Goal: Task Accomplishment & Management: Manage account settings

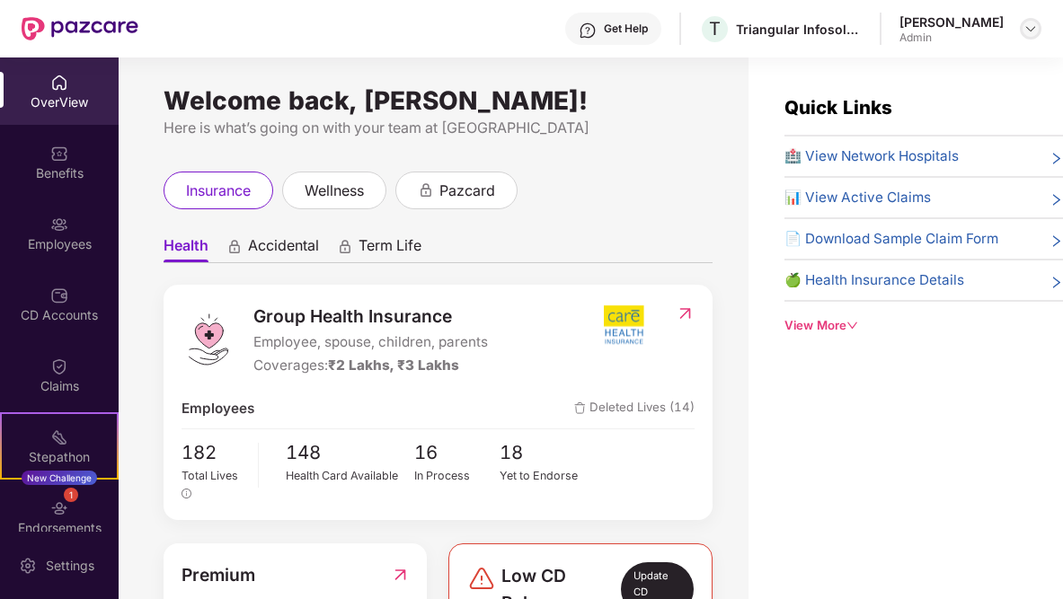
click at [1031, 35] on img at bounding box center [1030, 29] width 14 height 14
click at [691, 196] on div "insurance wellness pazcard" at bounding box center [437, 191] width 549 height 38
click at [69, 230] on div "Employees" at bounding box center [59, 232] width 119 height 67
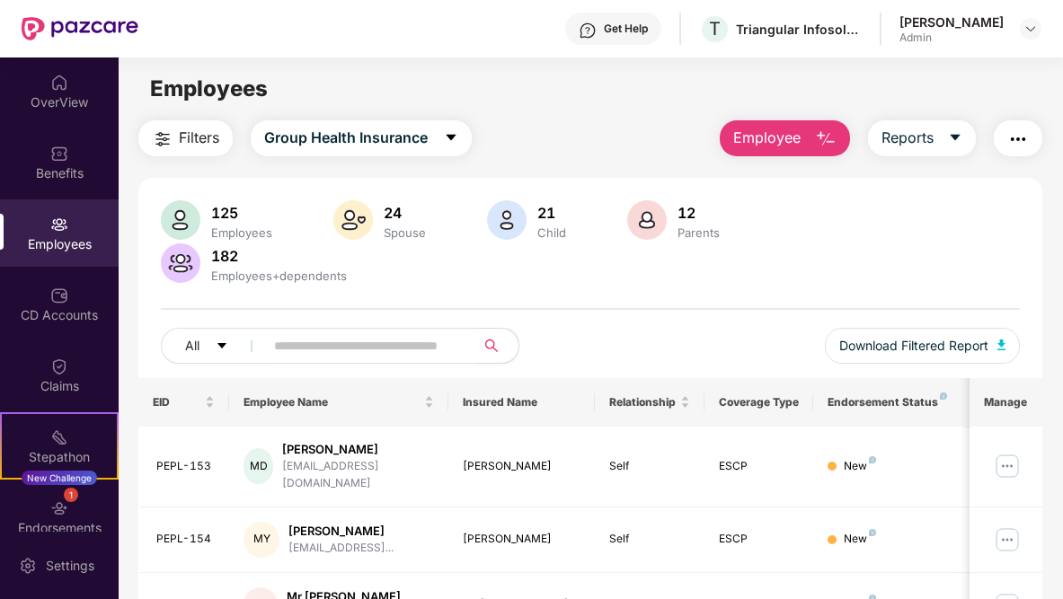
click at [64, 240] on div "Employees" at bounding box center [59, 244] width 119 height 18
click at [68, 166] on div "Benefits" at bounding box center [59, 173] width 119 height 18
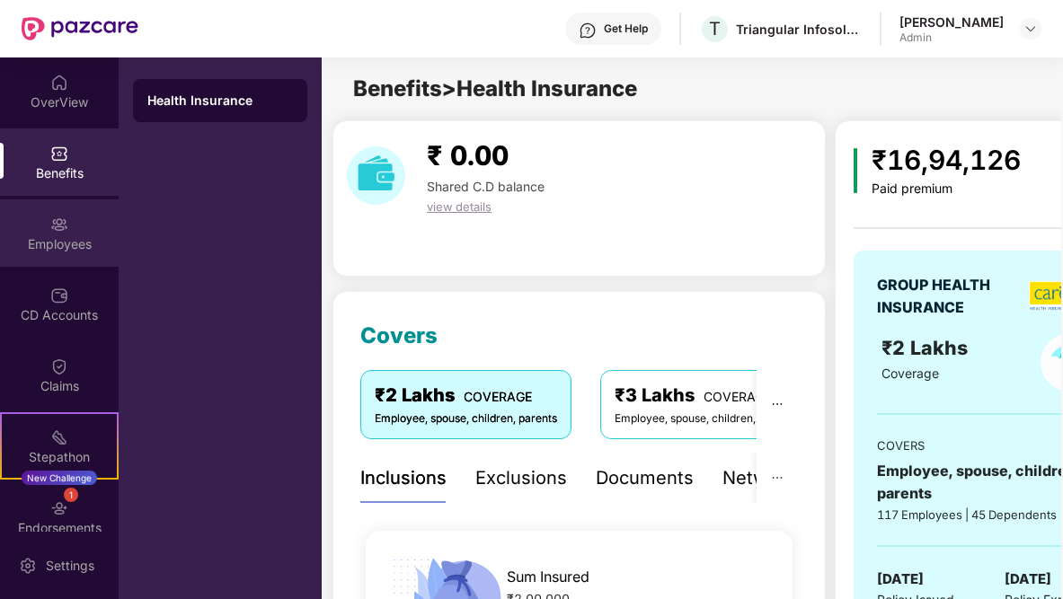
click at [65, 234] on div "Employees" at bounding box center [59, 232] width 119 height 67
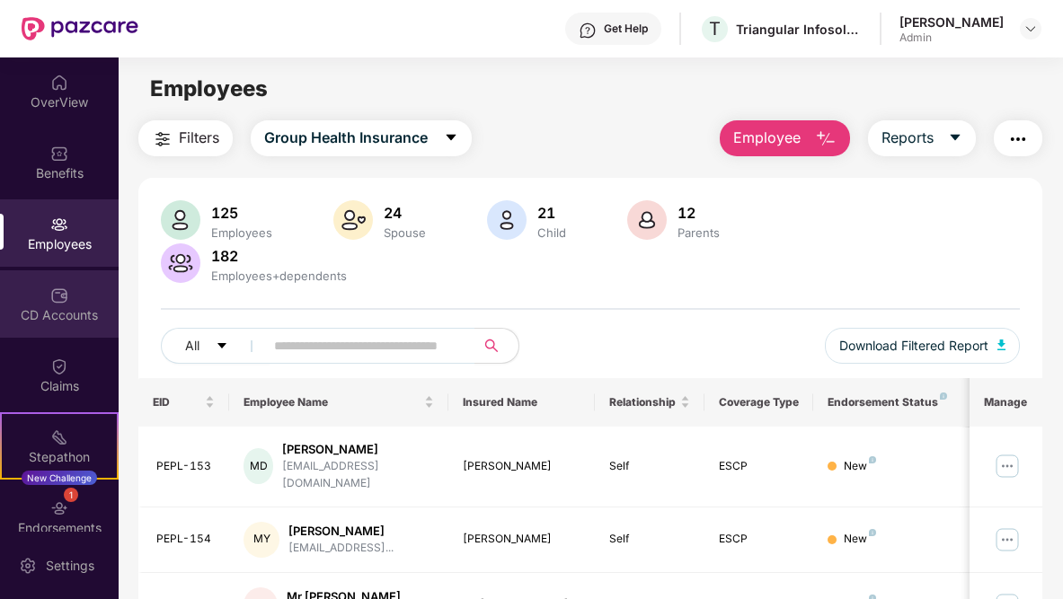
click at [71, 302] on div "CD Accounts" at bounding box center [59, 303] width 119 height 67
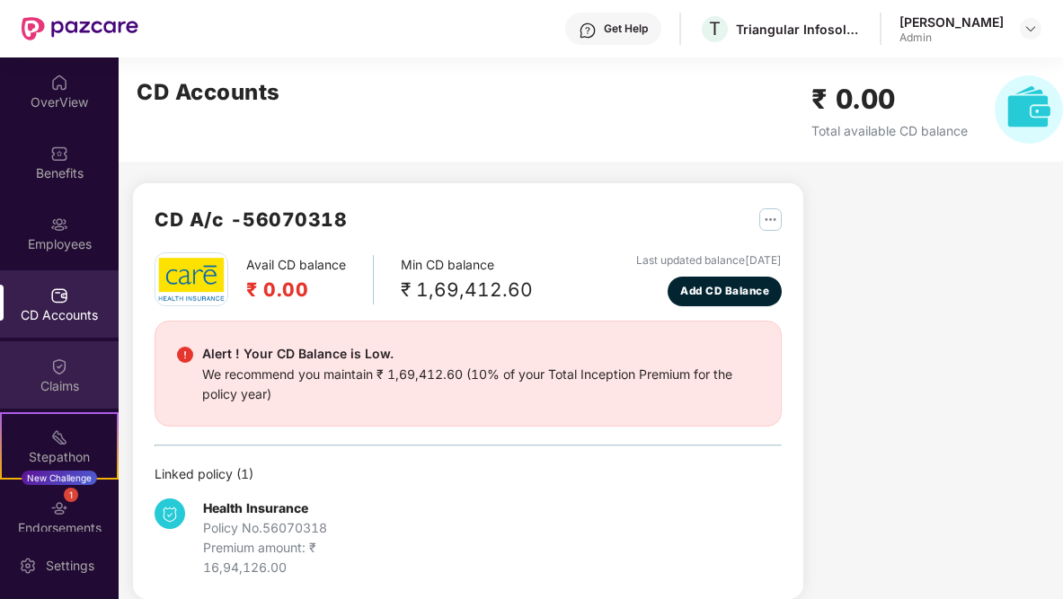
click at [81, 391] on div "Claims" at bounding box center [59, 386] width 119 height 18
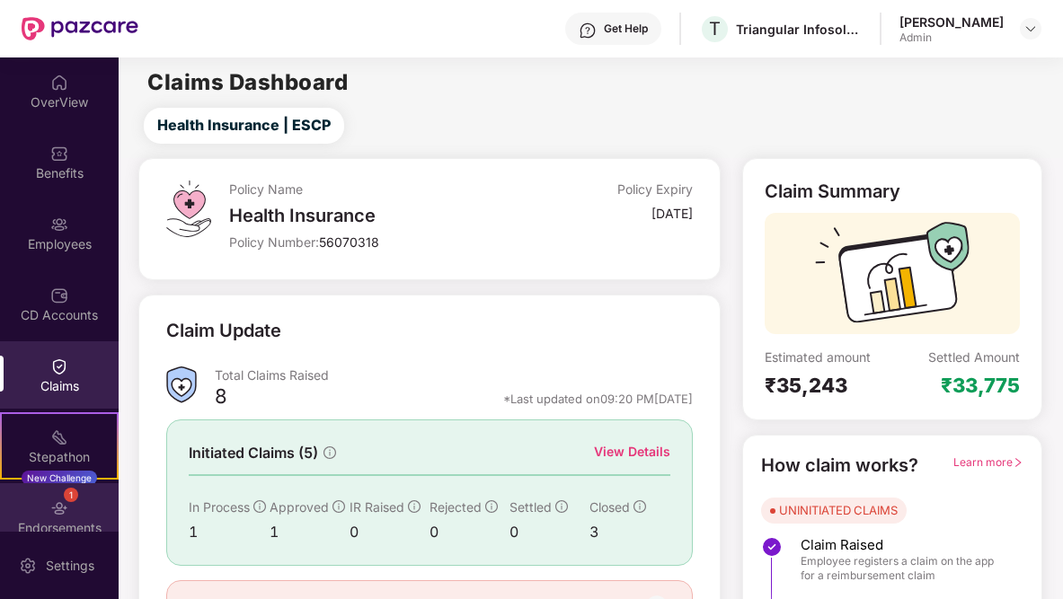
click at [79, 511] on div "1 Endorsements" at bounding box center [59, 516] width 119 height 67
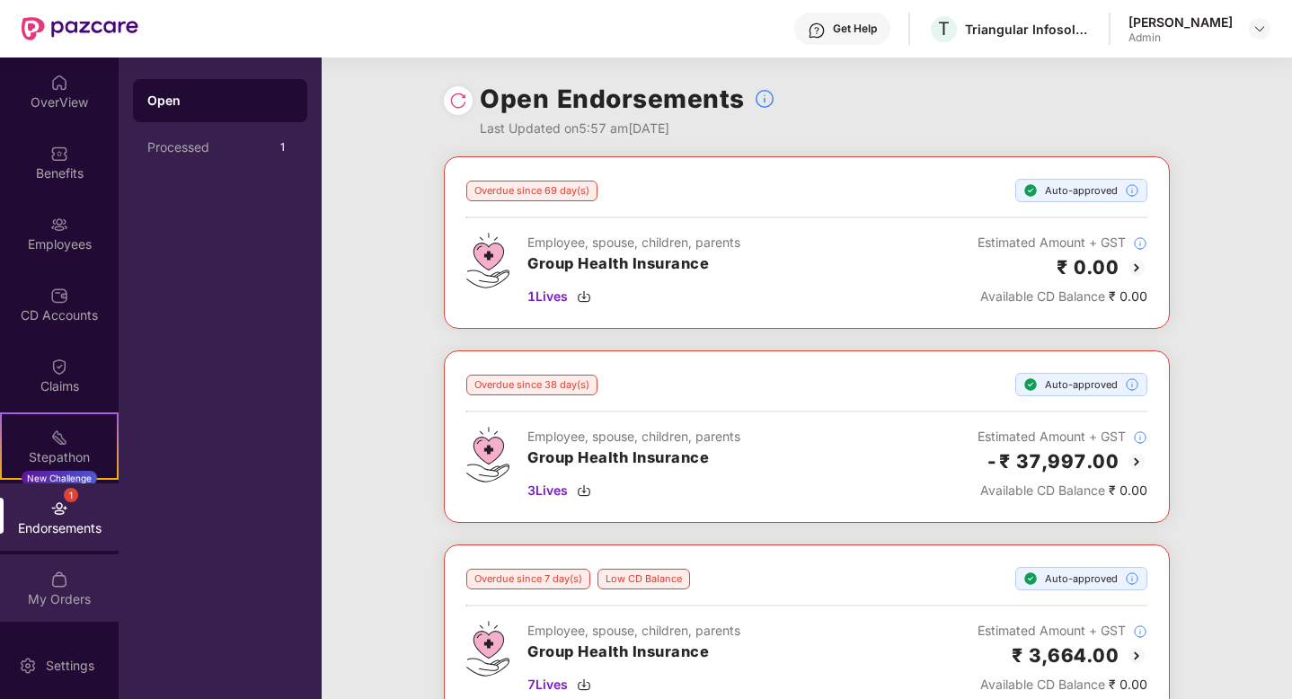
click at [60, 594] on div "My Orders" at bounding box center [59, 599] width 119 height 18
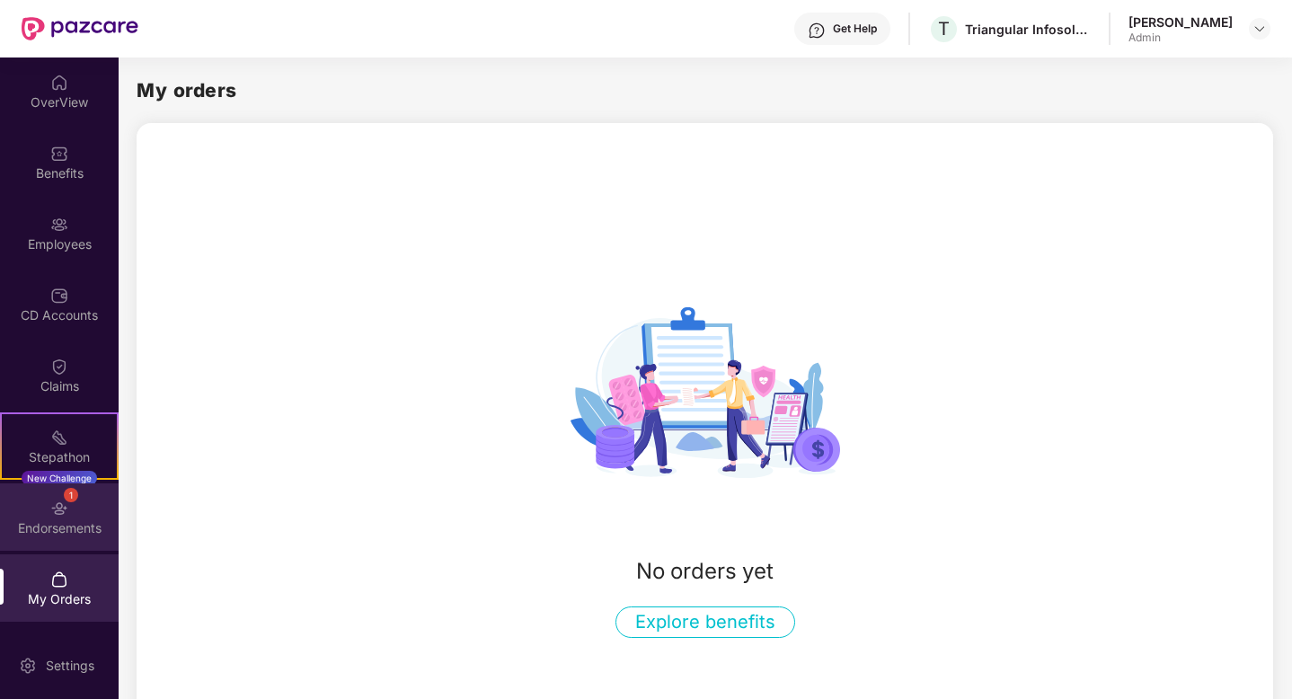
click at [82, 539] on div "1 Endorsements" at bounding box center [59, 516] width 119 height 67
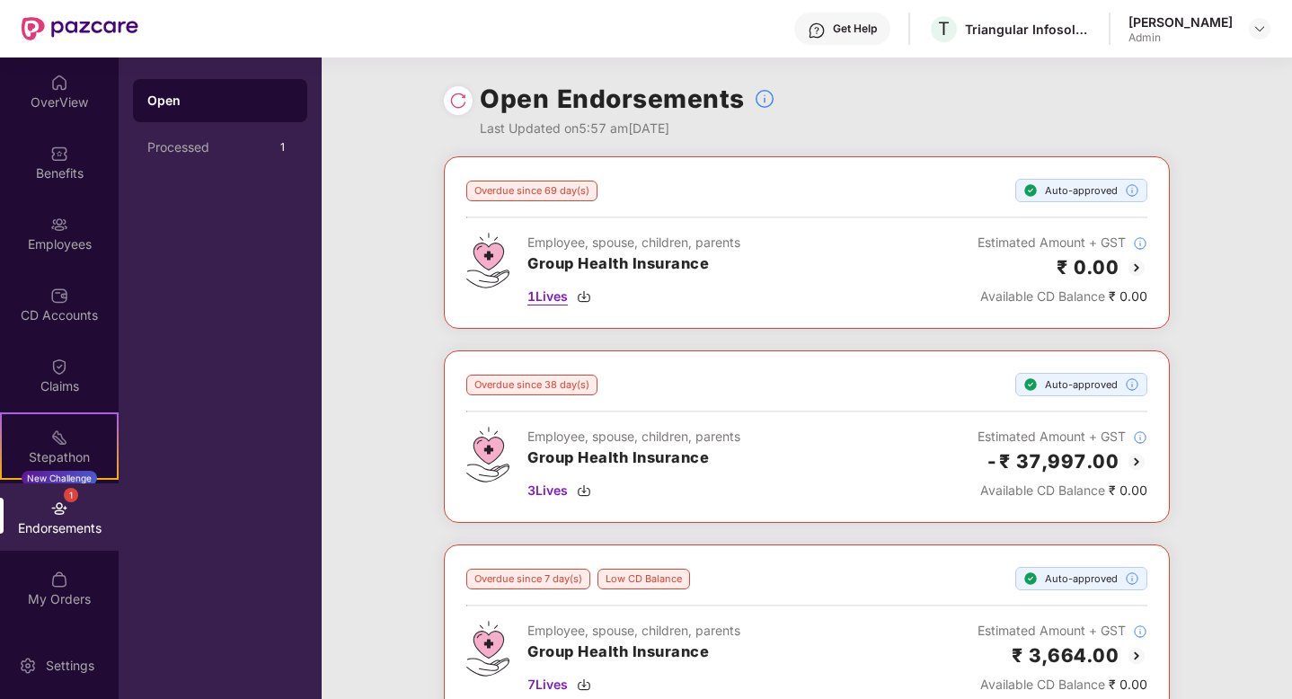
click at [557, 296] on span "1 Lives" at bounding box center [547, 297] width 40 height 20
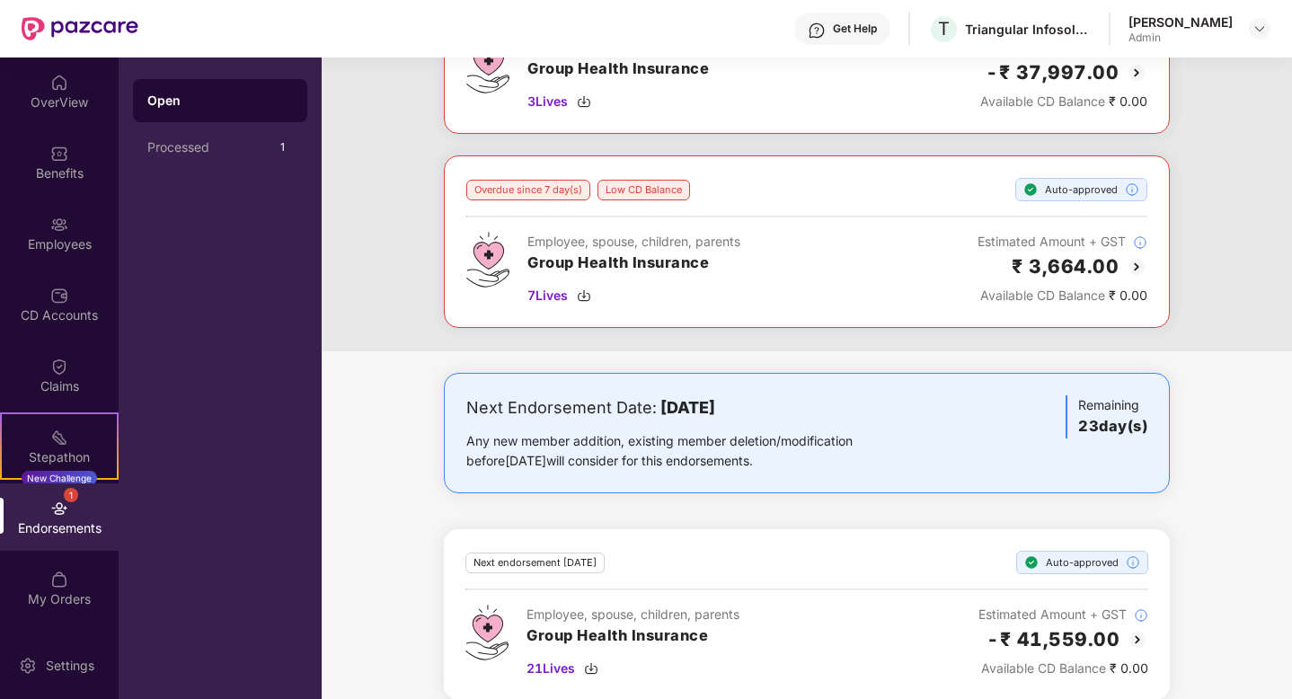
scroll to position [408, 0]
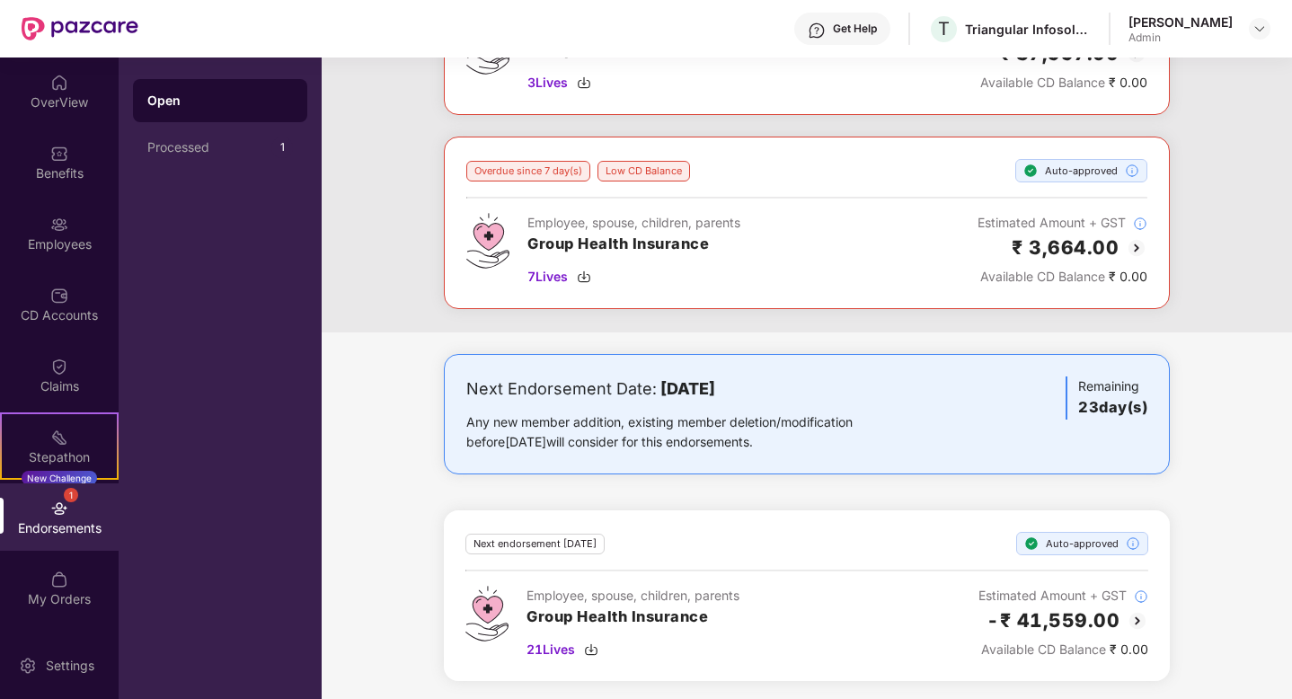
click at [130, 225] on div "Open Processed 1" at bounding box center [220, 377] width 203 height 641
click at [75, 253] on div "Employees" at bounding box center [59, 232] width 119 height 67
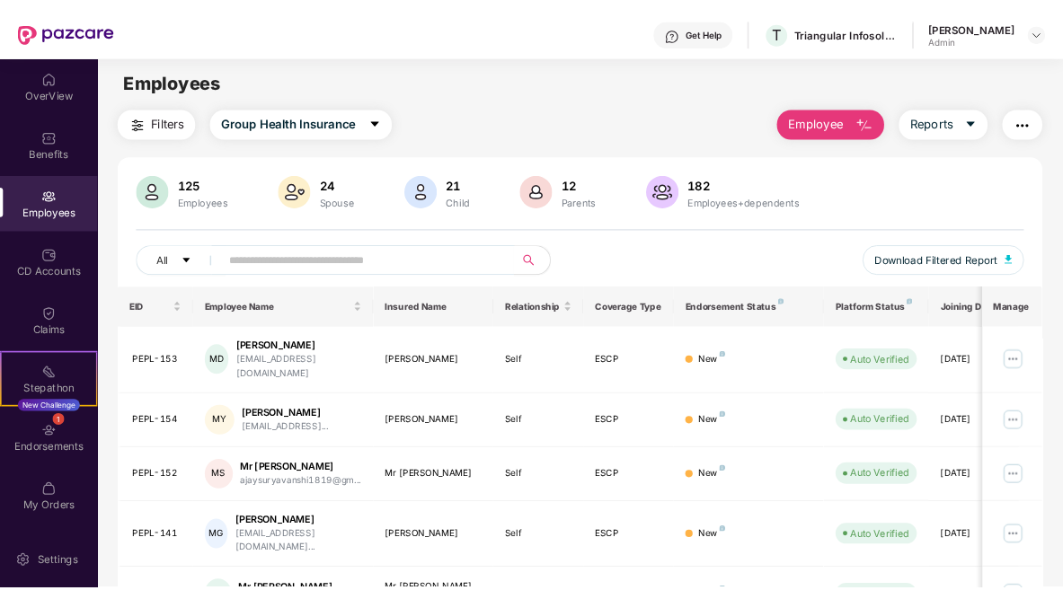
scroll to position [0, 0]
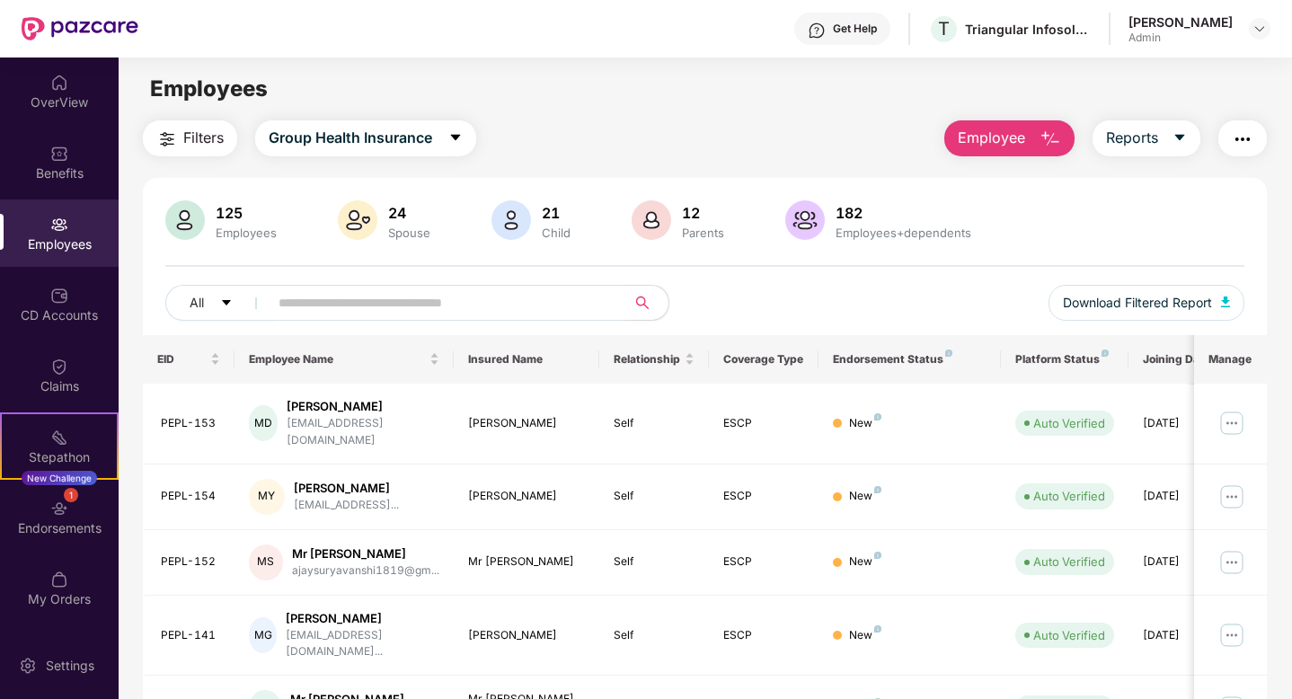
click at [308, 305] on input "text" at bounding box center [439, 302] width 322 height 27
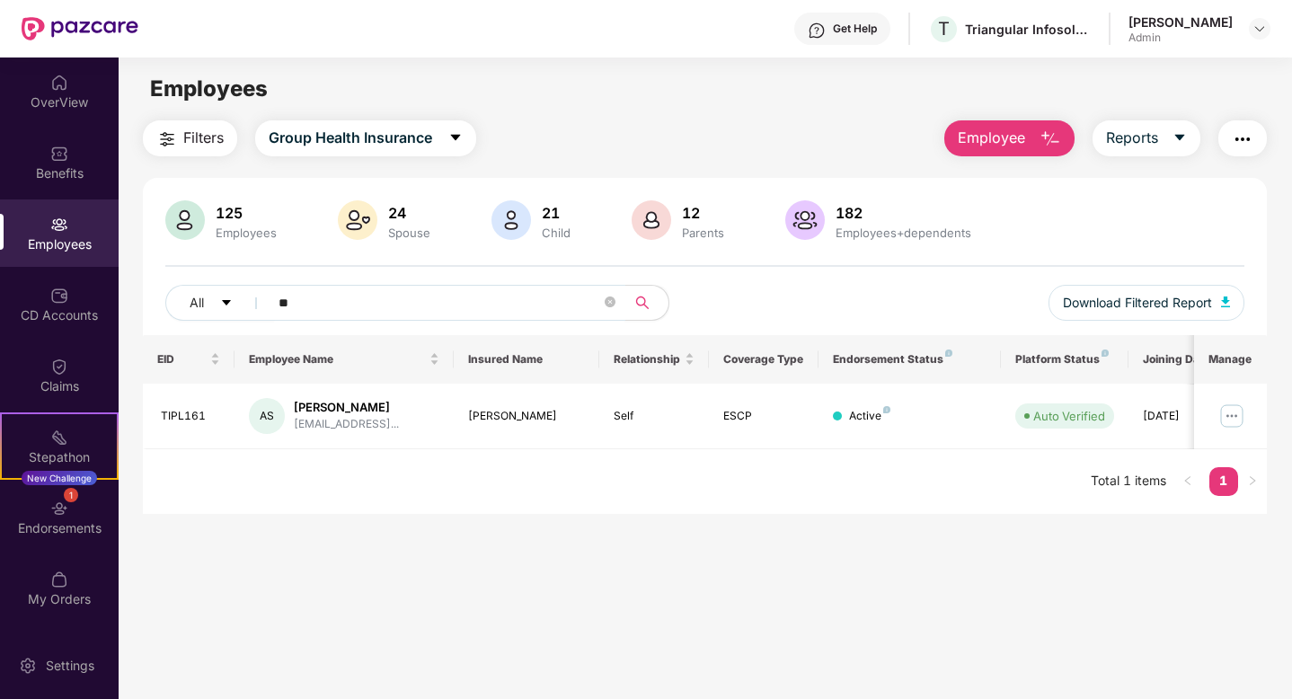
type input "*"
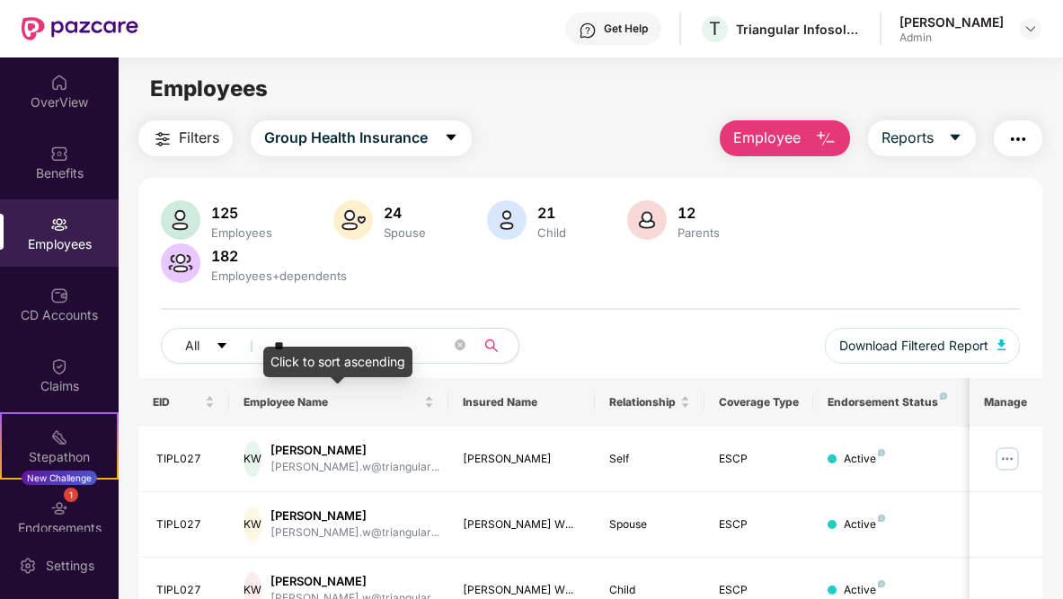
type input "*"
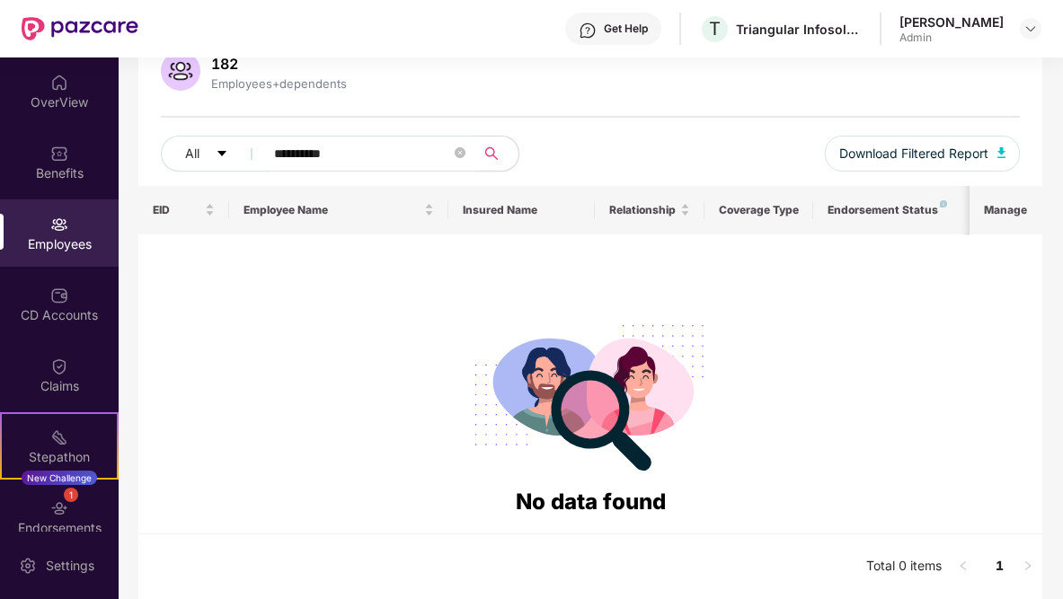
scroll to position [191, 0]
click at [280, 152] on input "**********" at bounding box center [362, 154] width 177 height 27
drag, startPoint x: 361, startPoint y: 164, endPoint x: 361, endPoint y: 153, distance: 11.7
click at [361, 164] on input "**********" at bounding box center [362, 154] width 177 height 27
type input "*****"
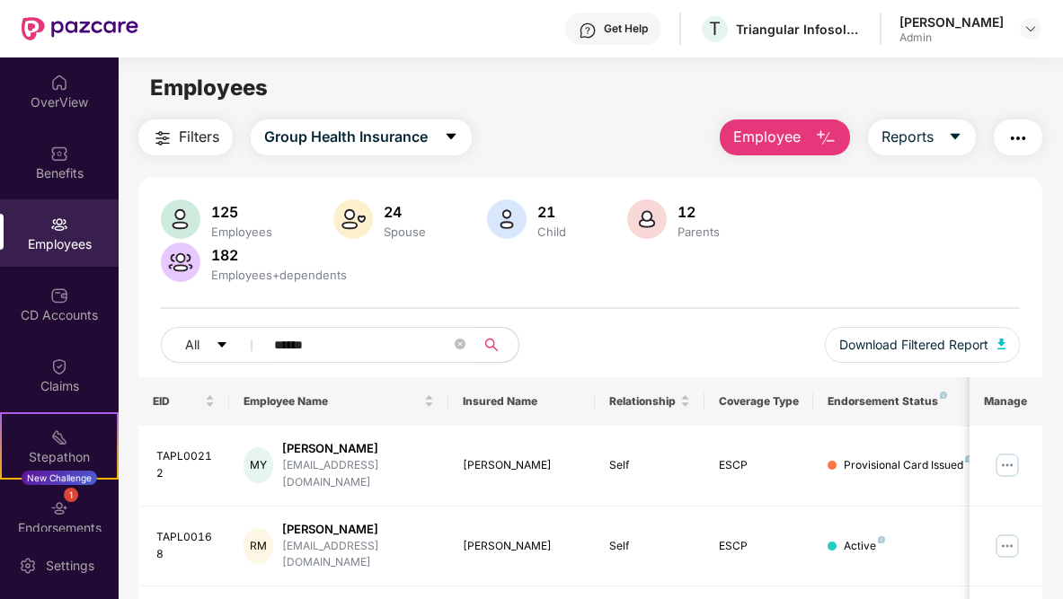
scroll to position [0, 0]
drag, startPoint x: 364, startPoint y: 347, endPoint x: 240, endPoint y: 322, distance: 126.5
click at [240, 322] on div "125 Employees 24 Spouse 21 Child [DEMOGRAPHIC_DATA] Parents 182 Employees+depen…" at bounding box center [590, 289] width 904 height 178
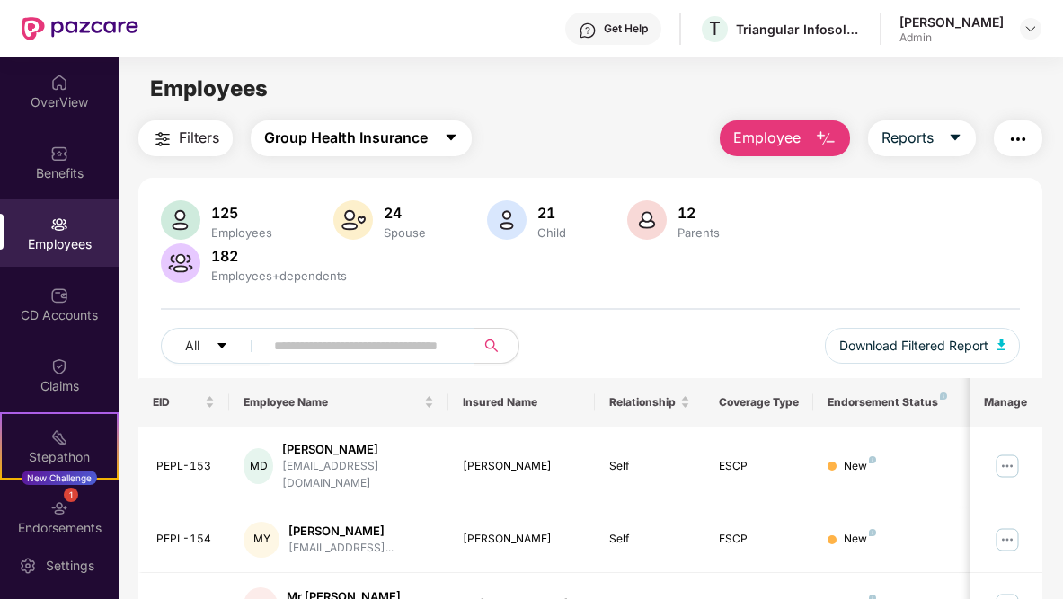
click at [323, 128] on span "Group Health Insurance" at bounding box center [345, 138] width 163 height 22
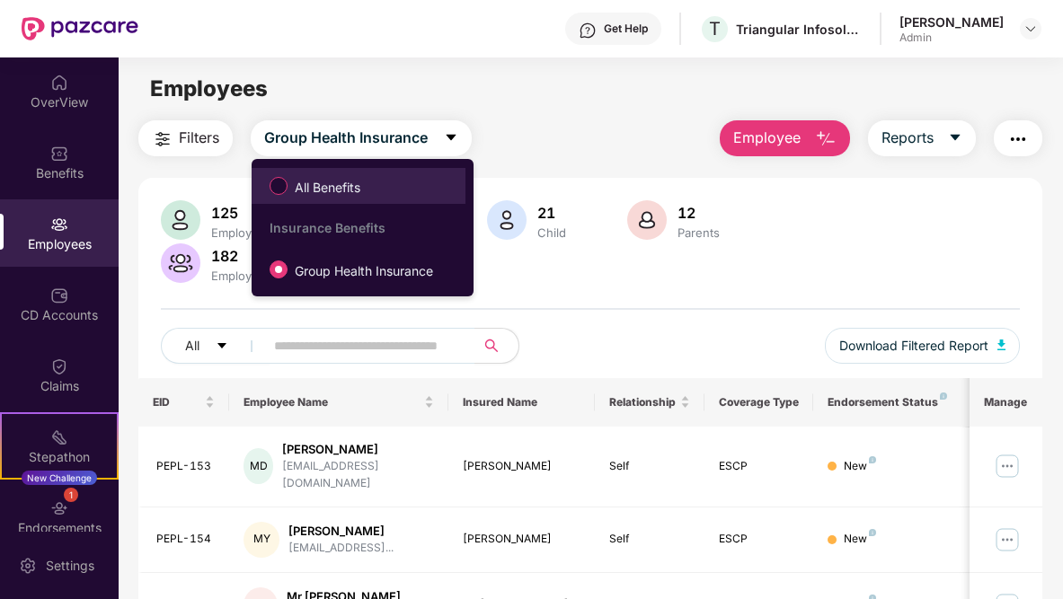
click at [315, 181] on span "All Benefits" at bounding box center [327, 188] width 80 height 20
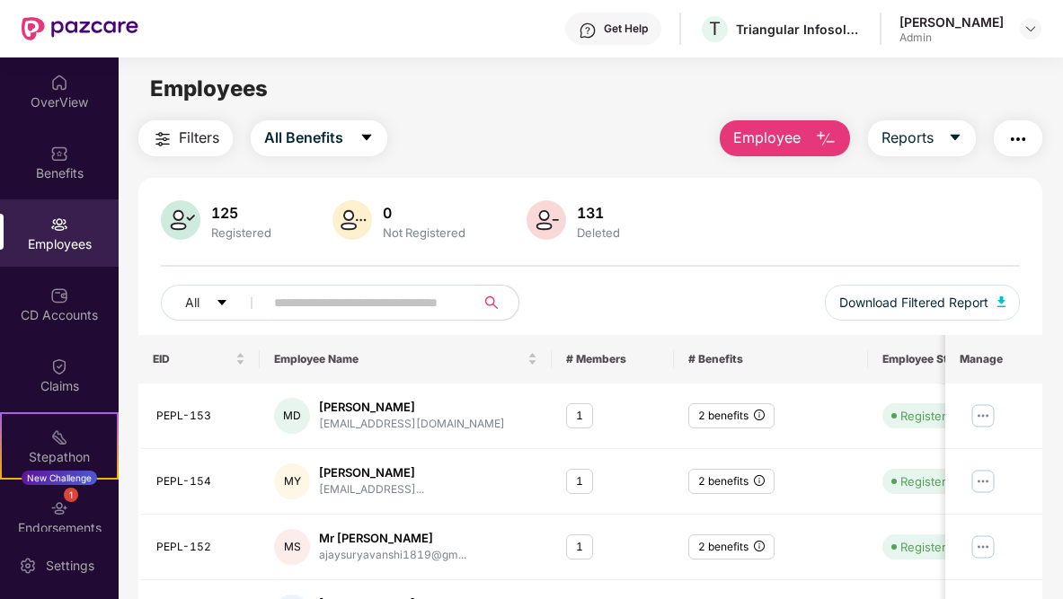
click at [280, 313] on input "text" at bounding box center [362, 302] width 177 height 27
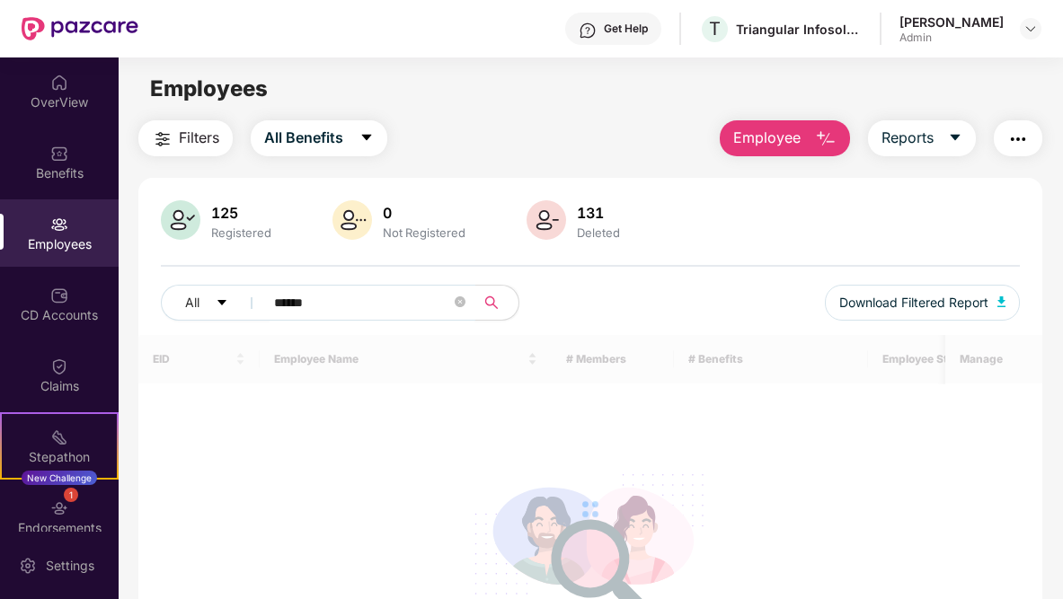
scroll to position [148, 0]
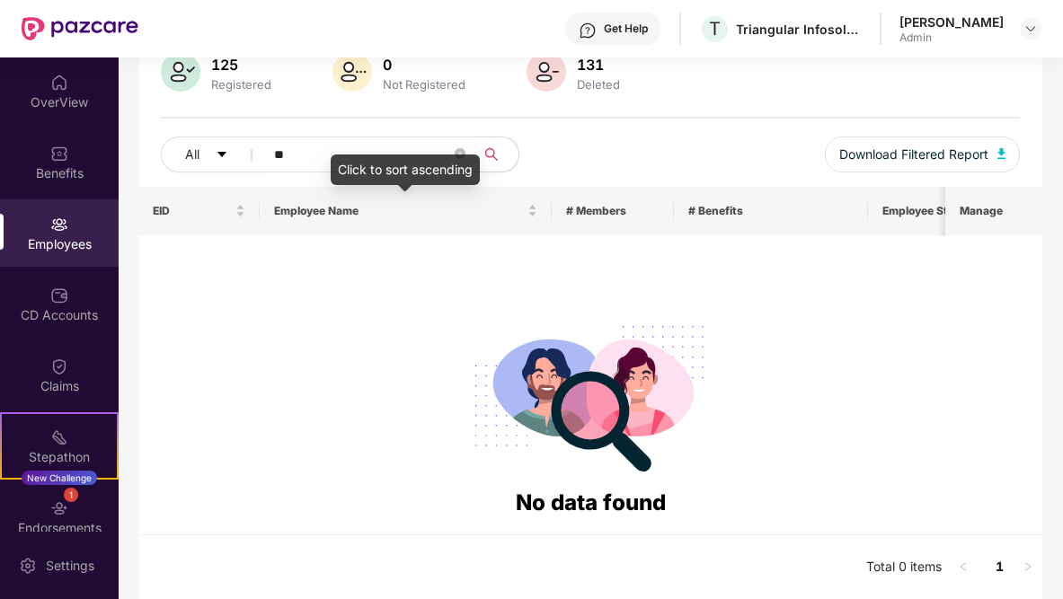
type input "*"
drag, startPoint x: 322, startPoint y: 155, endPoint x: 461, endPoint y: 247, distance: 167.2
click at [328, 187] on div "125 Registered 0 Not Registered 131 Deleted All ***** Download Filtered Report …" at bounding box center [590, 315] width 904 height 570
type input "****"
drag, startPoint x: 349, startPoint y: 156, endPoint x: 262, endPoint y: 151, distance: 86.4
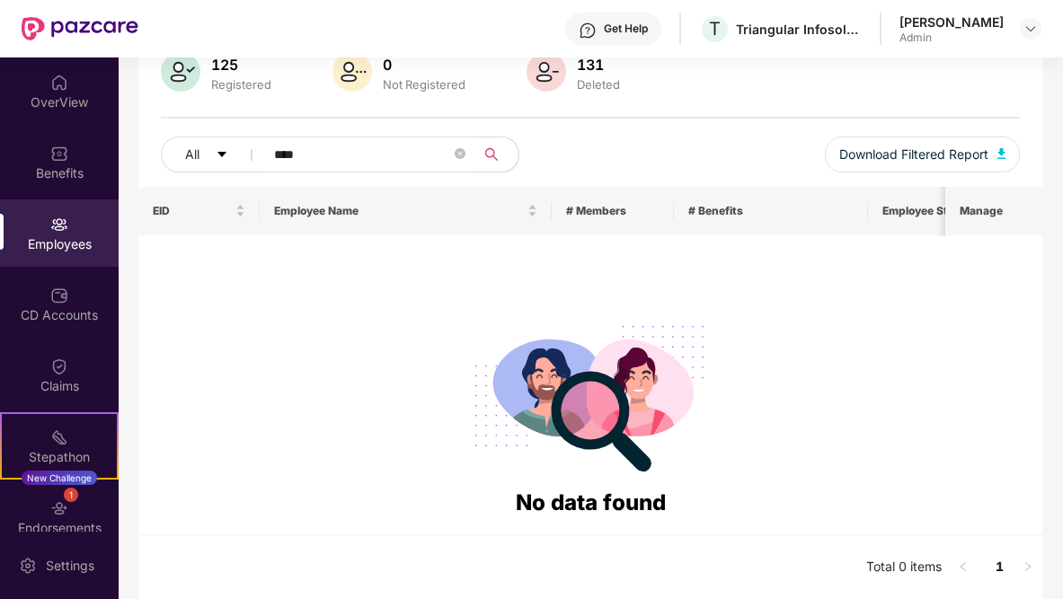
click at [262, 151] on span "****" at bounding box center [363, 155] width 223 height 36
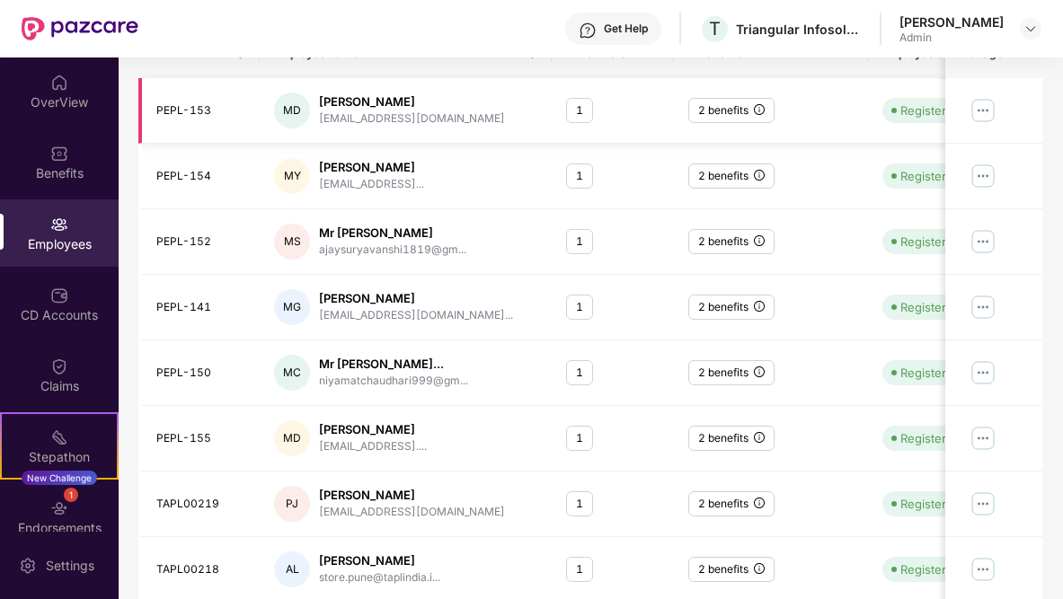
scroll to position [0, 0]
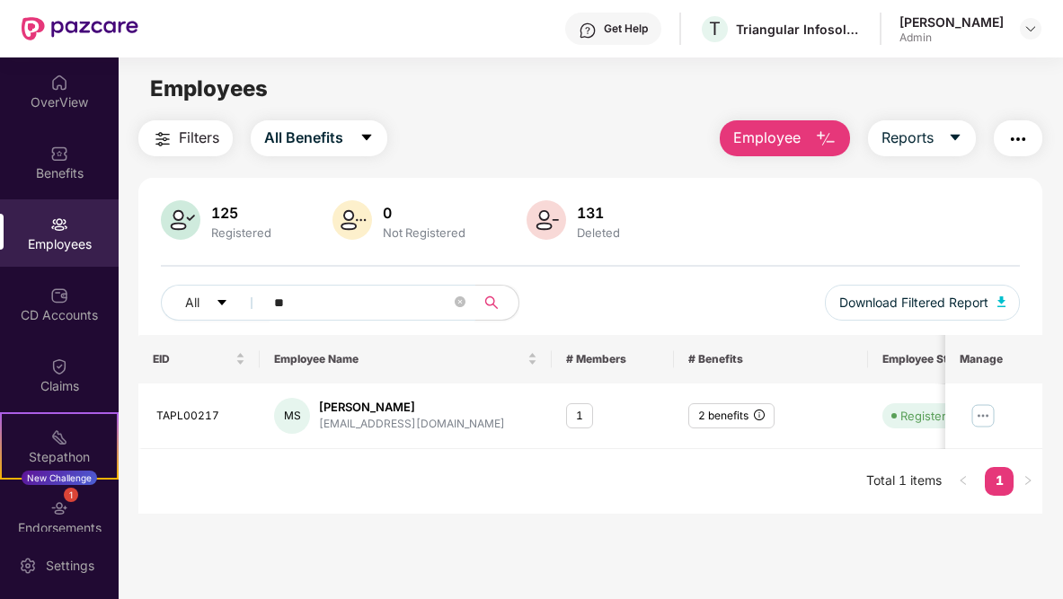
type input "*"
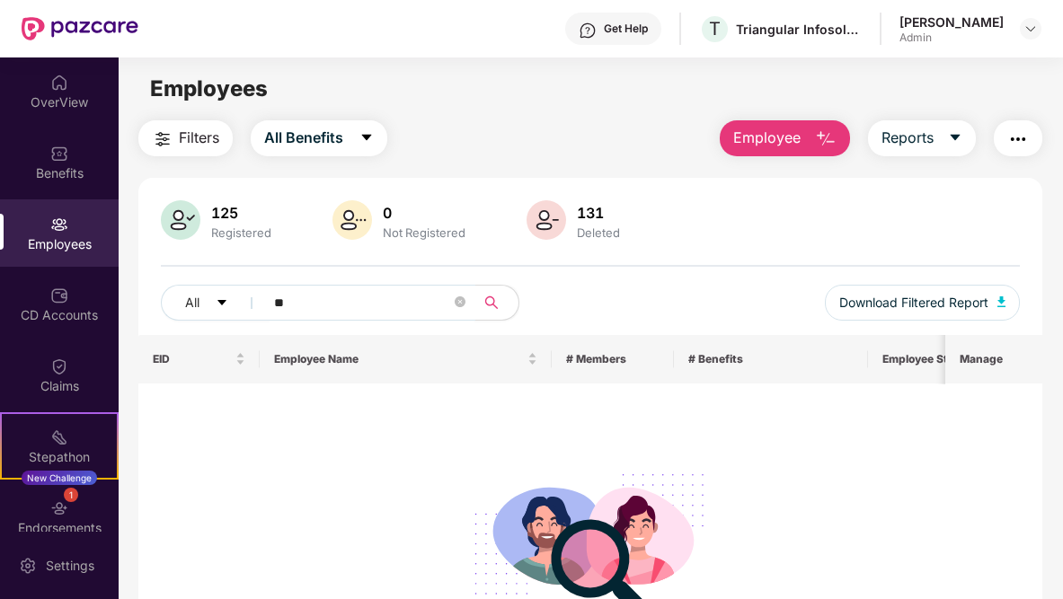
type input "*"
type input "*******"
drag, startPoint x: 330, startPoint y: 306, endPoint x: 243, endPoint y: 296, distance: 87.8
click at [243, 296] on div "All *******" at bounding box center [340, 303] width 359 height 36
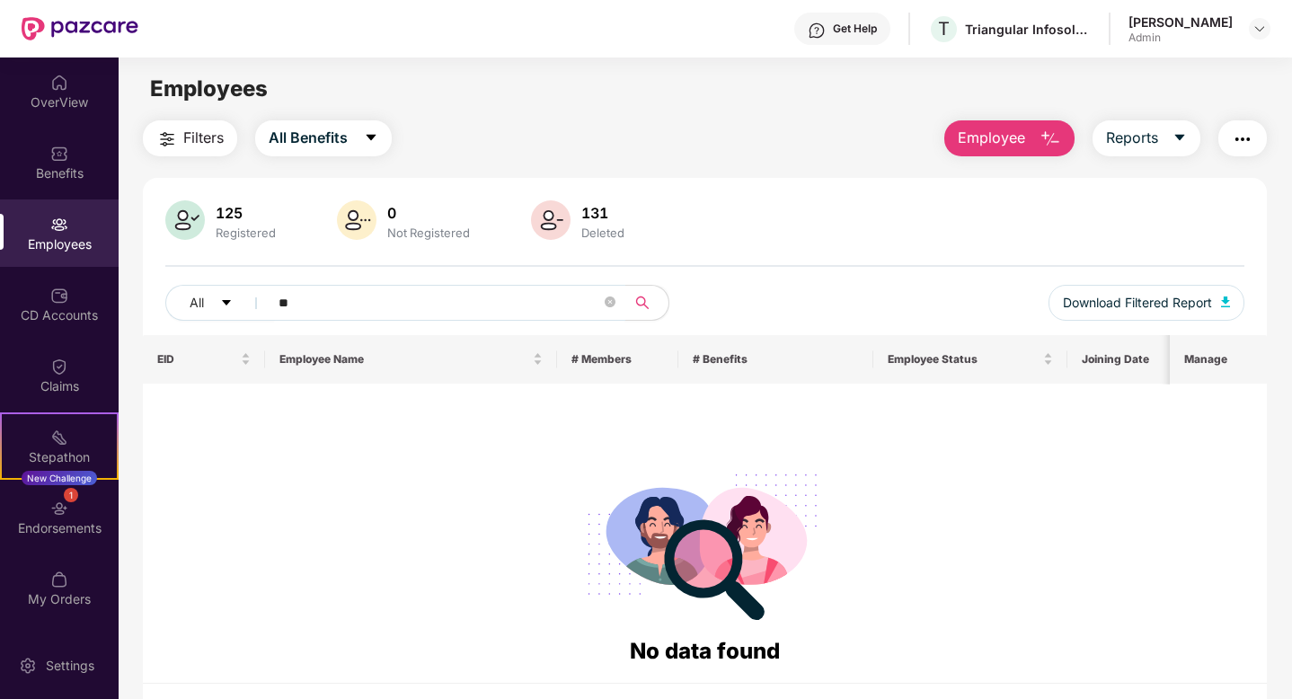
type input "*"
click at [344, 310] on div "Click to sort ascending" at bounding box center [409, 319] width 149 height 31
click at [356, 299] on input "******" at bounding box center [439, 302] width 322 height 27
type input "*"
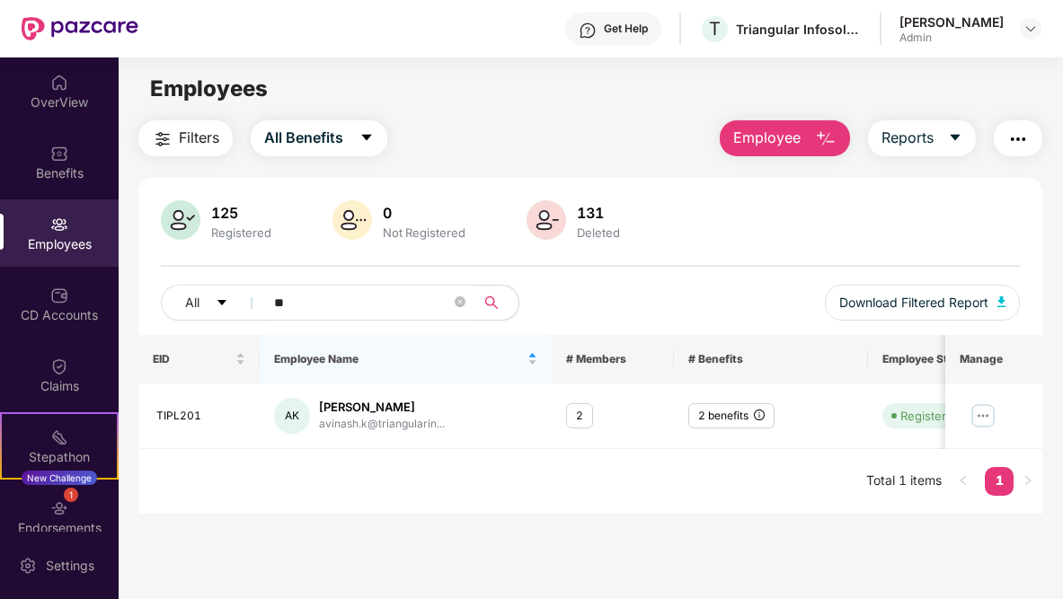
type input "*"
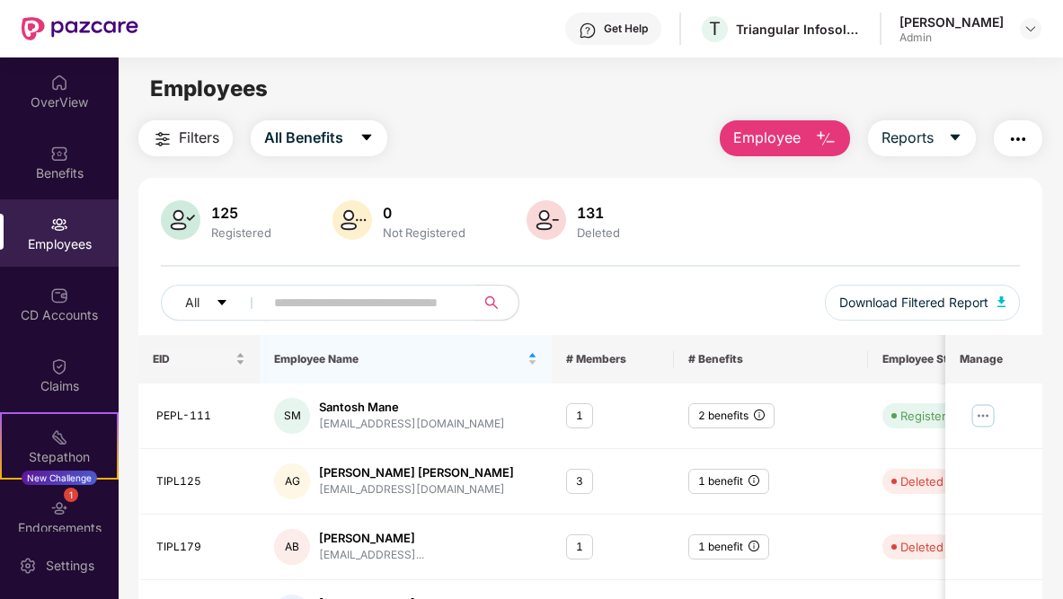
type input "*"
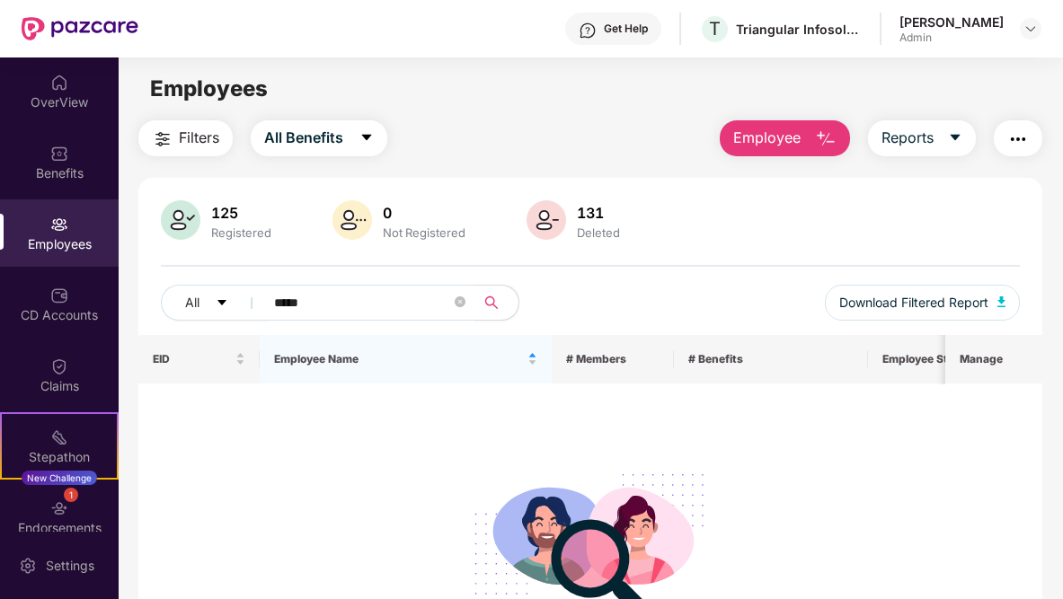
click at [388, 302] on input "*****" at bounding box center [362, 302] width 177 height 27
type input "*"
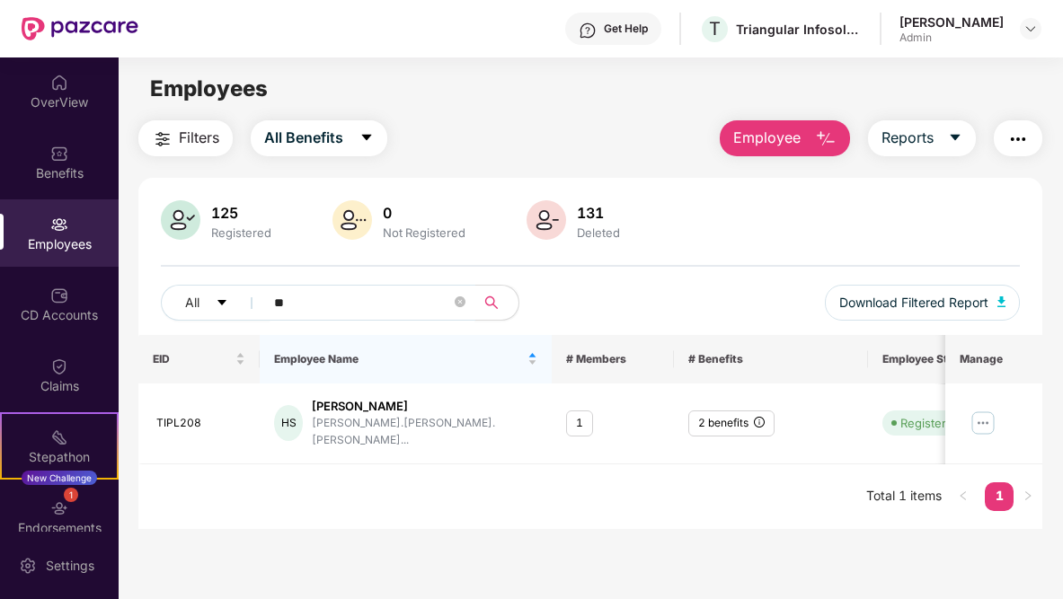
type input "*"
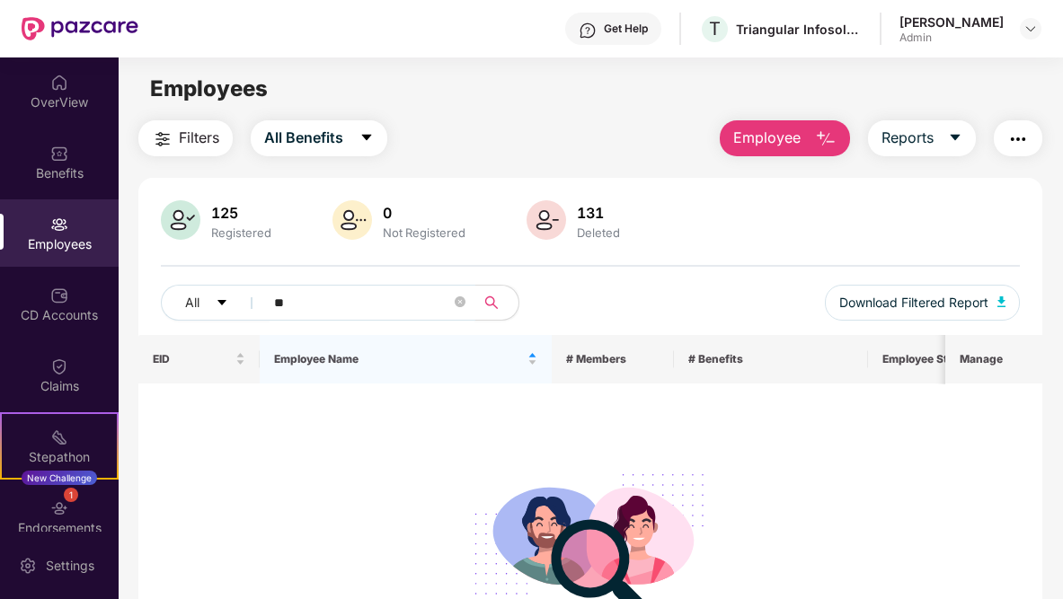
type input "*"
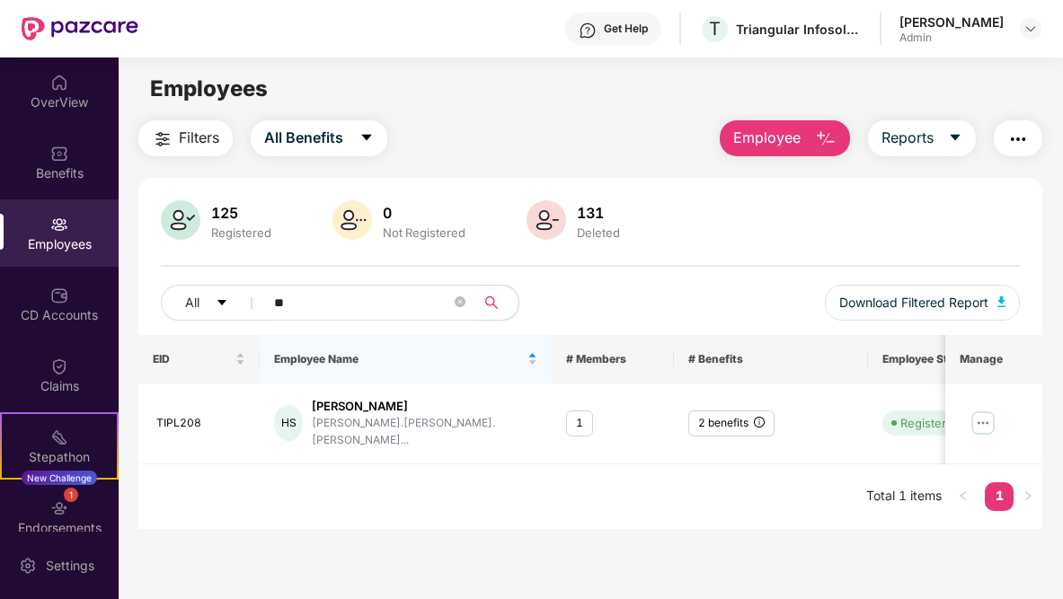
type input "*"
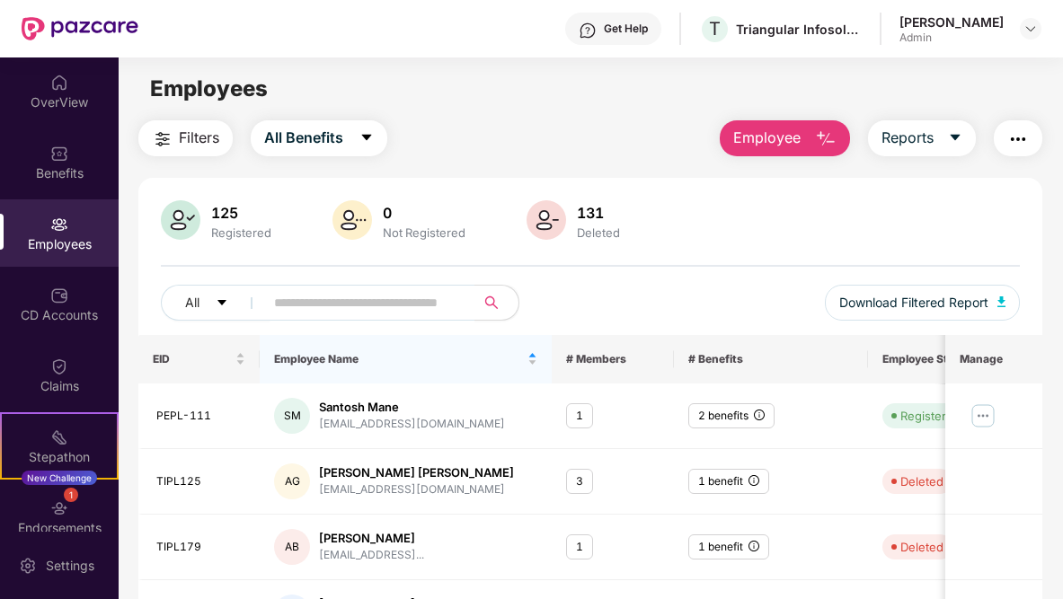
click at [628, 285] on div "All Download Filtered Report" at bounding box center [590, 310] width 859 height 50
click at [361, 308] on input "text" at bounding box center [362, 302] width 177 height 27
click at [362, 309] on input "text" at bounding box center [362, 302] width 177 height 27
click at [363, 303] on input "text" at bounding box center [362, 302] width 177 height 27
click at [364, 303] on input "text" at bounding box center [362, 302] width 177 height 27
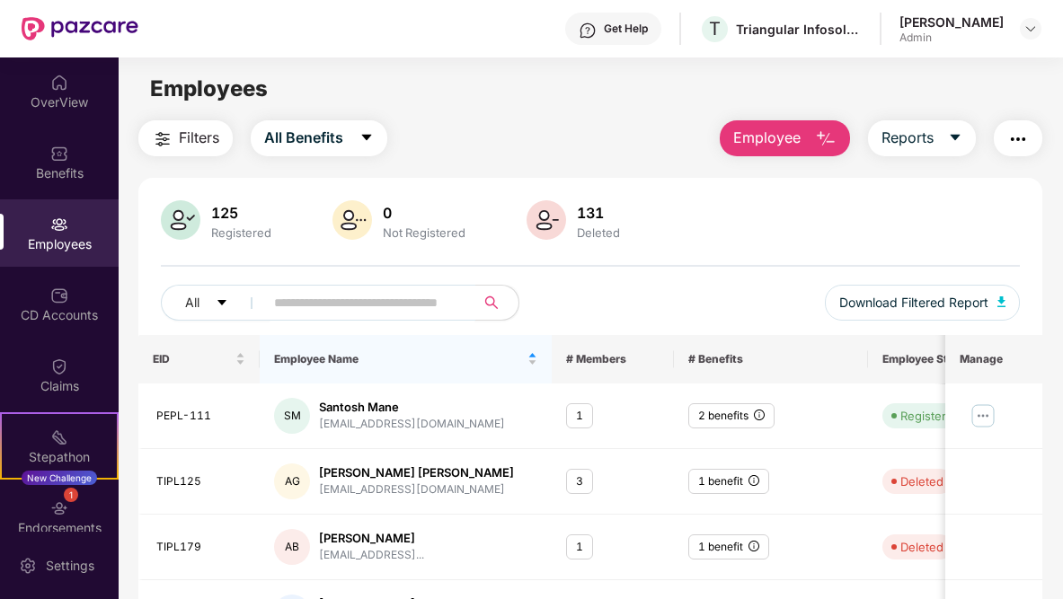
click at [363, 302] on input "text" at bounding box center [362, 302] width 177 height 27
click at [363, 300] on input "text" at bounding box center [362, 302] width 177 height 27
click at [536, 296] on div "All Download Filtered Report" at bounding box center [590, 310] width 859 height 50
click at [390, 295] on input "text" at bounding box center [362, 302] width 177 height 27
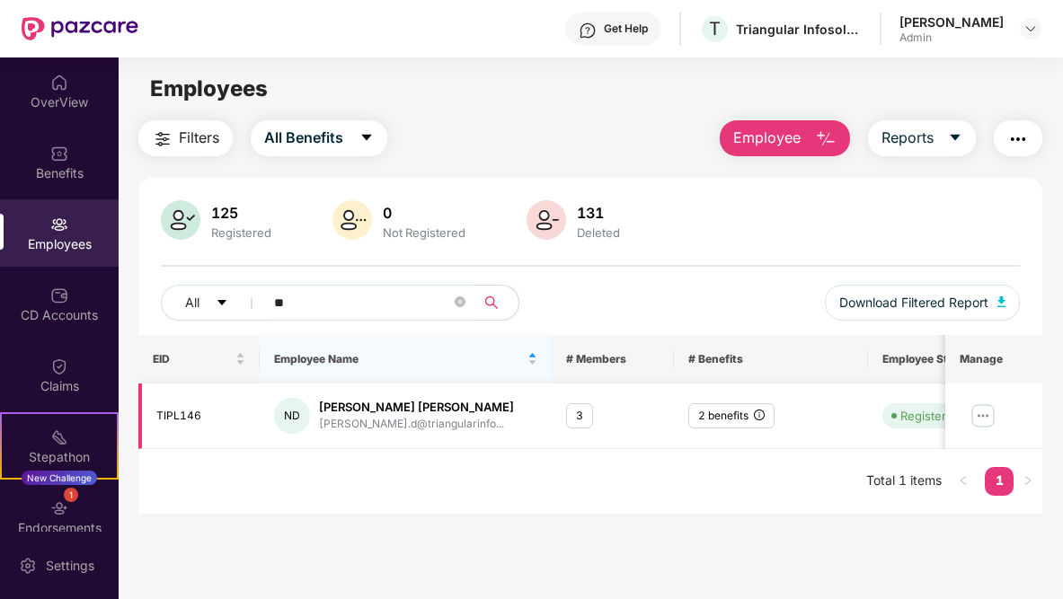
type input "*"
type input "******"
click at [585, 212] on div "131" at bounding box center [598, 213] width 50 height 18
click at [541, 230] on img at bounding box center [546, 220] width 40 height 40
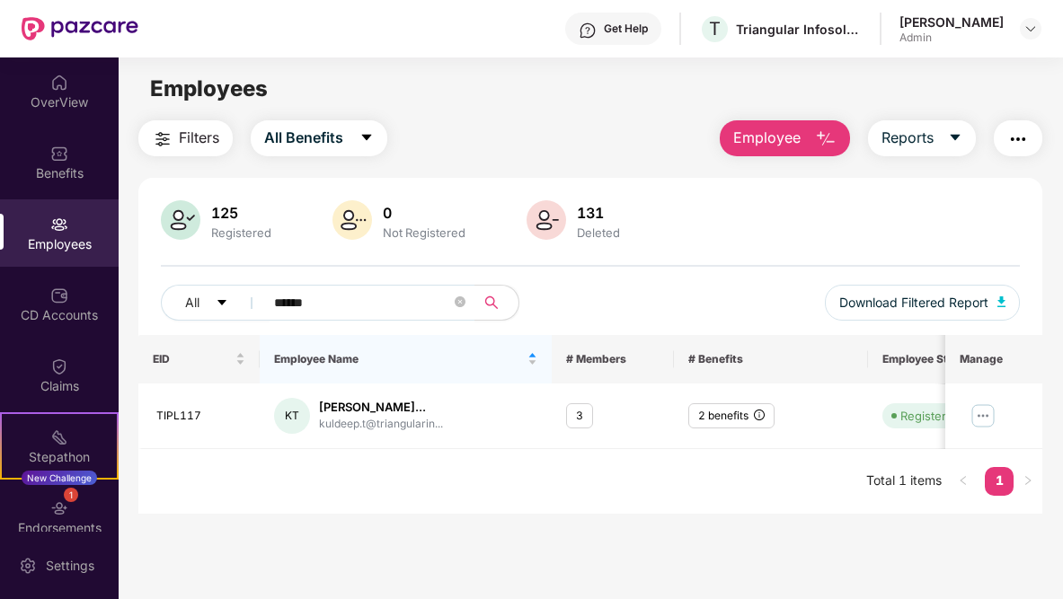
click at [541, 230] on img at bounding box center [546, 220] width 40 height 40
click at [552, 223] on img at bounding box center [546, 220] width 40 height 40
drag, startPoint x: 355, startPoint y: 300, endPoint x: 211, endPoint y: 266, distance: 147.7
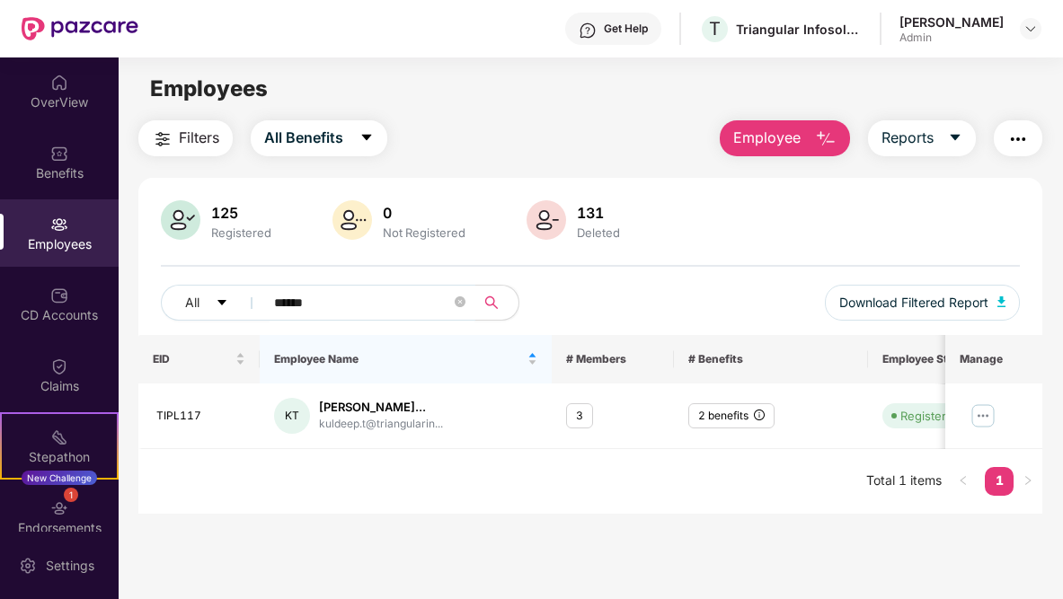
click at [206, 271] on div "125 Registered 0 Not Registered 131 Deleted All ****** Download Filtered Report" at bounding box center [590, 267] width 904 height 135
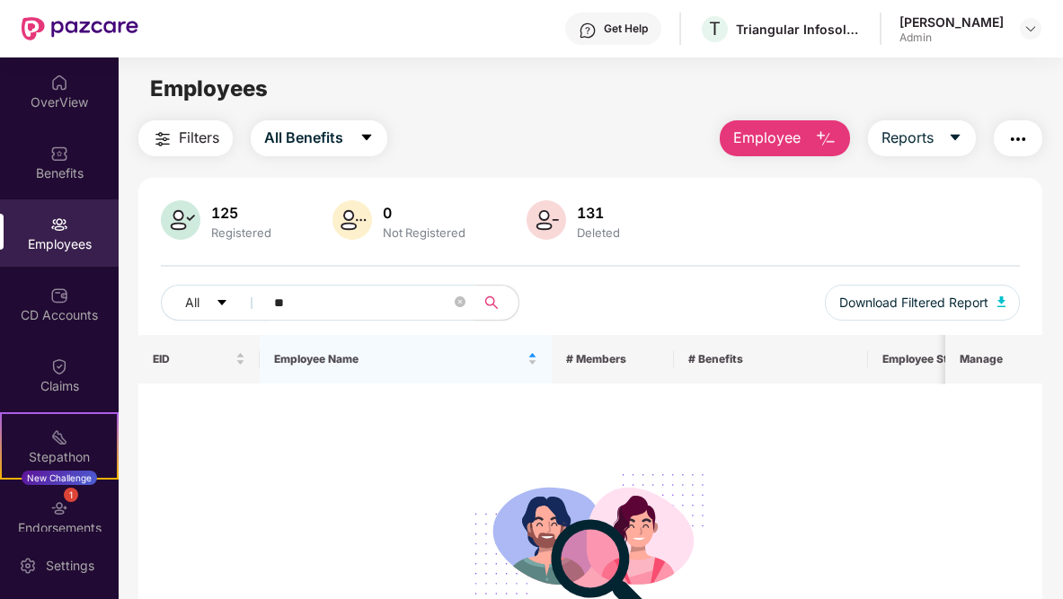
type input "*"
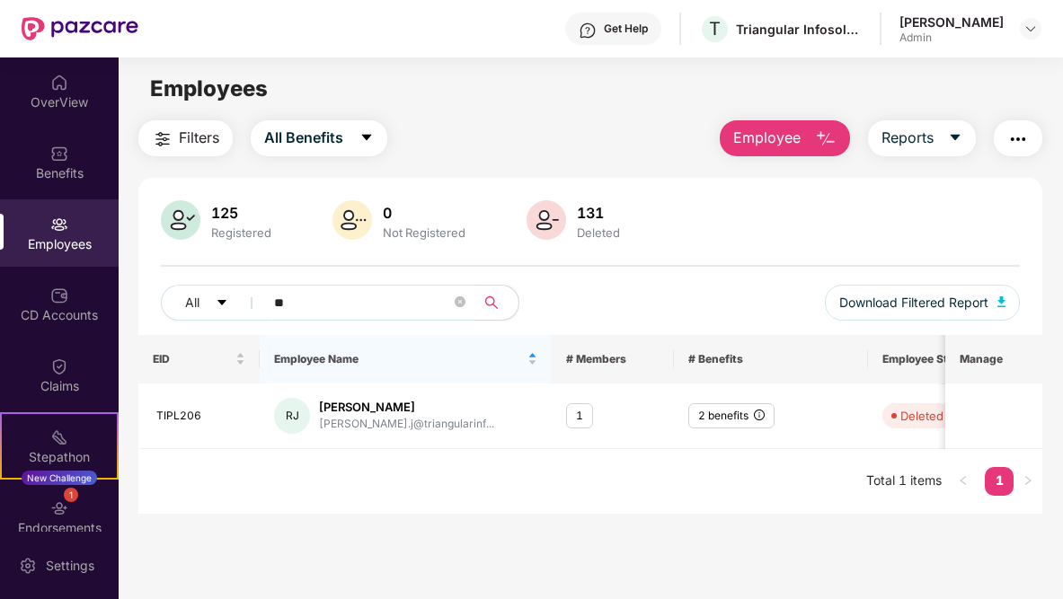
type input "*"
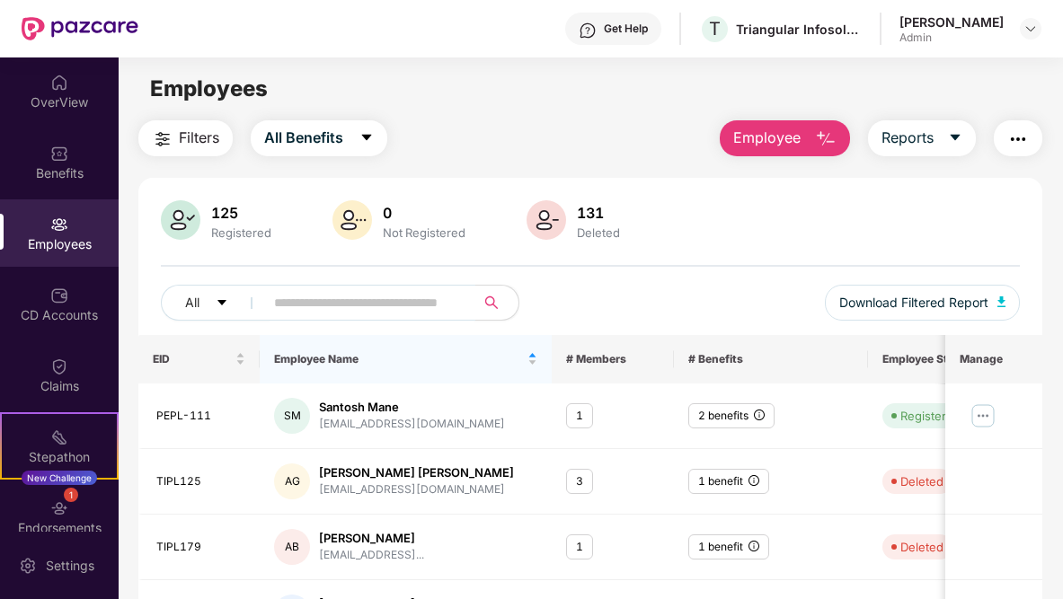
click at [361, 299] on input "text" at bounding box center [362, 302] width 177 height 27
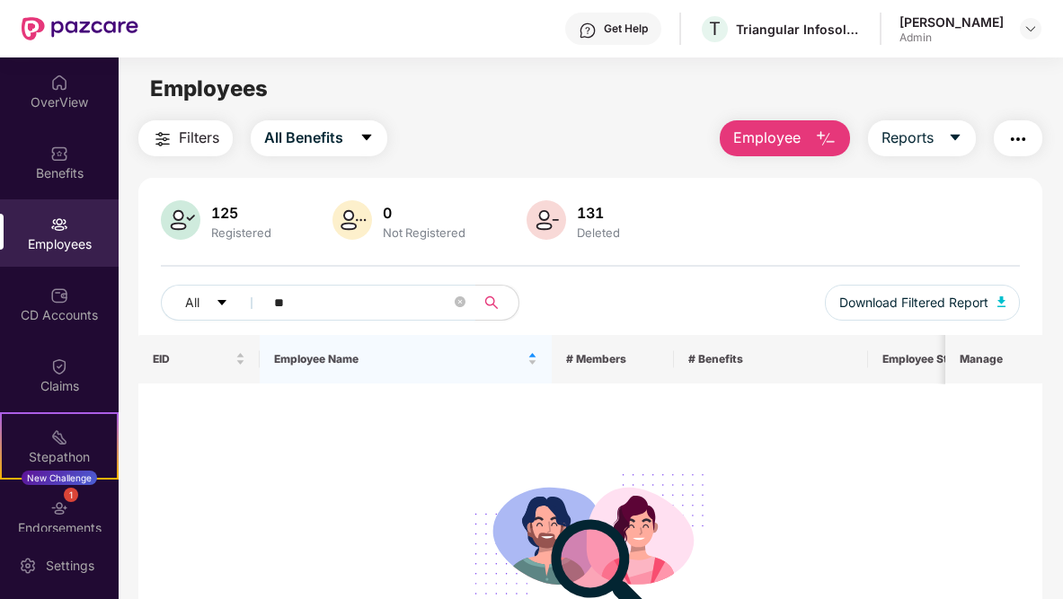
type input "*"
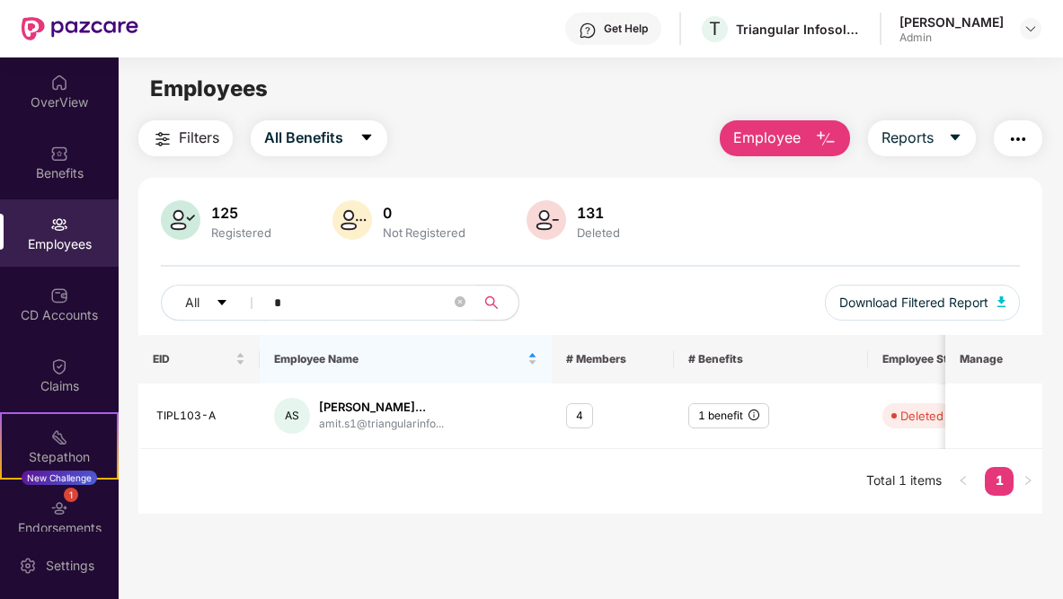
drag, startPoint x: 341, startPoint y: 299, endPoint x: 268, endPoint y: 295, distance: 73.8
click at [268, 295] on span "*" at bounding box center [363, 303] width 223 height 36
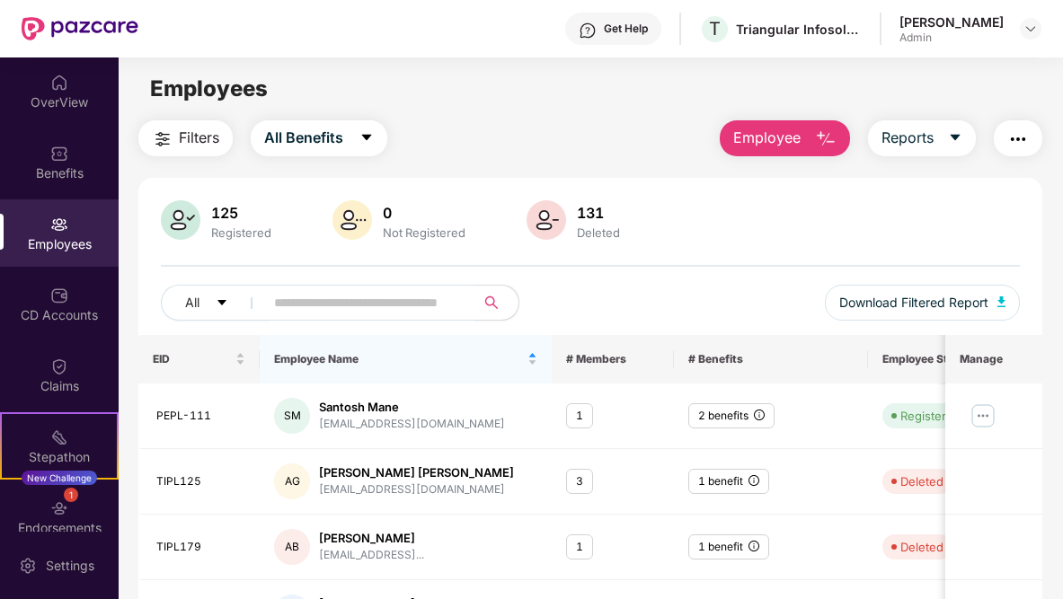
click at [204, 133] on span "Filters" at bounding box center [199, 138] width 40 height 22
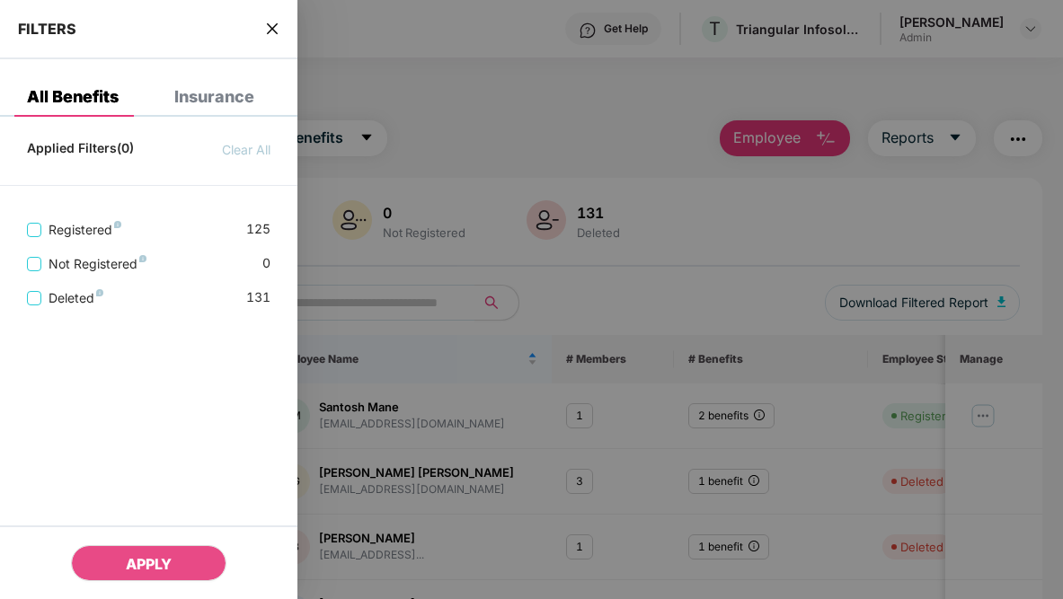
click at [450, 187] on div at bounding box center [531, 299] width 1063 height 599
click at [395, 165] on div at bounding box center [531, 299] width 1063 height 599
click at [278, 35] on icon "close" at bounding box center [272, 29] width 14 height 14
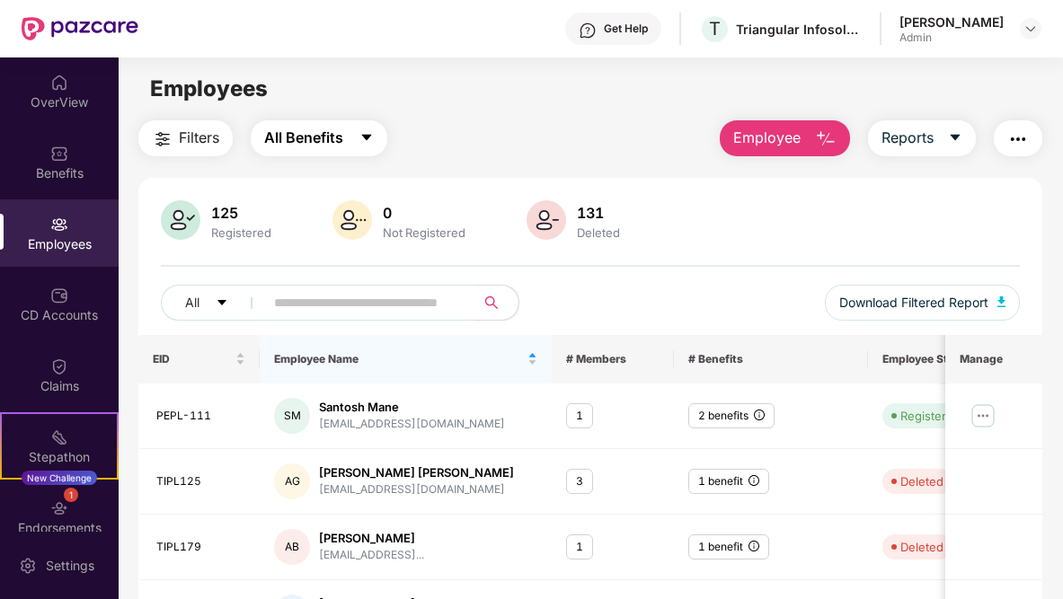
click at [343, 126] on button "All Benefits" at bounding box center [319, 138] width 137 height 36
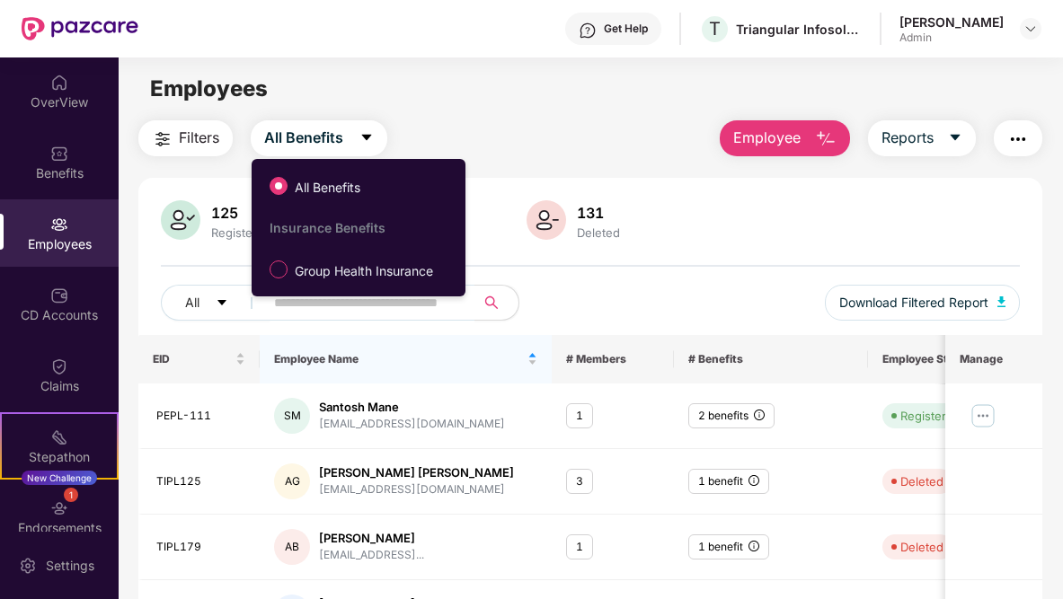
click at [529, 122] on div "Filters All Benefits Employee Reports" at bounding box center [590, 138] width 904 height 36
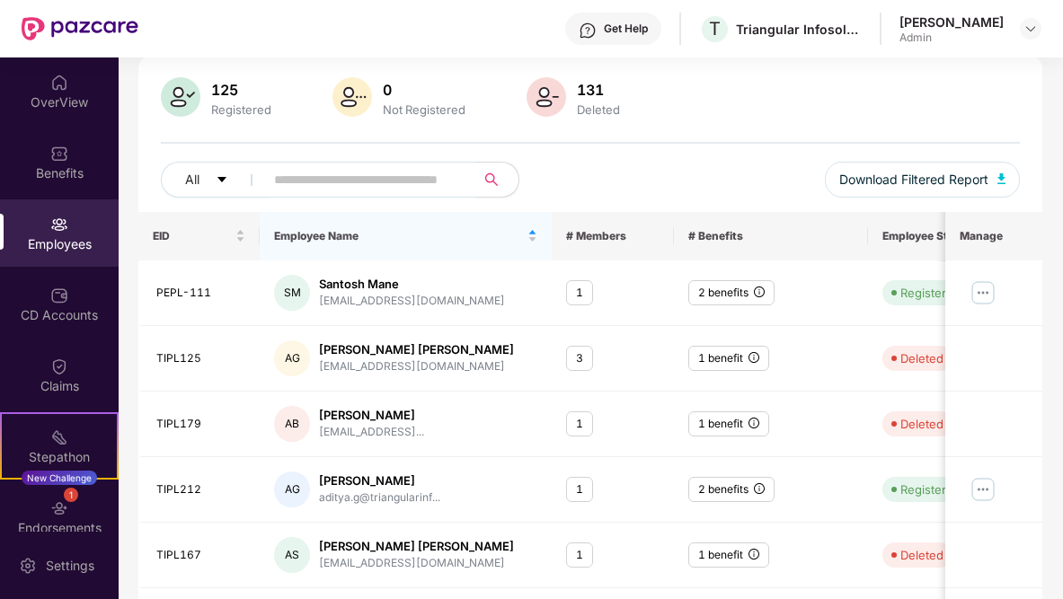
scroll to position [124, 0]
click at [46, 221] on div "Employees" at bounding box center [59, 232] width 119 height 67
click at [50, 219] on img at bounding box center [59, 225] width 18 height 18
click at [63, 229] on img at bounding box center [59, 225] width 18 height 18
click at [67, 314] on div "CD Accounts" at bounding box center [59, 315] width 119 height 18
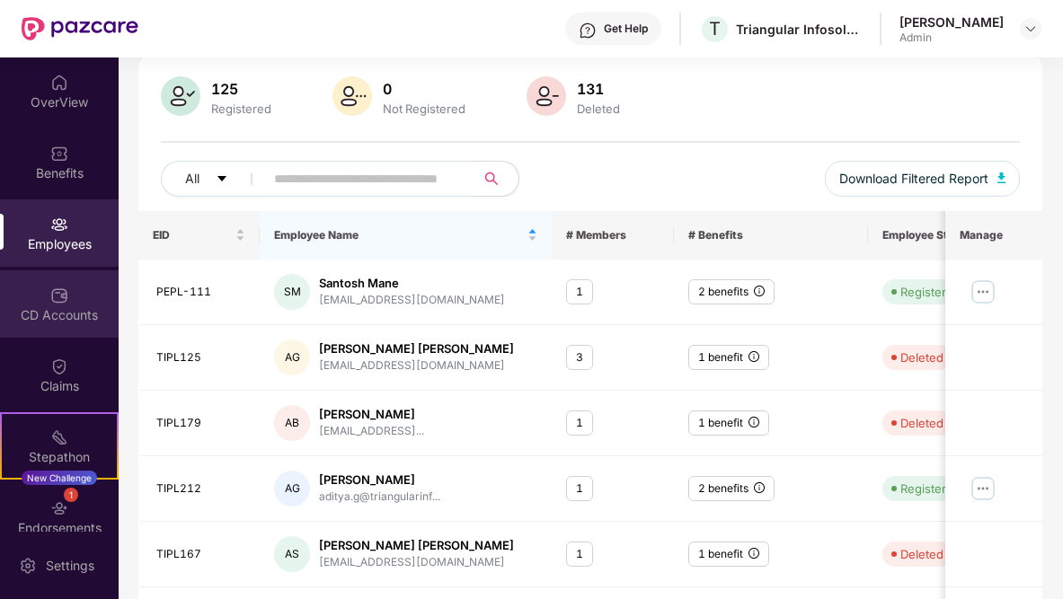
scroll to position [22, 0]
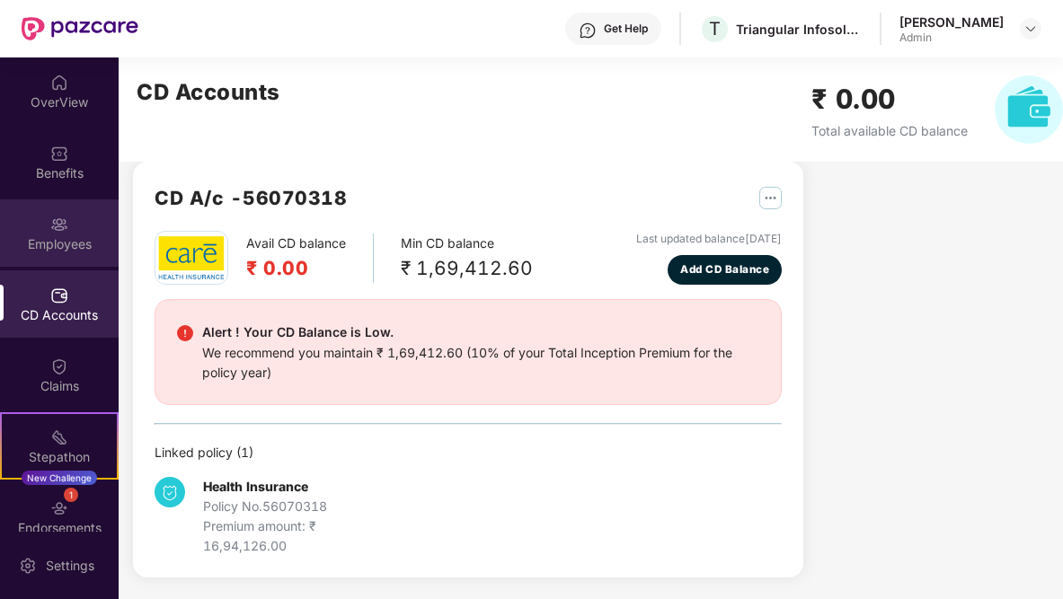
click at [75, 251] on div "Employees" at bounding box center [59, 244] width 119 height 18
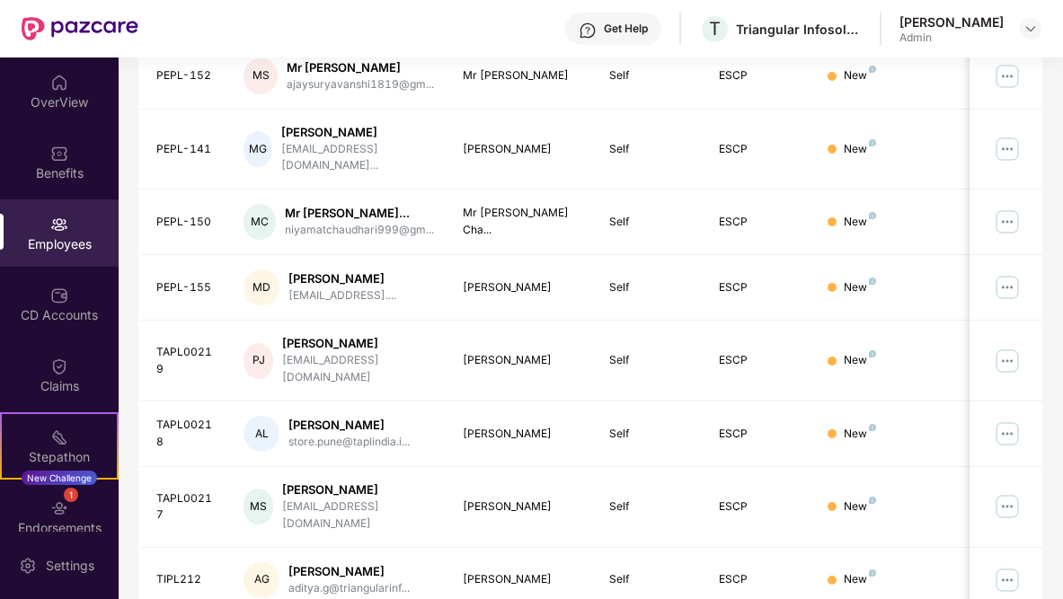
scroll to position [0, 0]
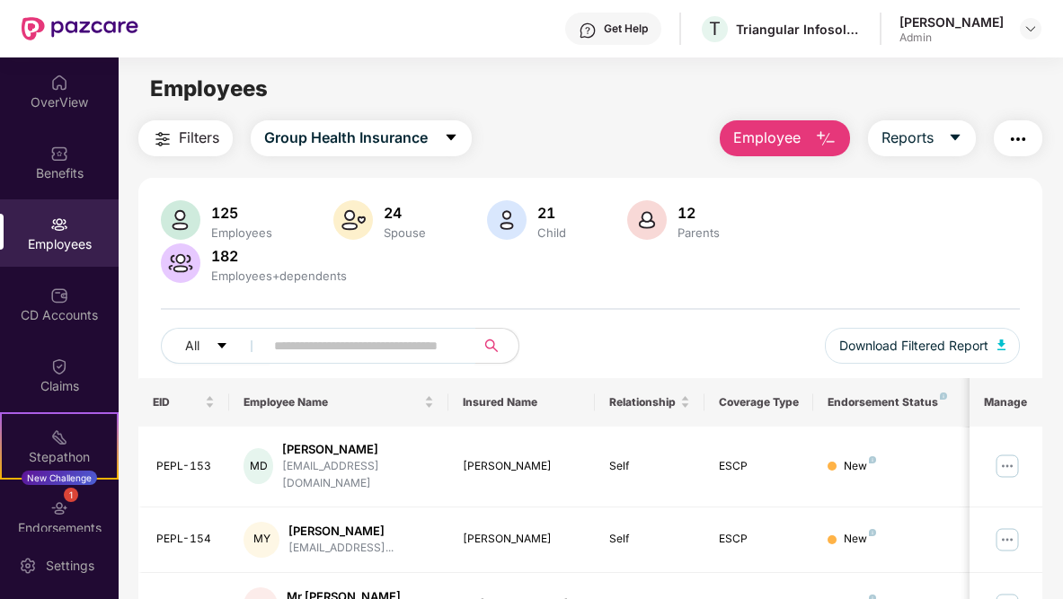
click at [338, 355] on input "text" at bounding box center [362, 345] width 177 height 27
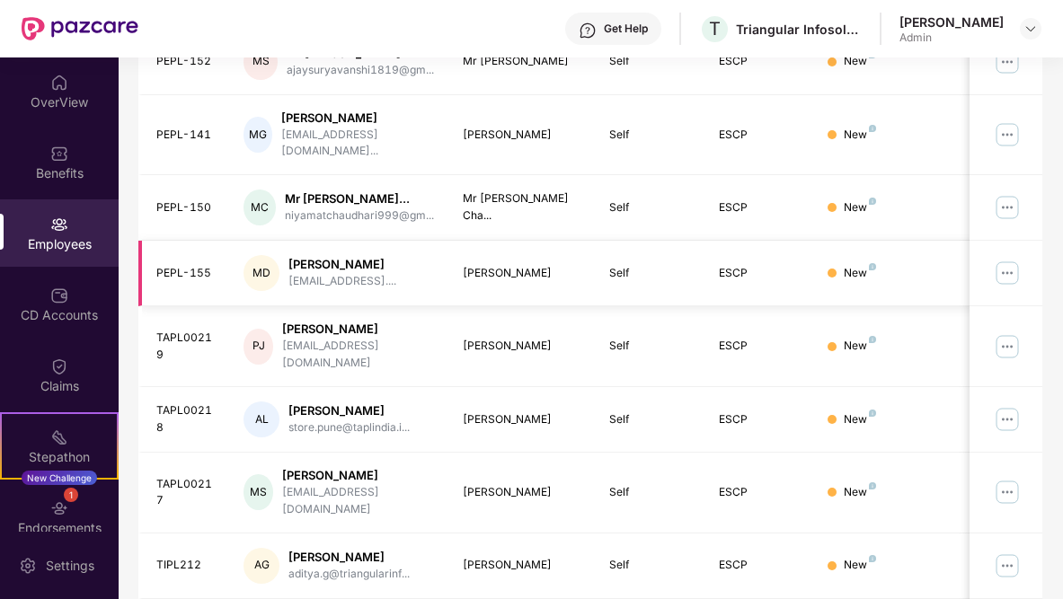
scroll to position [563, 0]
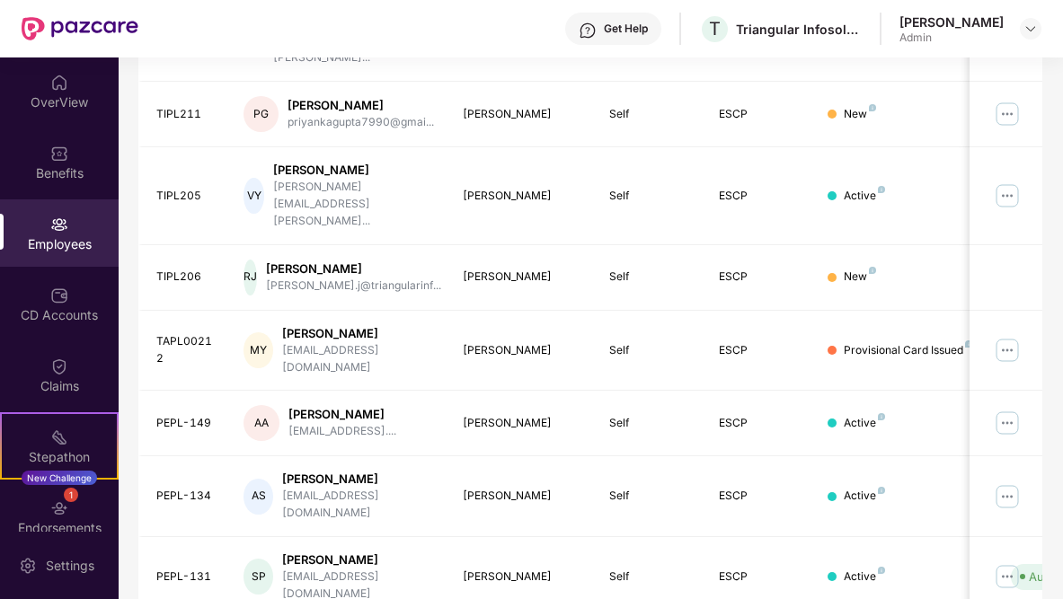
scroll to position [548, 0]
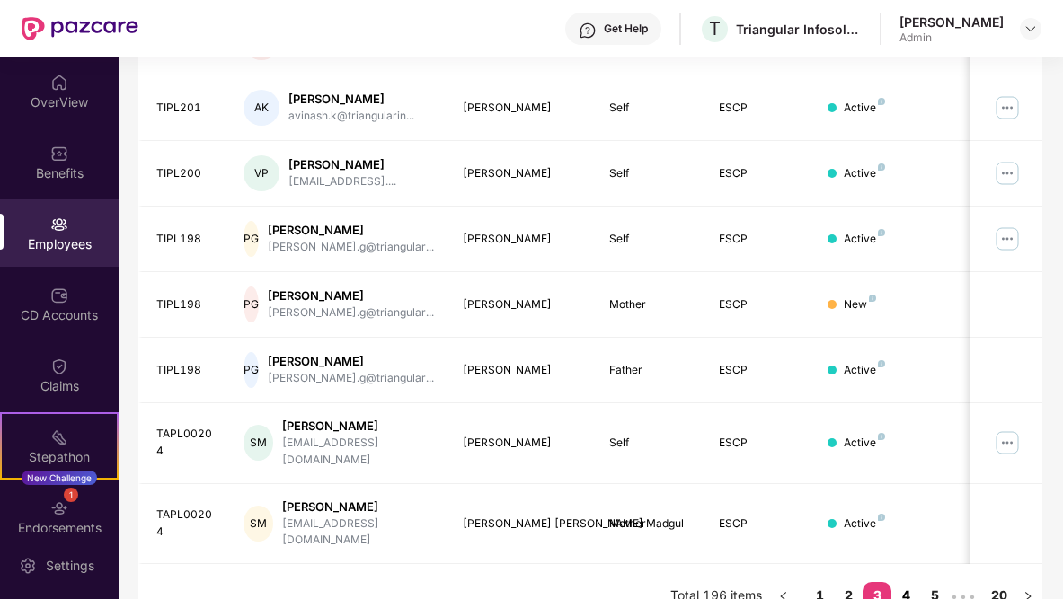
click at [898, 582] on link "4" at bounding box center [905, 595] width 29 height 27
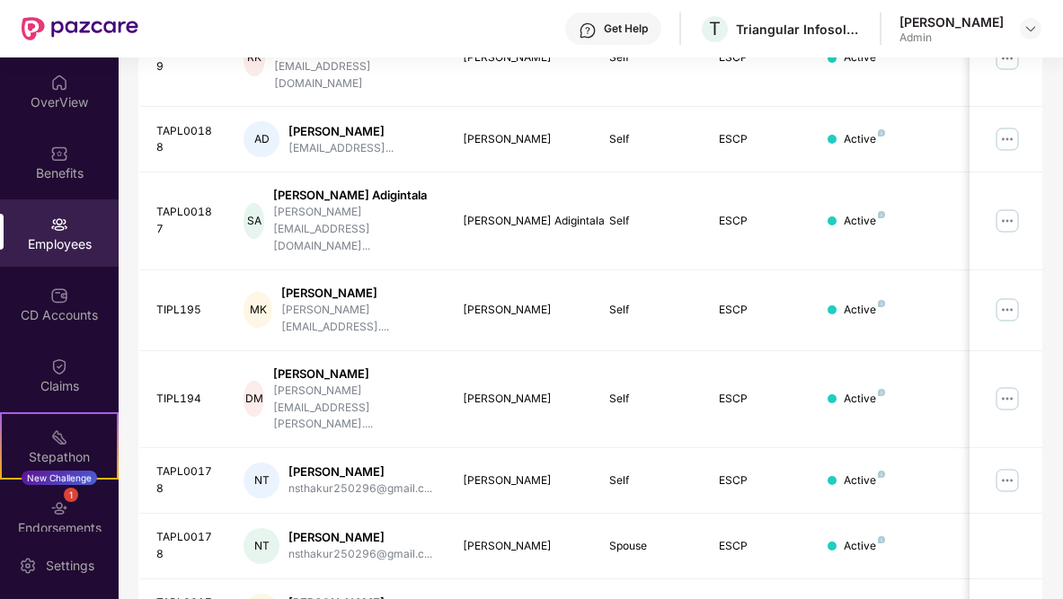
scroll to position [544, 0]
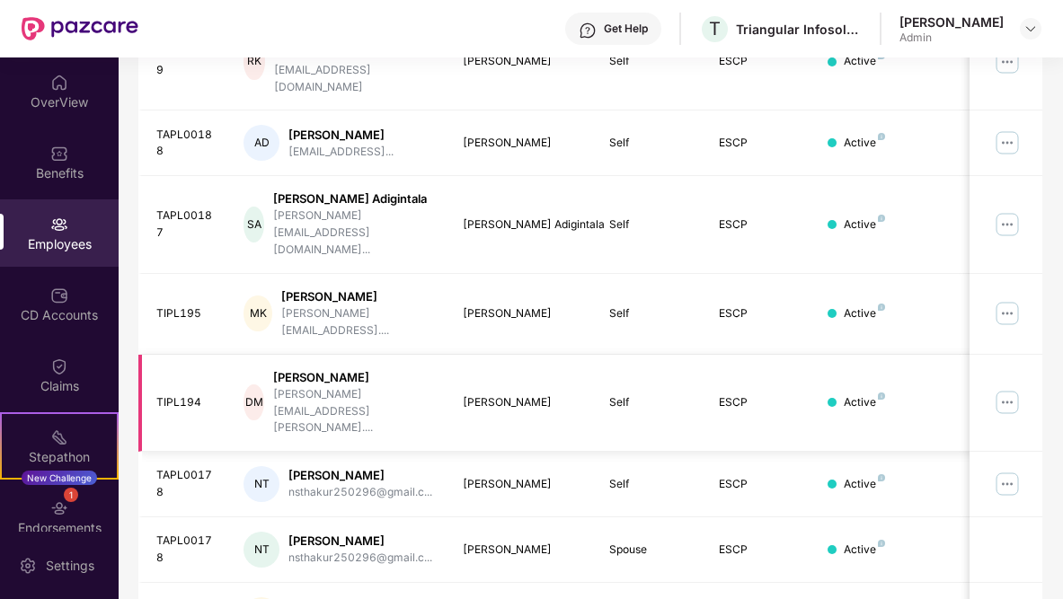
click at [1005, 388] on img at bounding box center [1007, 402] width 29 height 29
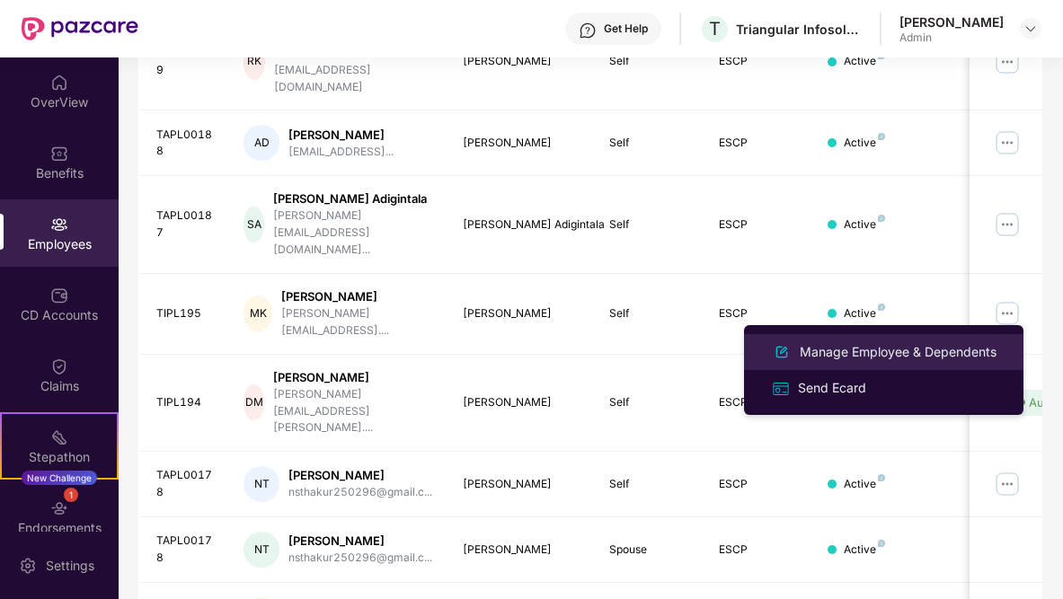
click at [879, 356] on div "Manage Employee & Dependents" at bounding box center [898, 352] width 204 height 20
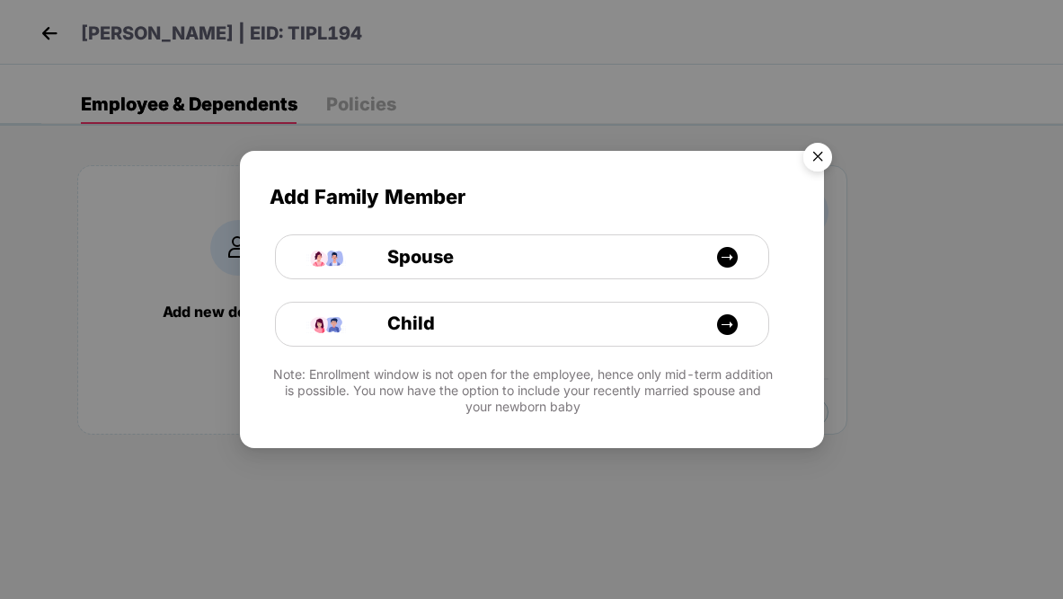
click at [812, 147] on img "Close" at bounding box center [817, 160] width 50 height 50
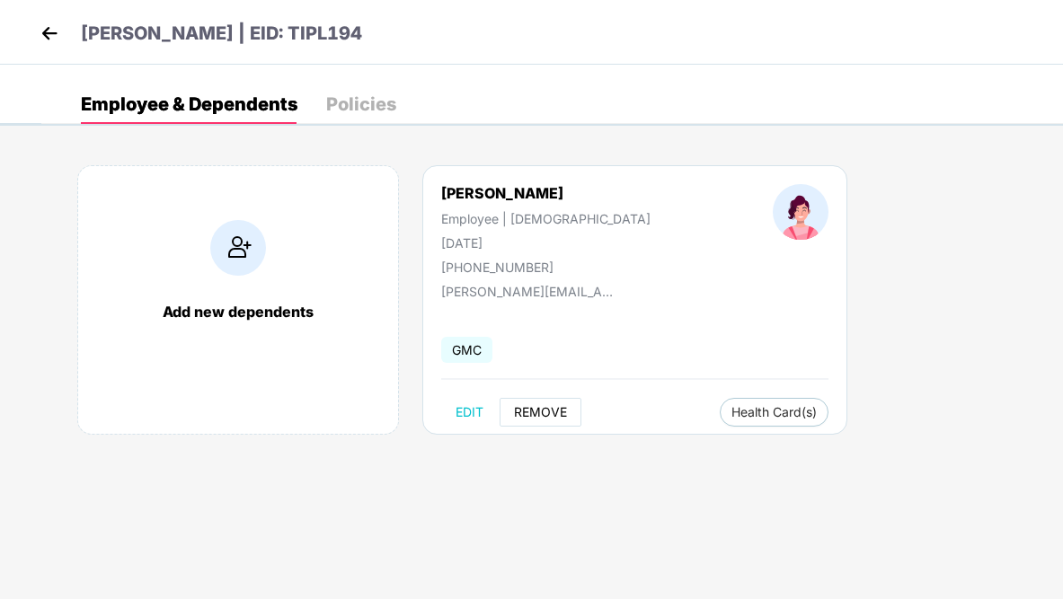
click at [532, 417] on span "REMOVE" at bounding box center [540, 412] width 53 height 14
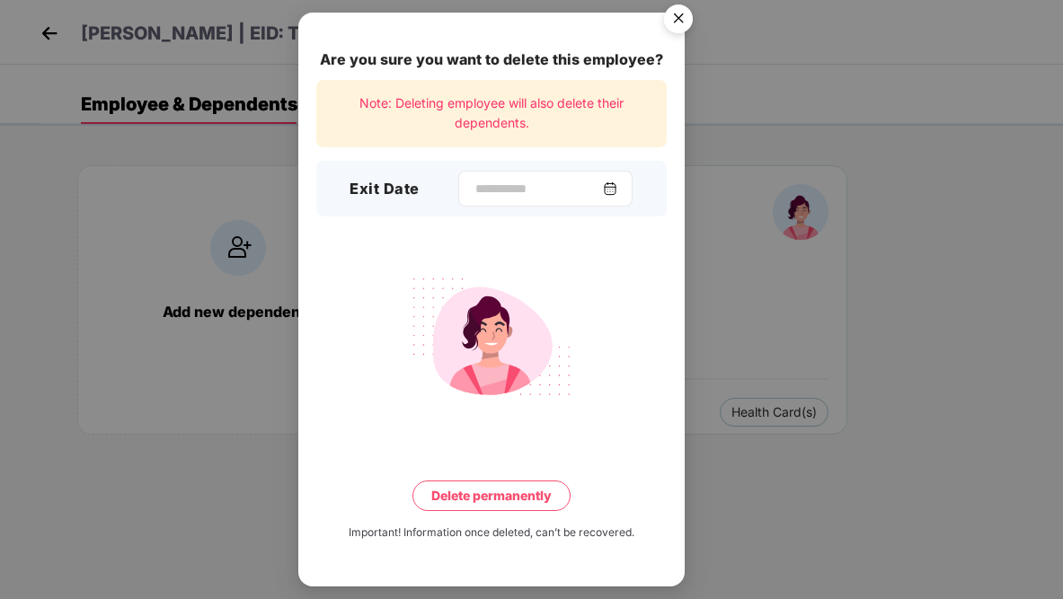
click at [561, 200] on div at bounding box center [545, 189] width 174 height 36
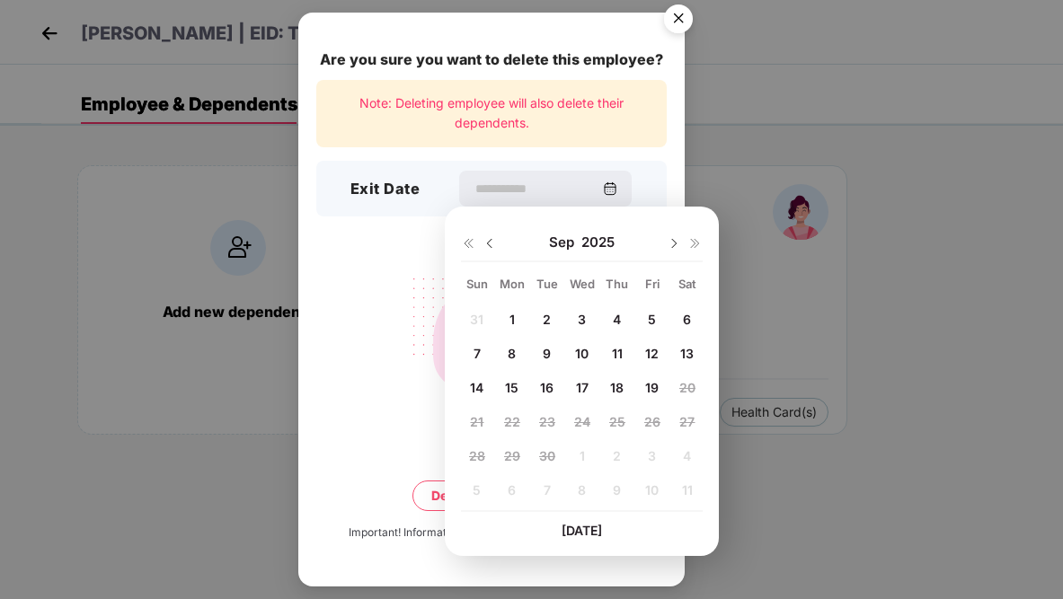
click at [582, 386] on span "17" at bounding box center [582, 387] width 13 height 15
type input "**********"
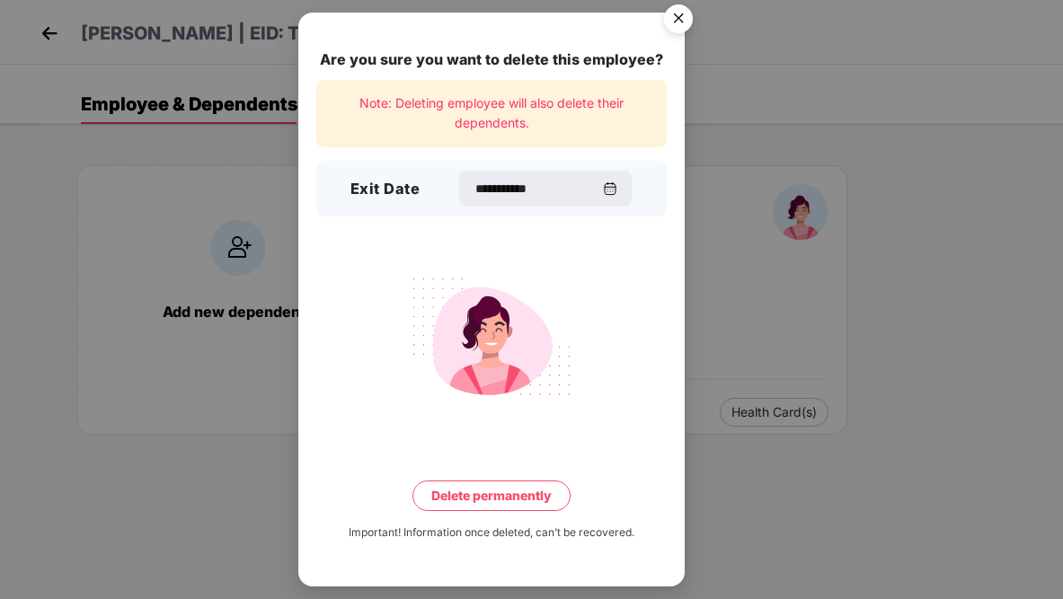
click at [483, 488] on button "Delete permanently" at bounding box center [491, 496] width 158 height 31
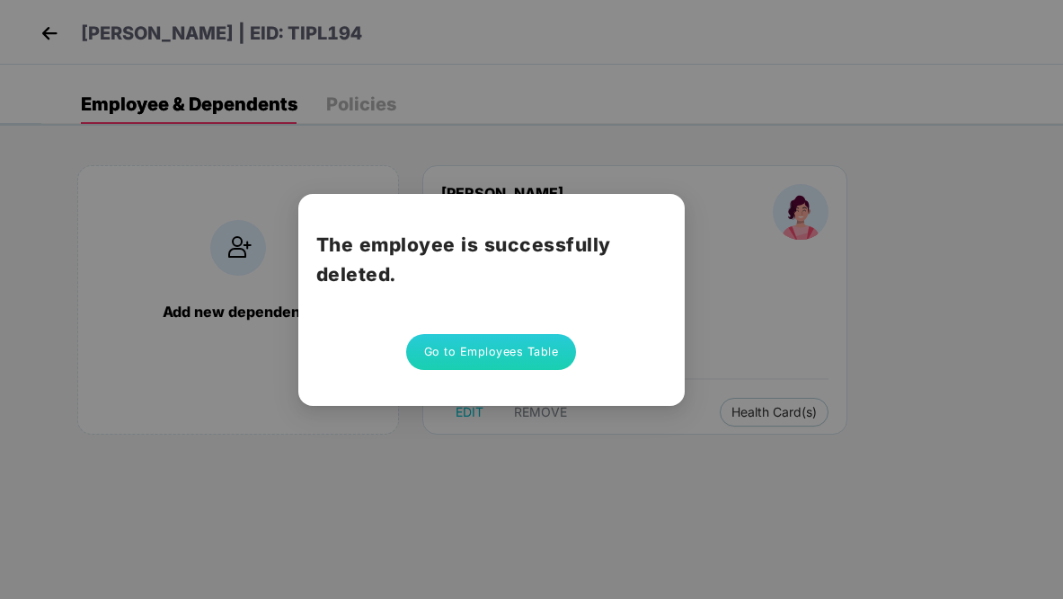
click at [482, 349] on button "Go to Employees Table" at bounding box center [491, 352] width 171 height 36
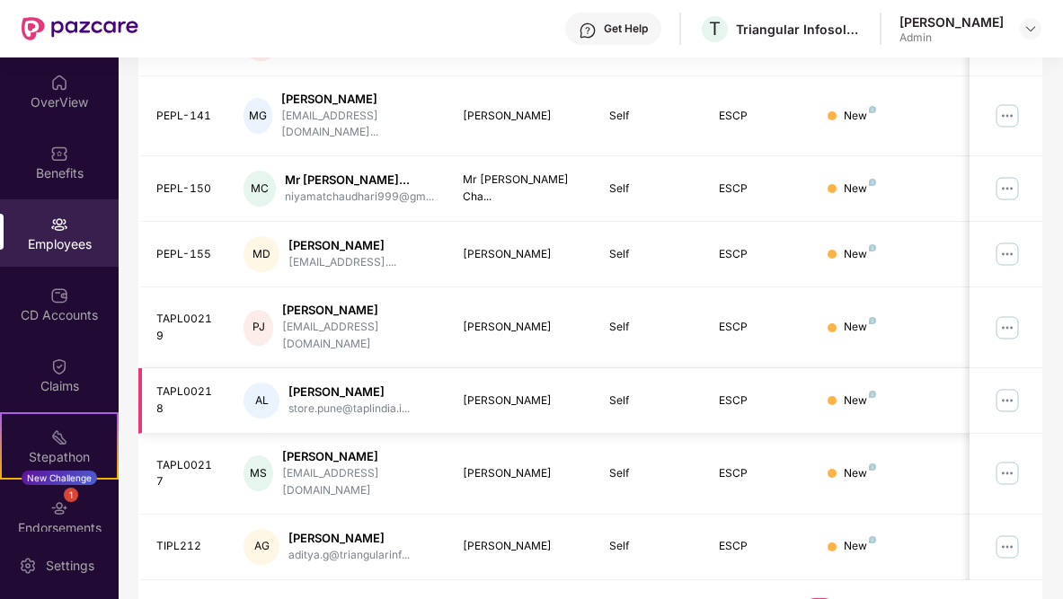
scroll to position [563, 0]
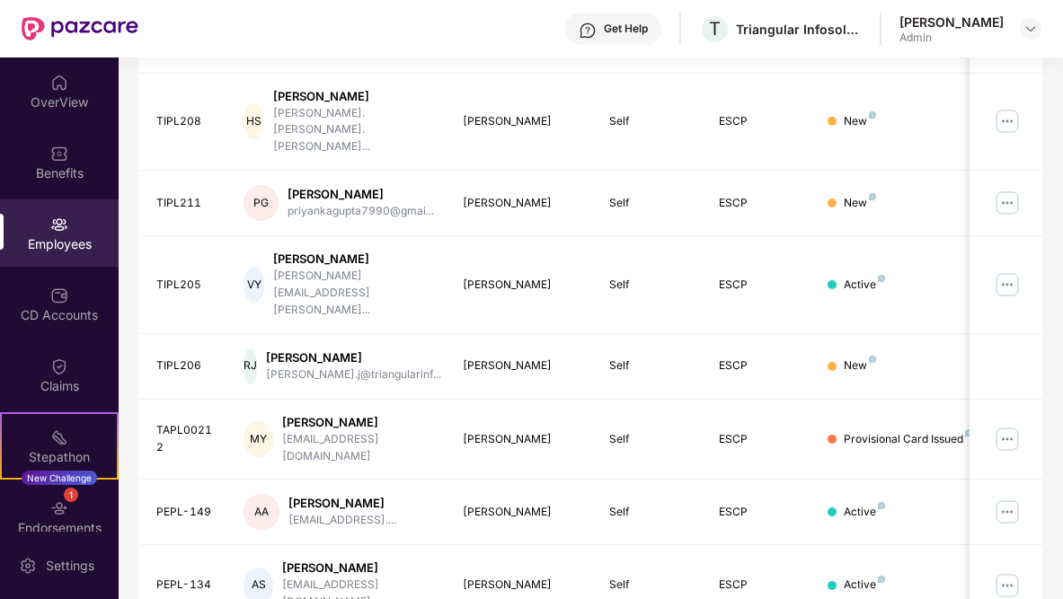
scroll to position [55, 0]
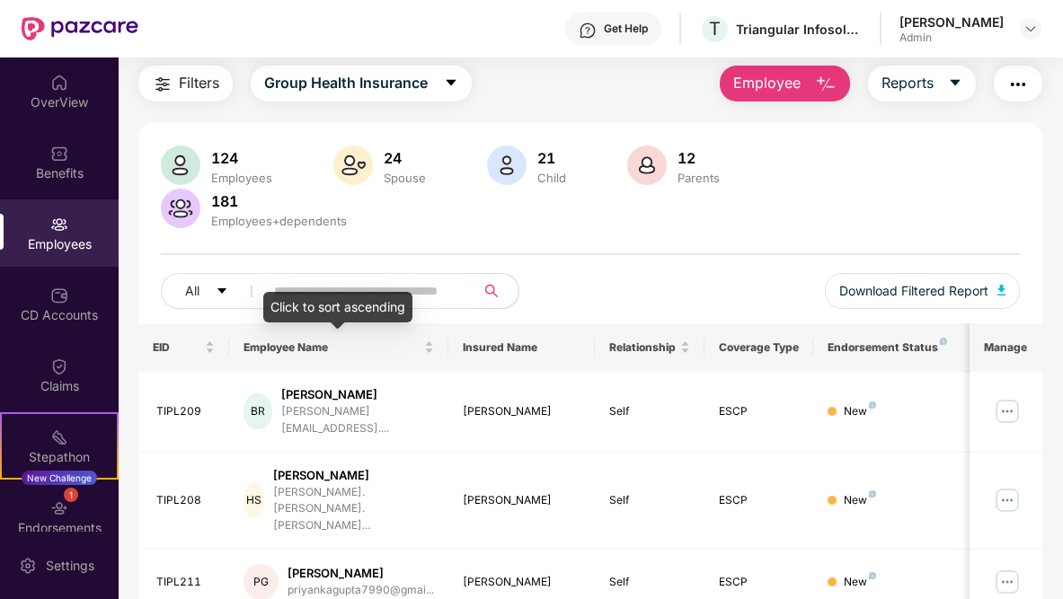
click at [305, 297] on div "Click to sort ascending" at bounding box center [337, 307] width 149 height 31
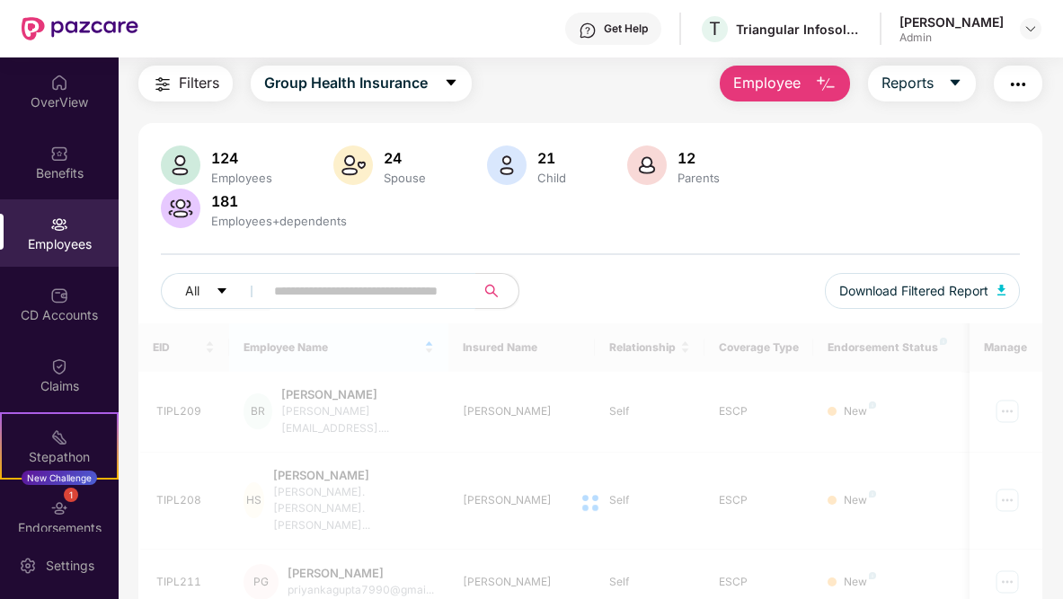
click at [313, 272] on div "124 Employees 24 Spouse 21 Child [DEMOGRAPHIC_DATA] Parents 181 Employees+depen…" at bounding box center [590, 235] width 904 height 178
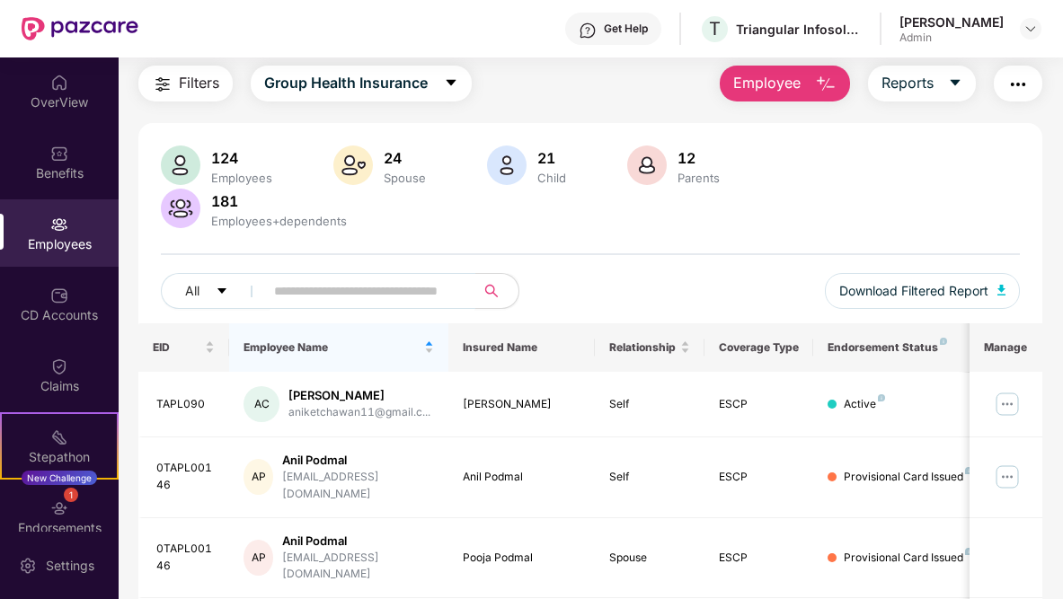
click at [309, 287] on input "text" at bounding box center [362, 291] width 177 height 27
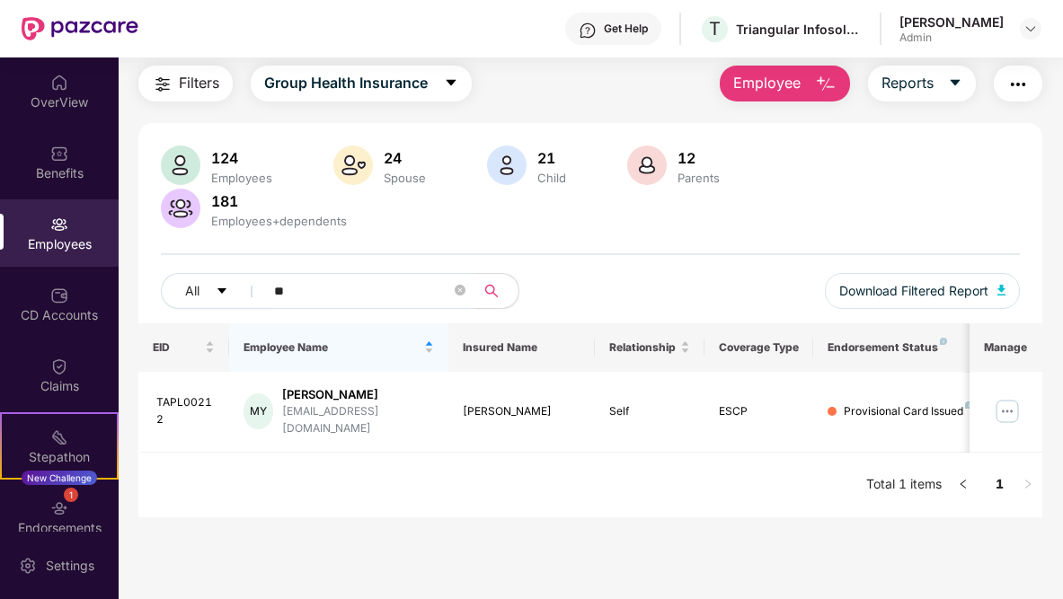
type input "*"
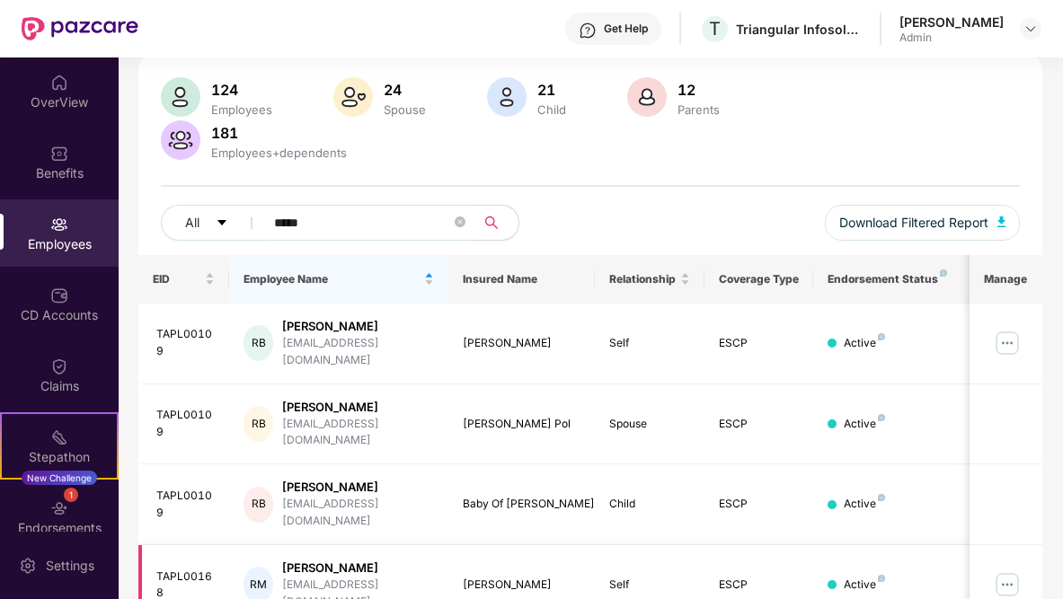
scroll to position [220, 0]
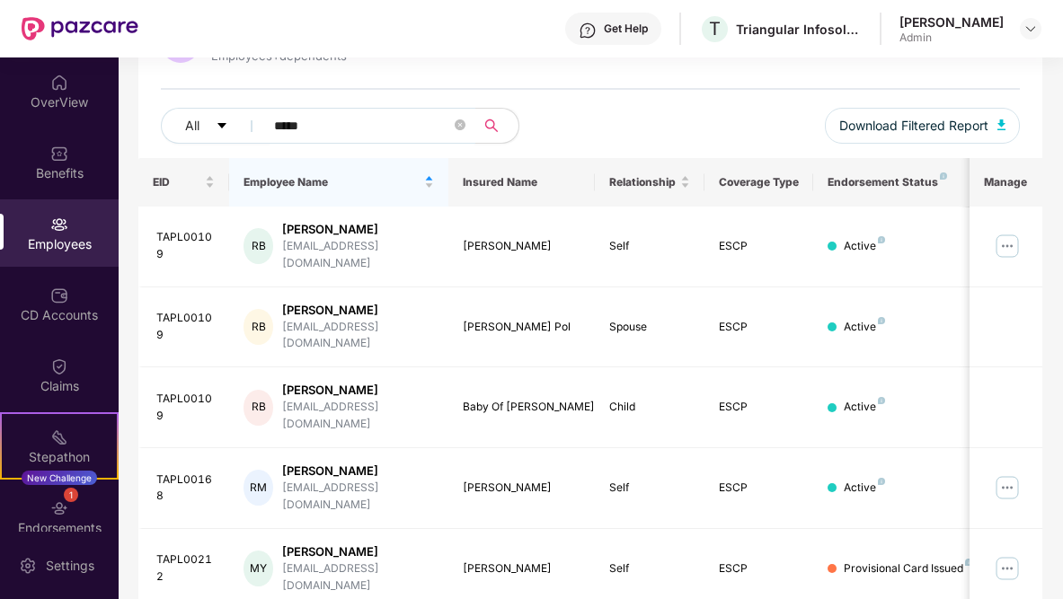
type input "*****"
click at [462, 125] on icon "close-circle" at bounding box center [460, 124] width 11 height 11
click at [371, 136] on input "text" at bounding box center [362, 125] width 177 height 27
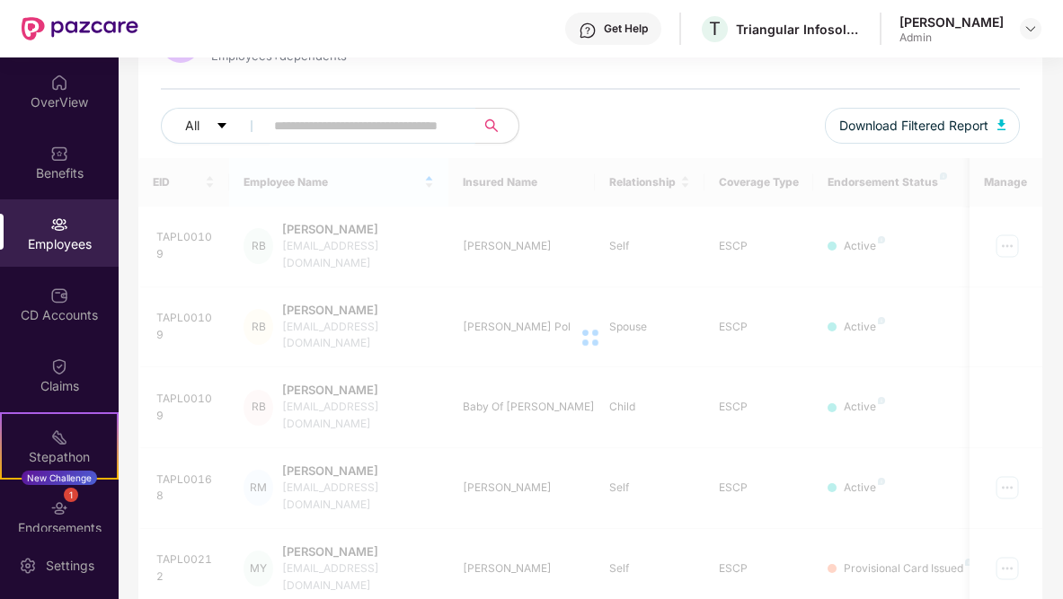
type input "*"
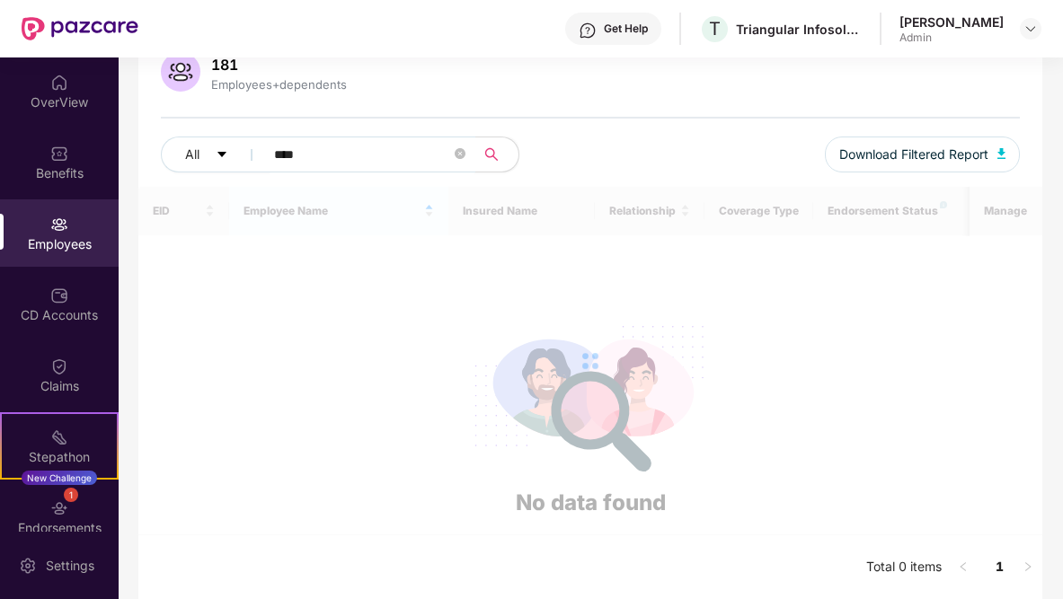
scroll to position [57, 0]
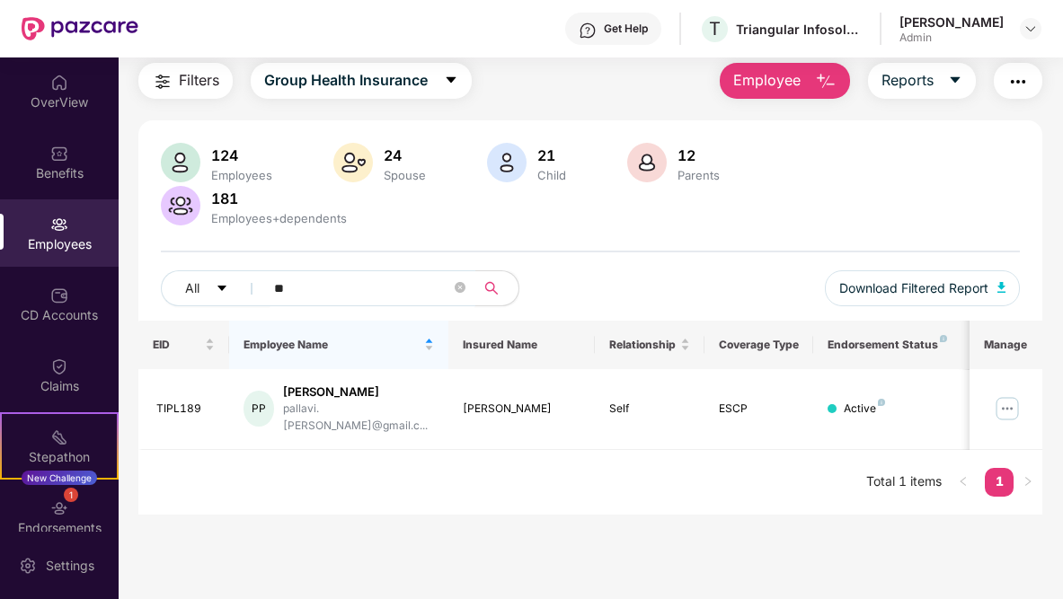
type input "*"
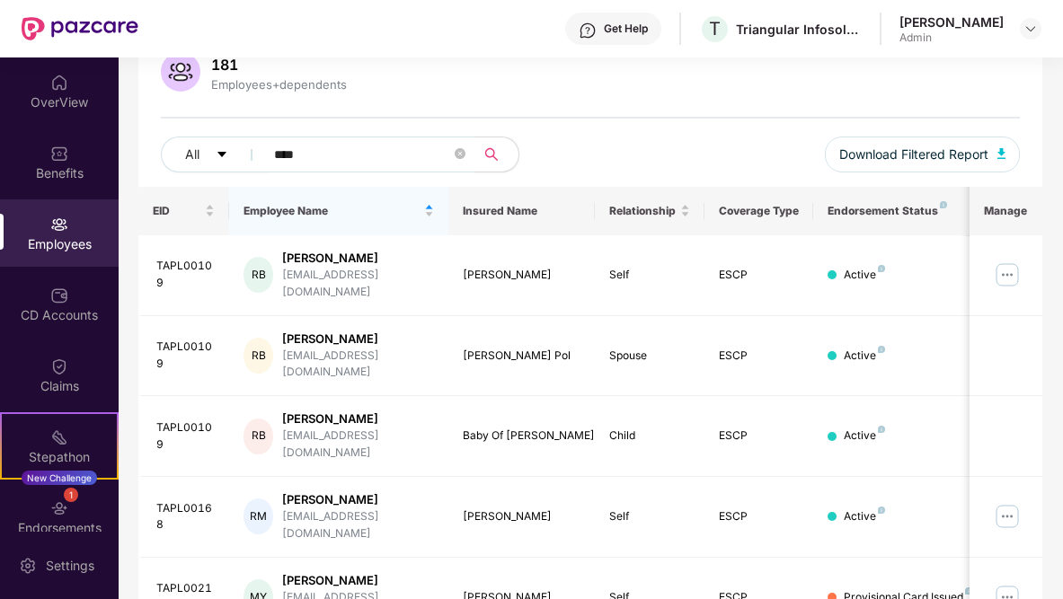
scroll to position [220, 0]
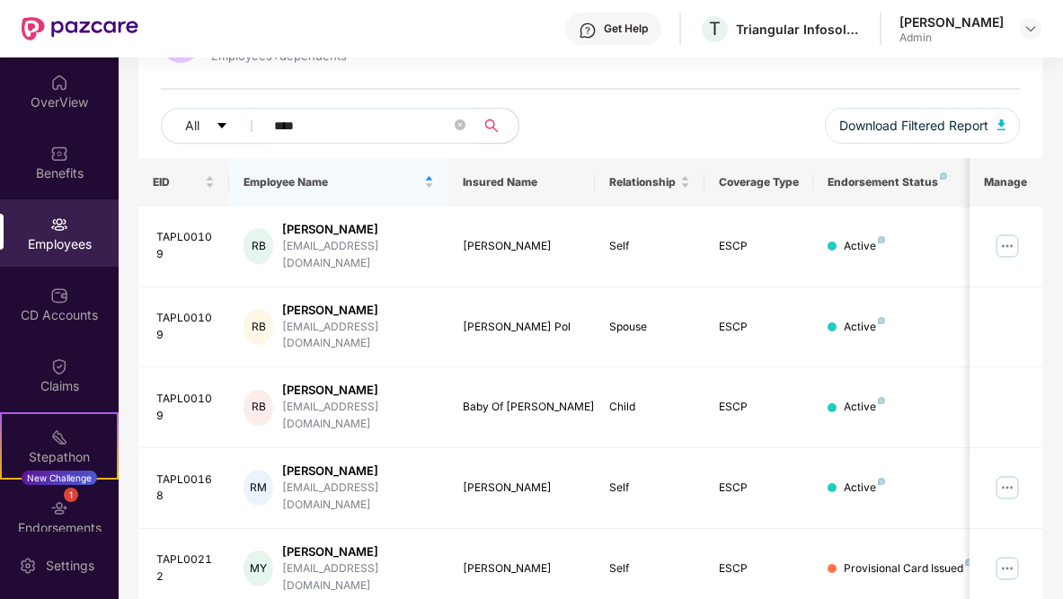
click at [320, 119] on input "****" at bounding box center [362, 125] width 177 height 27
type input "*"
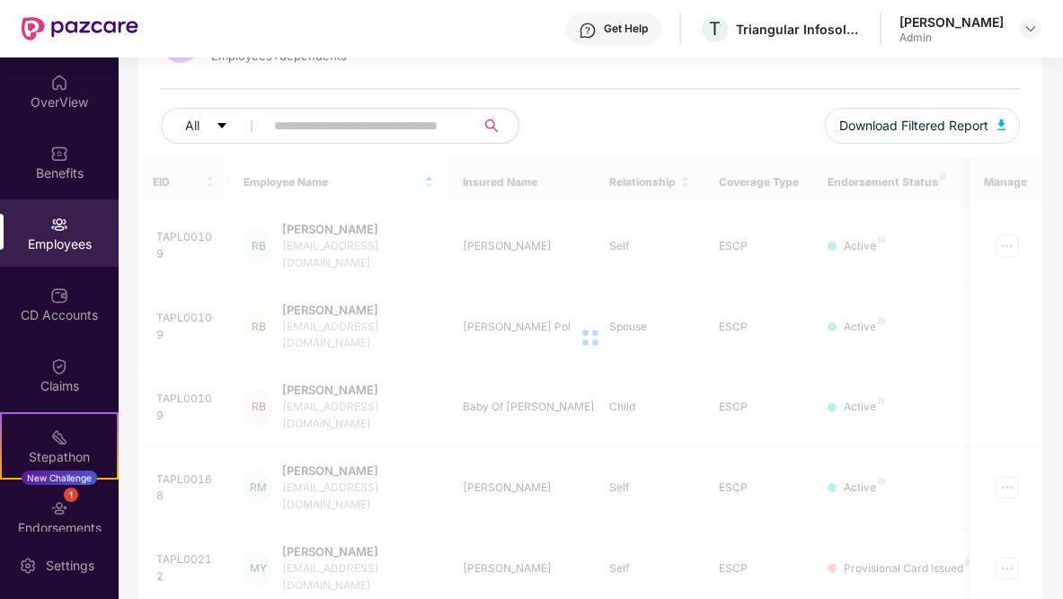
type input "*"
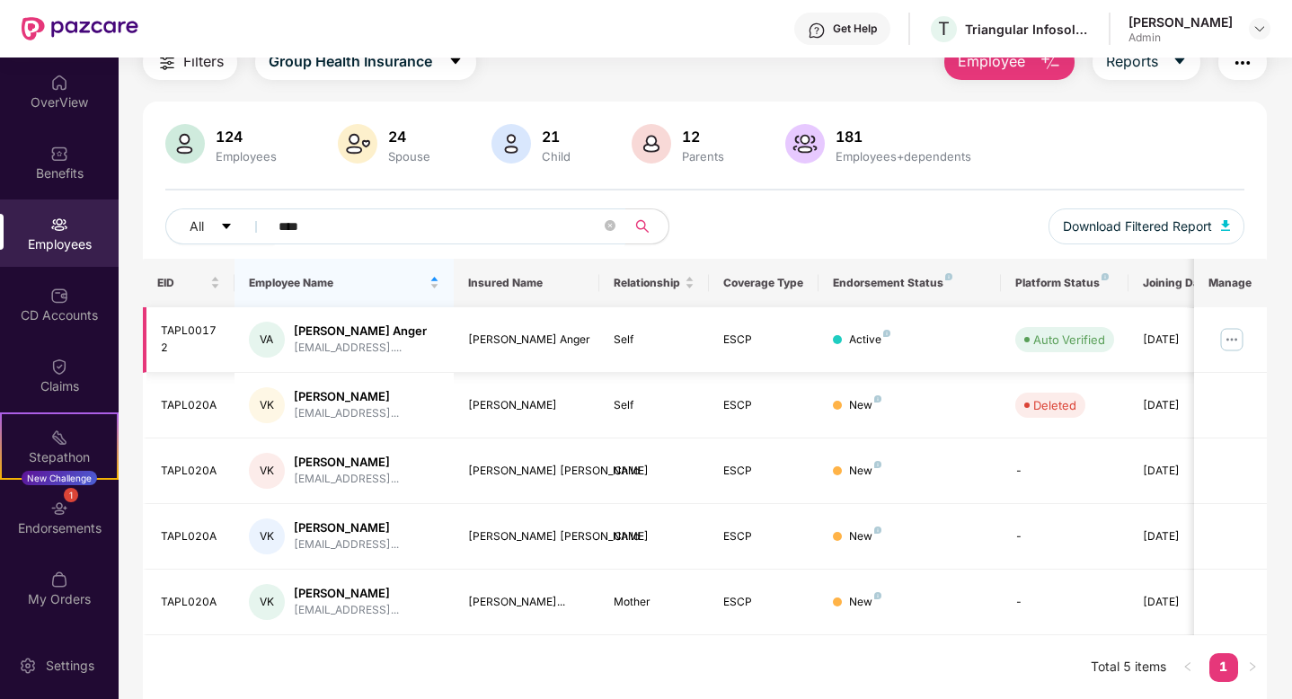
scroll to position [77, 0]
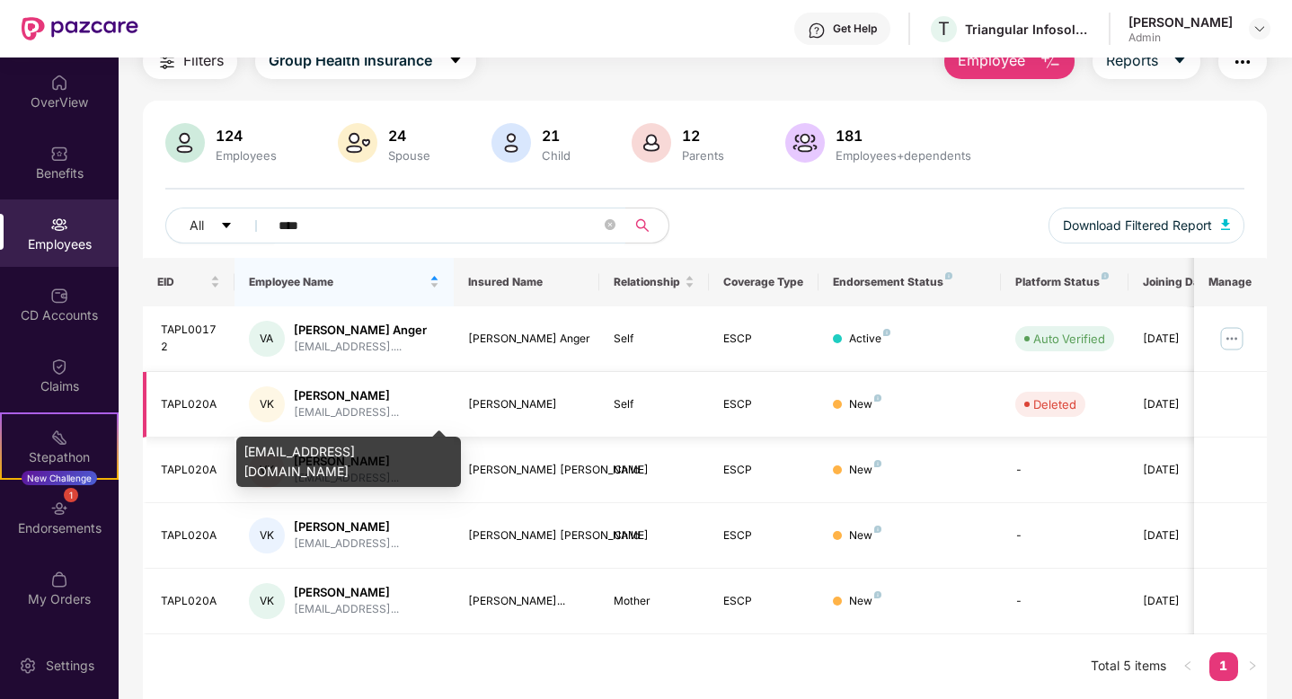
type input "****"
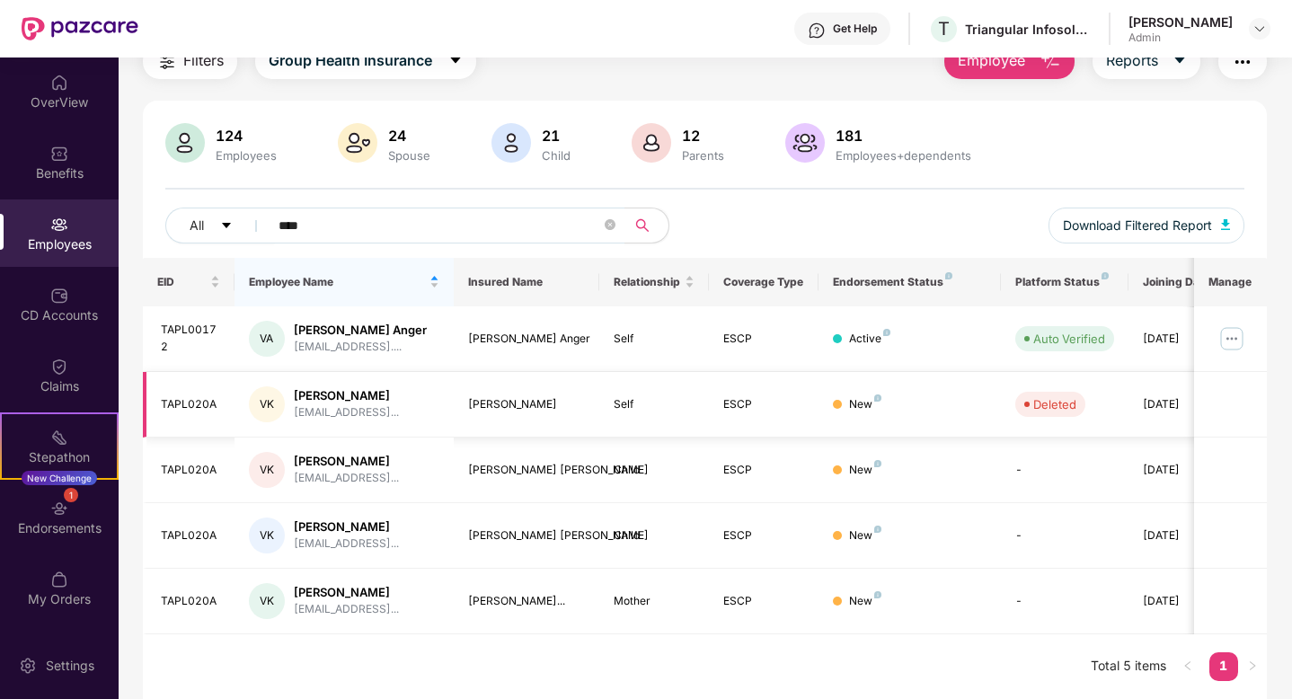
click at [322, 393] on div "[PERSON_NAME]" at bounding box center [346, 395] width 105 height 17
click at [1062, 423] on td "Deleted" at bounding box center [1065, 405] width 128 height 66
drag, startPoint x: 344, startPoint y: 225, endPoint x: 202, endPoint y: 223, distance: 142.0
click at [202, 223] on div "All ****" at bounding box center [434, 226] width 539 height 36
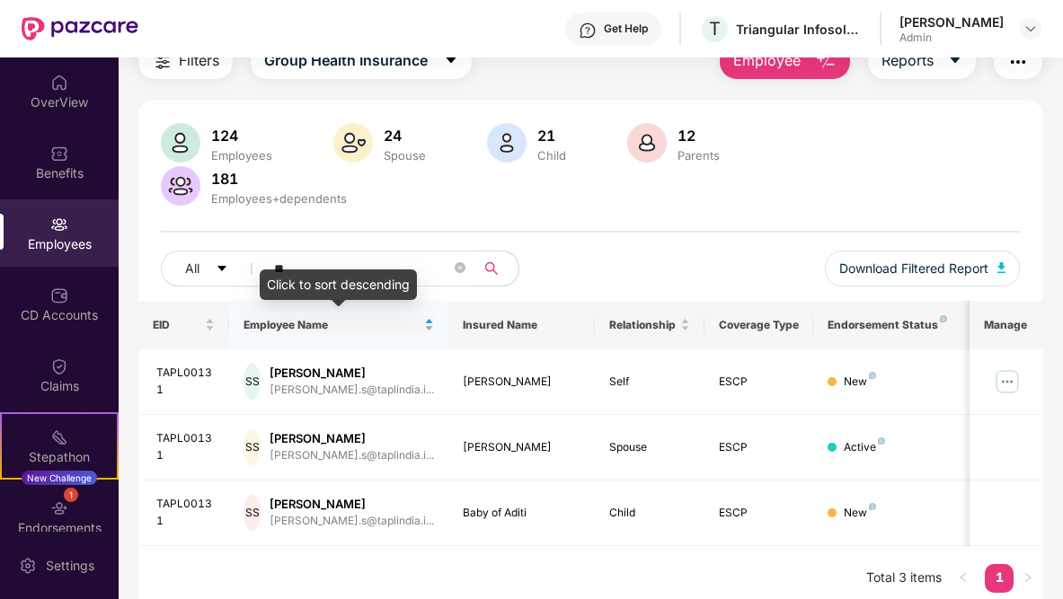
type input "*"
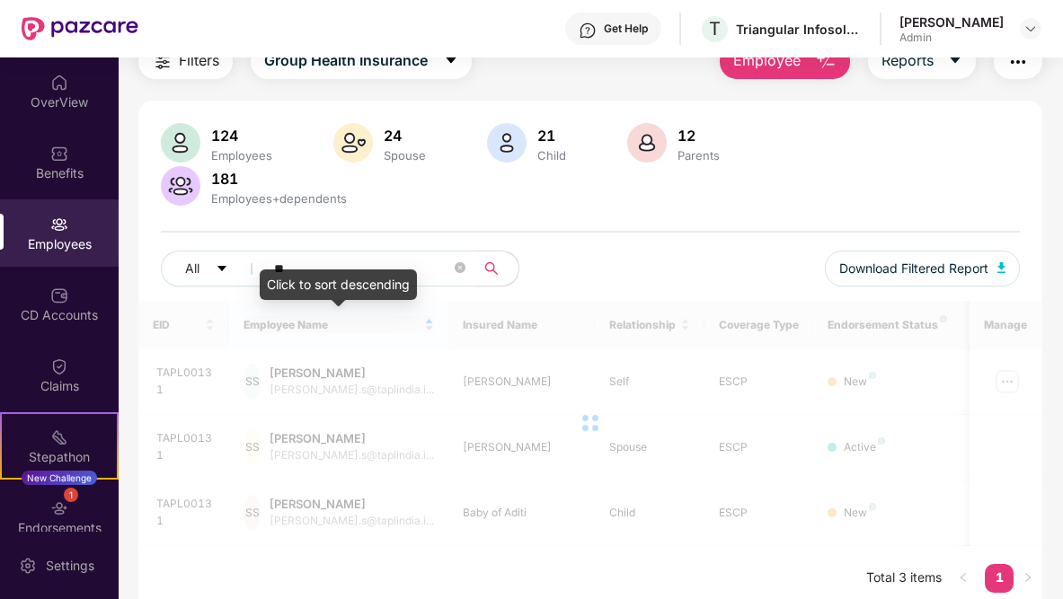
type input "*"
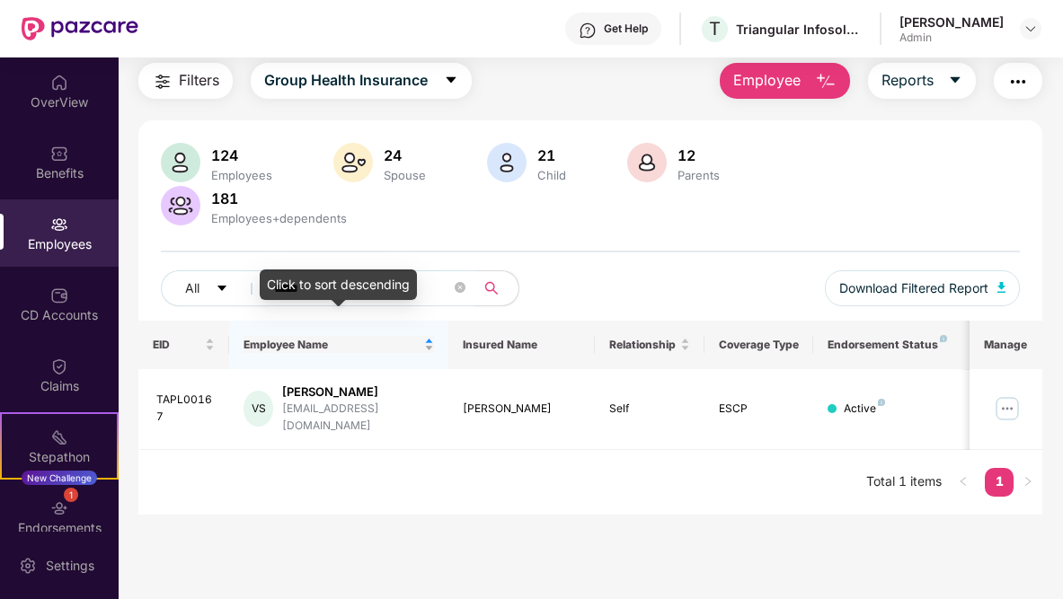
scroll to position [57, 0]
type input "*****"
click at [1003, 404] on img at bounding box center [1007, 408] width 29 height 29
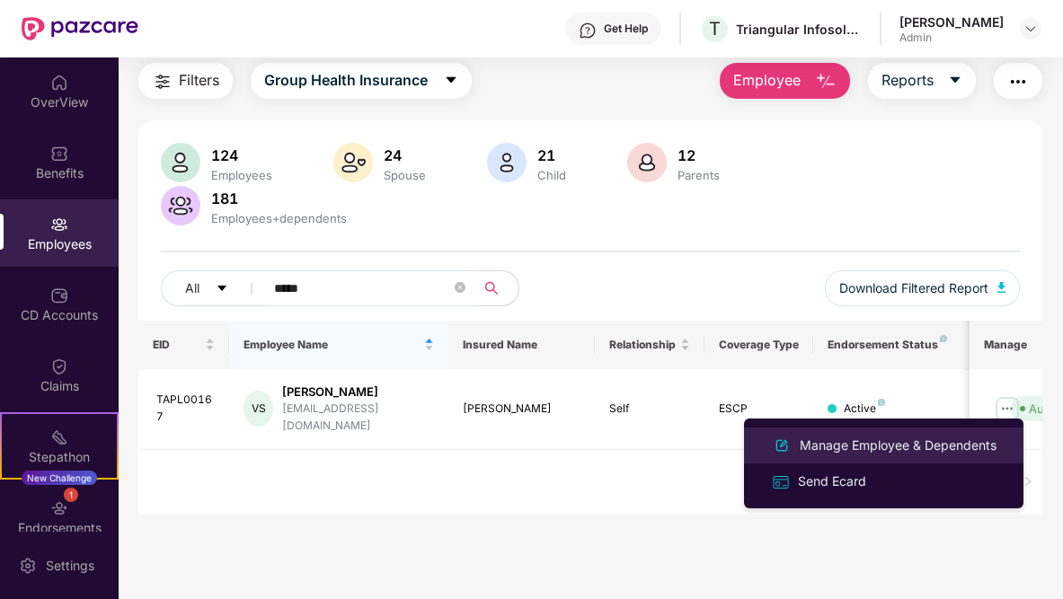
click at [841, 448] on div "Manage Employee & Dependents" at bounding box center [898, 446] width 204 height 20
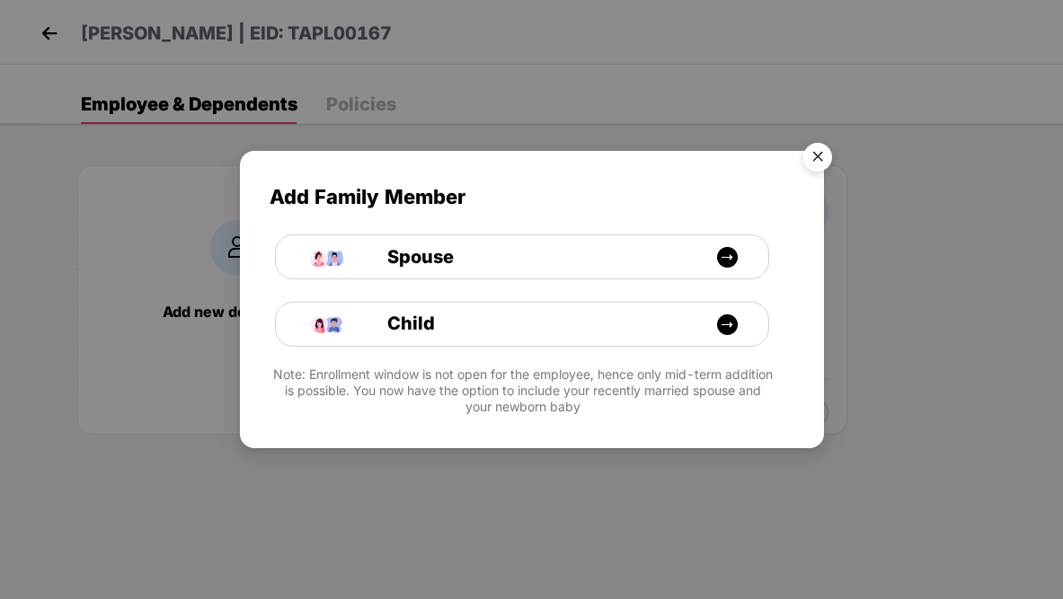
click at [816, 157] on img "Close" at bounding box center [817, 160] width 50 height 50
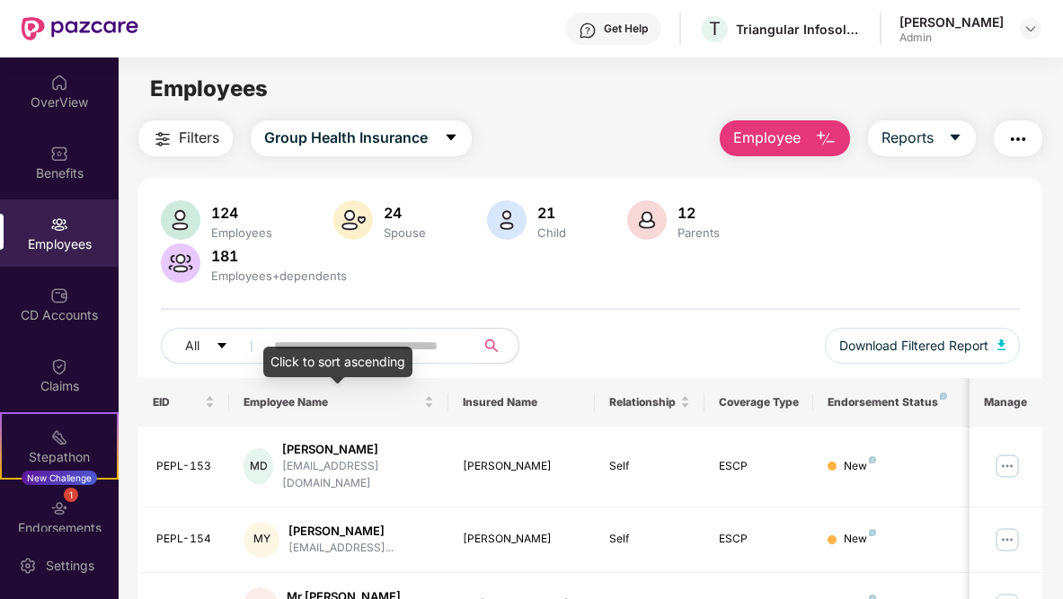
click at [315, 350] on div "Click to sort ascending" at bounding box center [337, 362] width 149 height 31
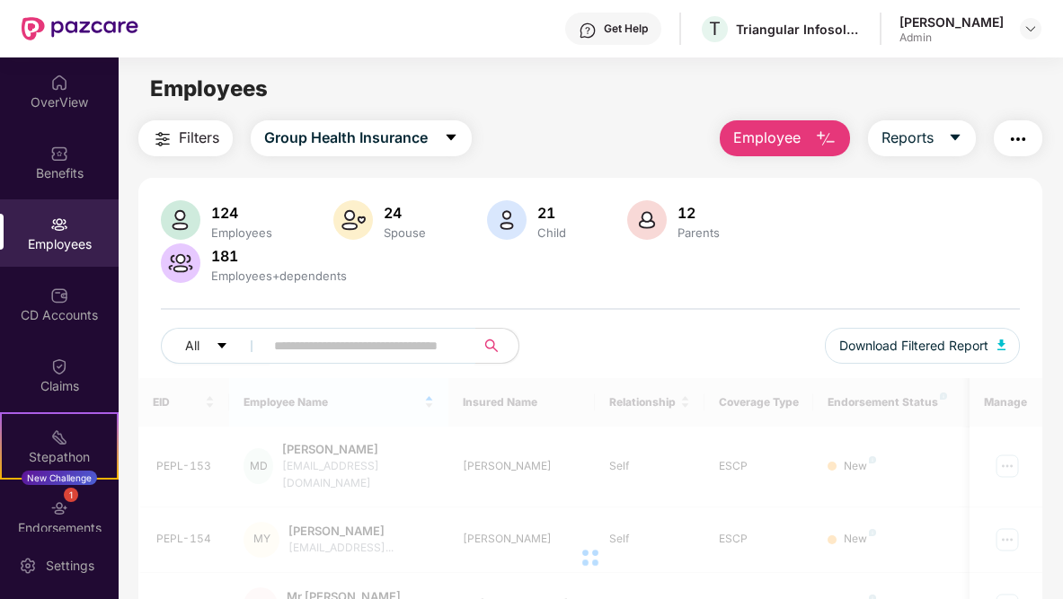
click at [322, 336] on input "text" at bounding box center [362, 345] width 177 height 27
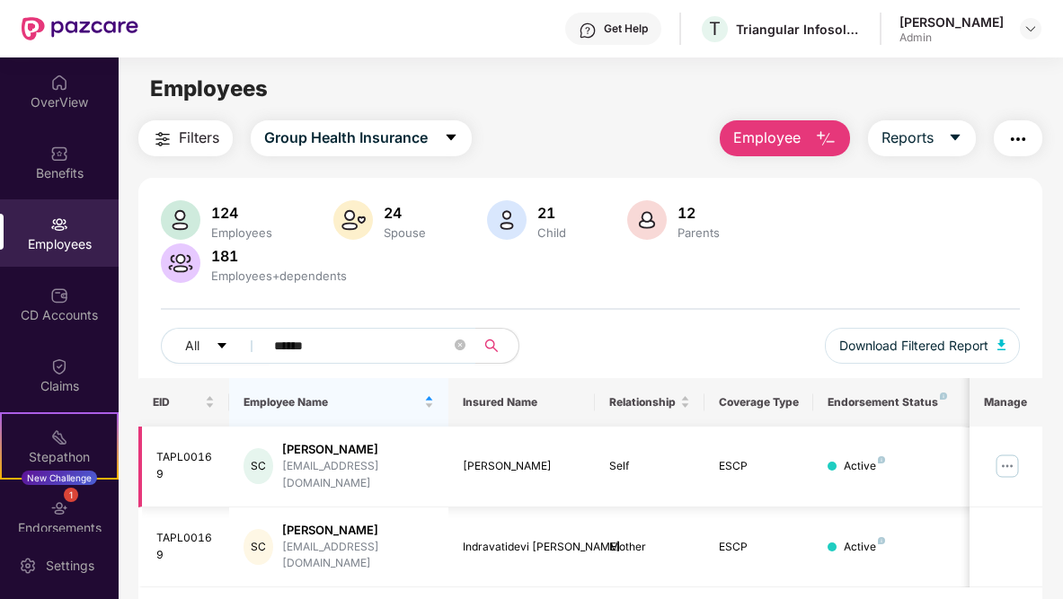
type input "******"
click at [1009, 456] on img at bounding box center [1007, 466] width 29 height 29
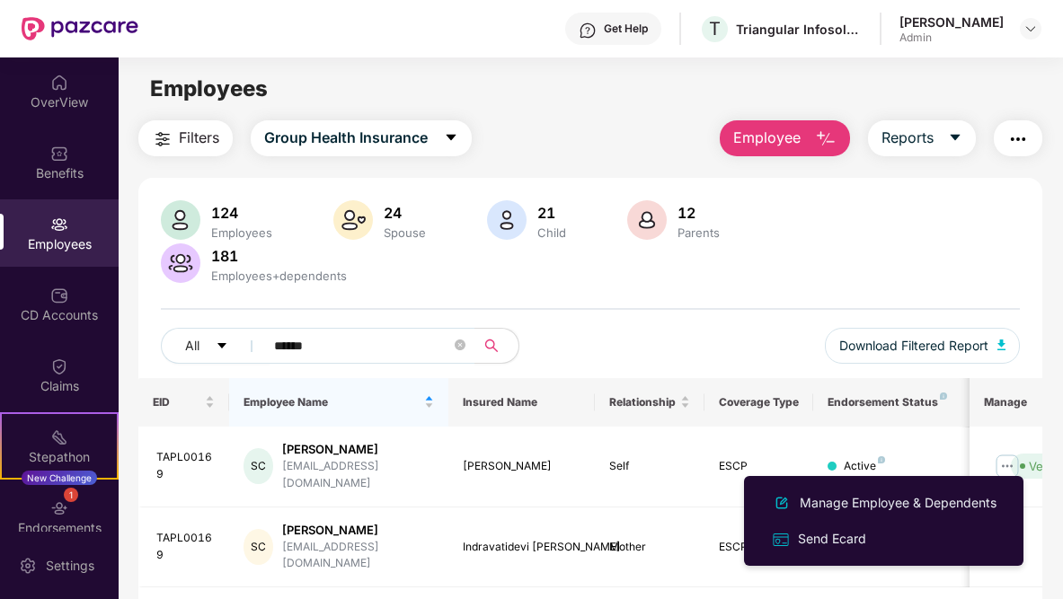
click at [815, 504] on div "Manage Employee & Dependents" at bounding box center [898, 503] width 204 height 20
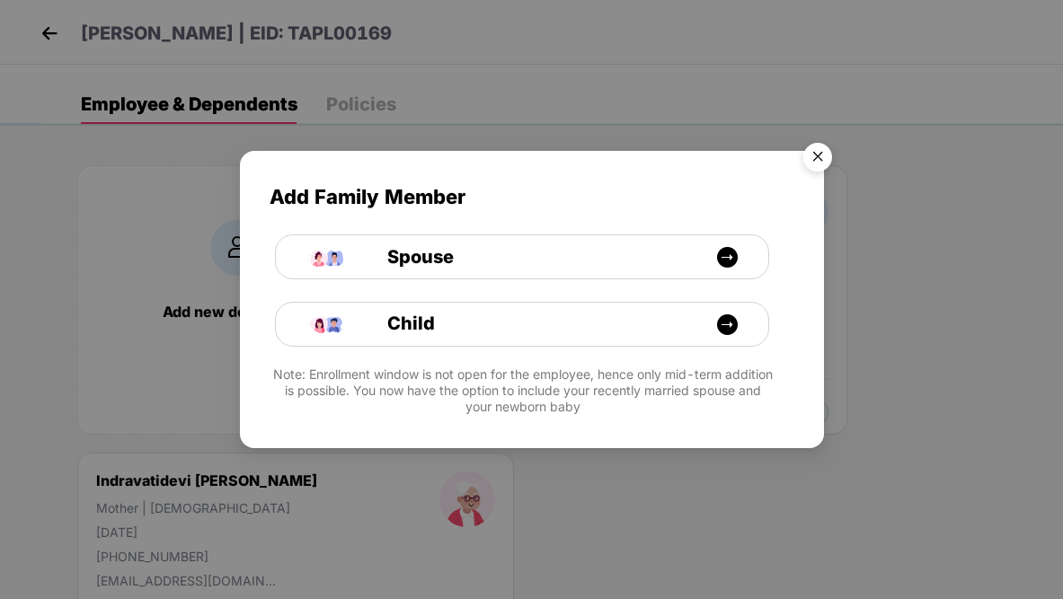
drag, startPoint x: 823, startPoint y: 149, endPoint x: 819, endPoint y: 163, distance: 14.8
click at [823, 149] on img "Close" at bounding box center [817, 160] width 50 height 50
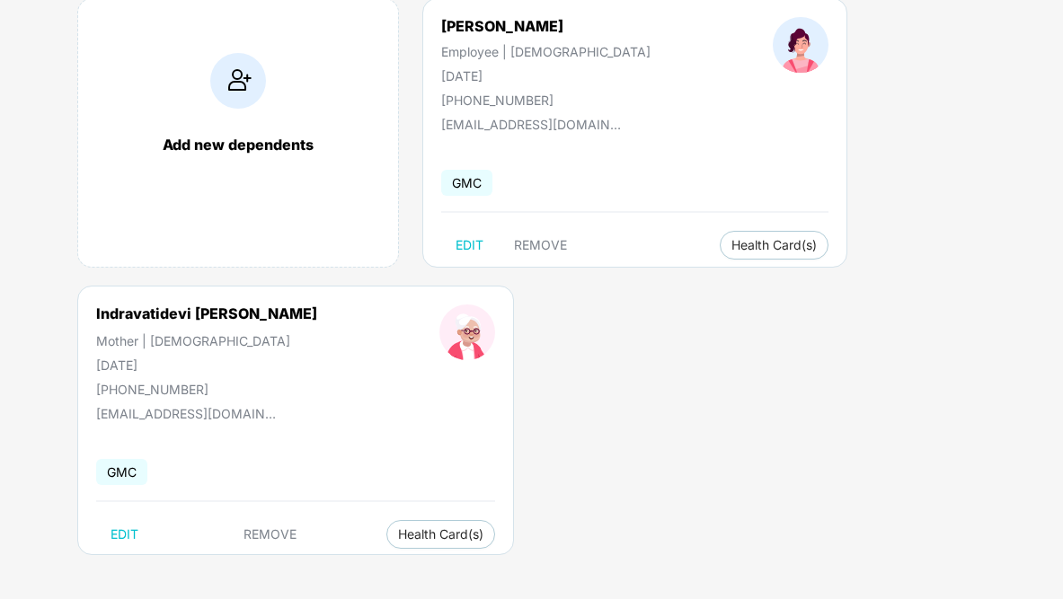
scroll to position [168, 0]
click at [112, 534] on span "EDIT" at bounding box center [124, 533] width 28 height 14
select select "******"
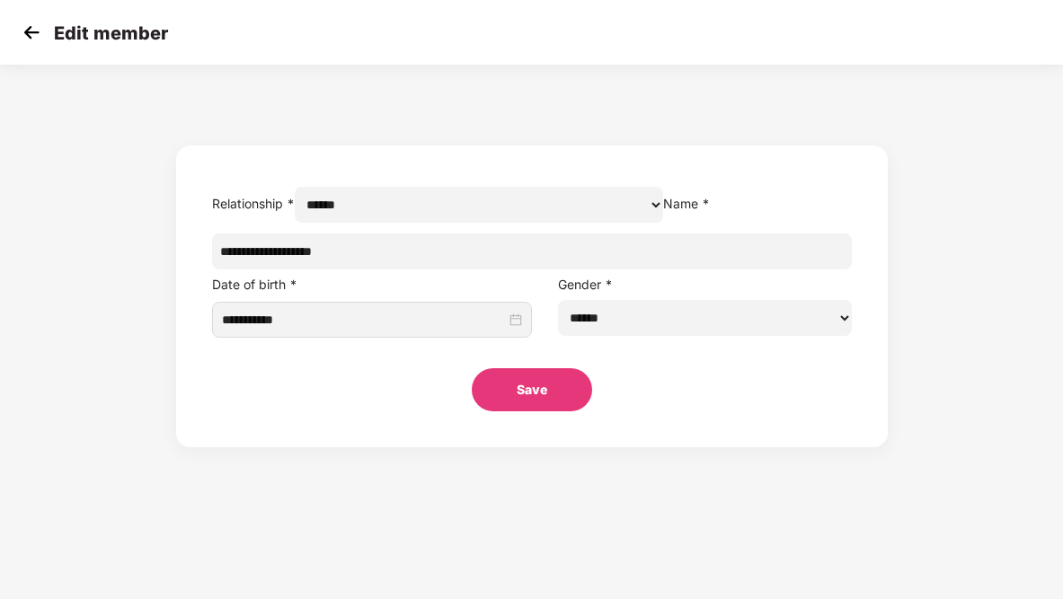
scroll to position [0, 0]
click at [489, 269] on input "**********" at bounding box center [532, 252] width 640 height 36
click at [527, 411] on button "Save" at bounding box center [532, 389] width 120 height 43
click at [529, 411] on button "Save" at bounding box center [532, 389] width 137 height 43
select select "******"
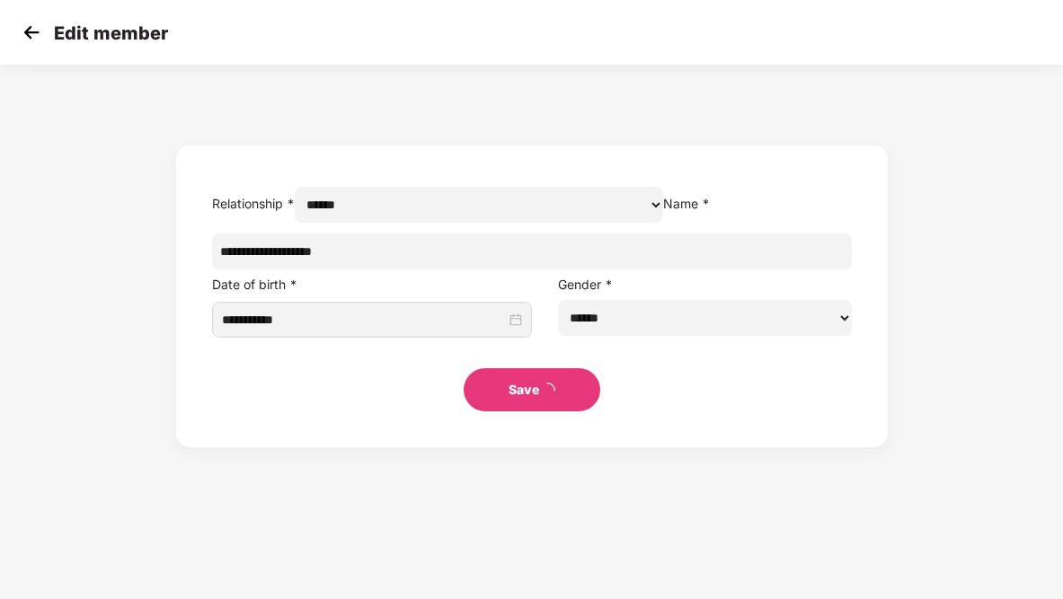
select select "******"
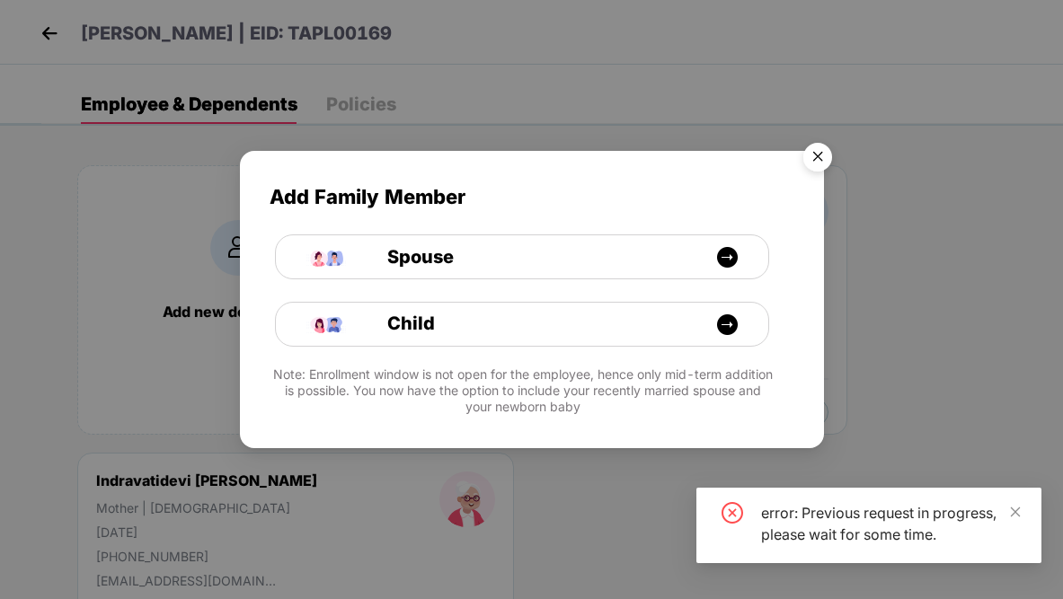
click at [818, 155] on img "Close" at bounding box center [817, 160] width 50 height 50
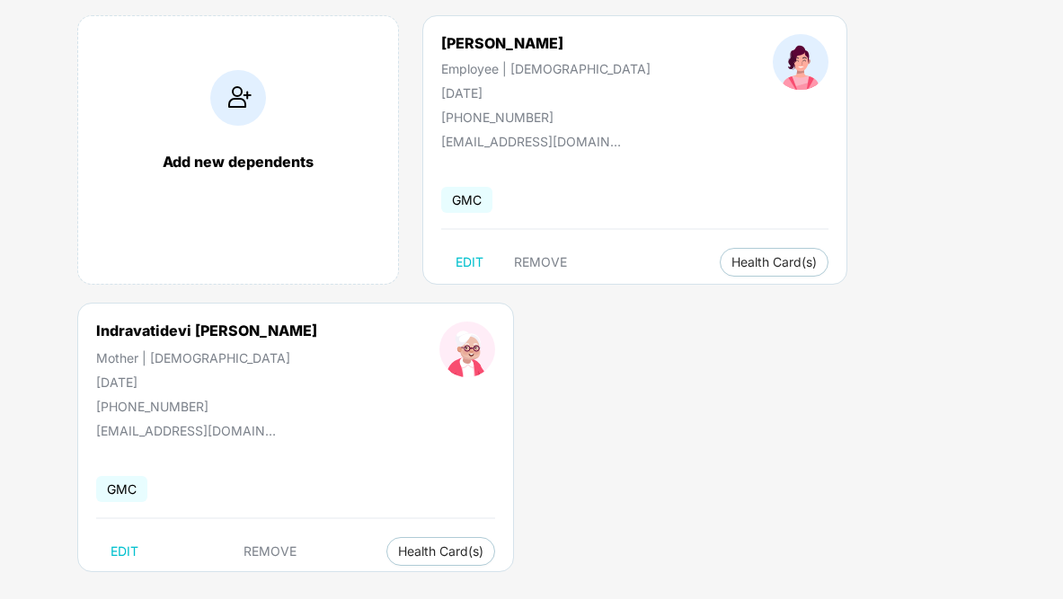
scroll to position [168, 0]
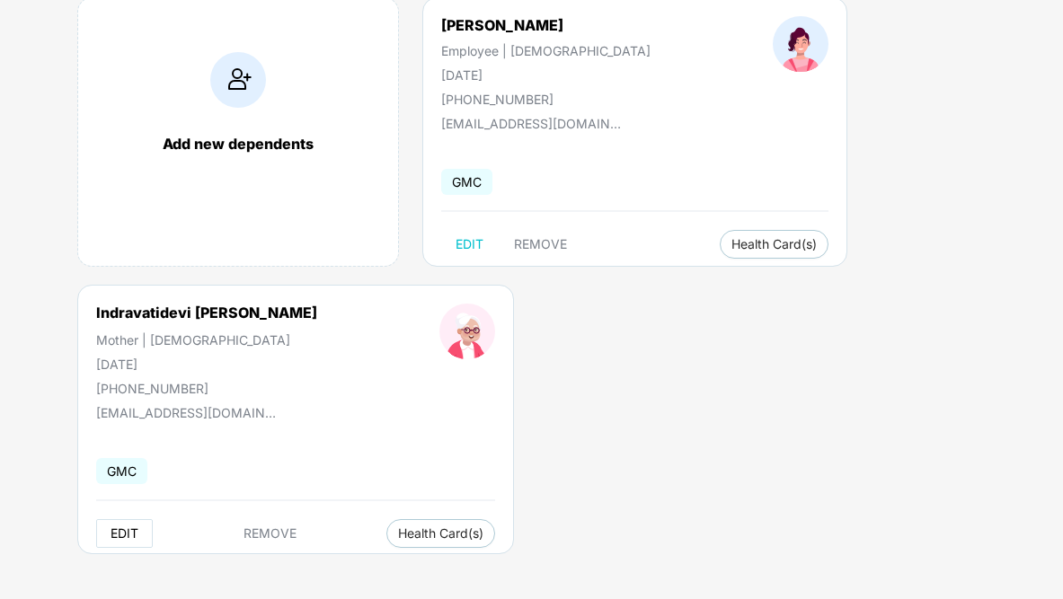
click at [128, 534] on span "EDIT" at bounding box center [124, 533] width 28 height 14
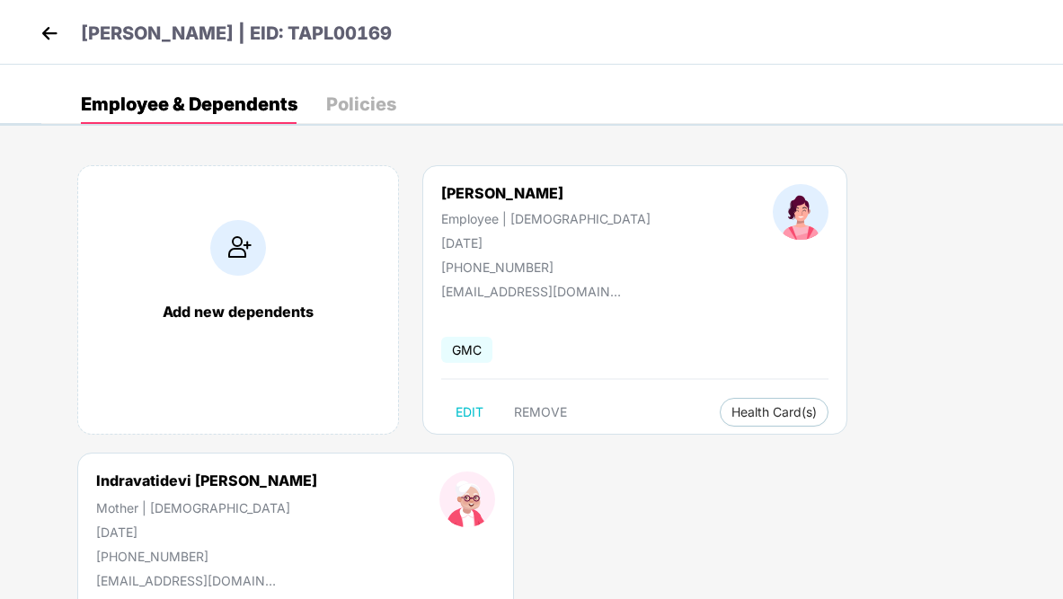
select select "******"
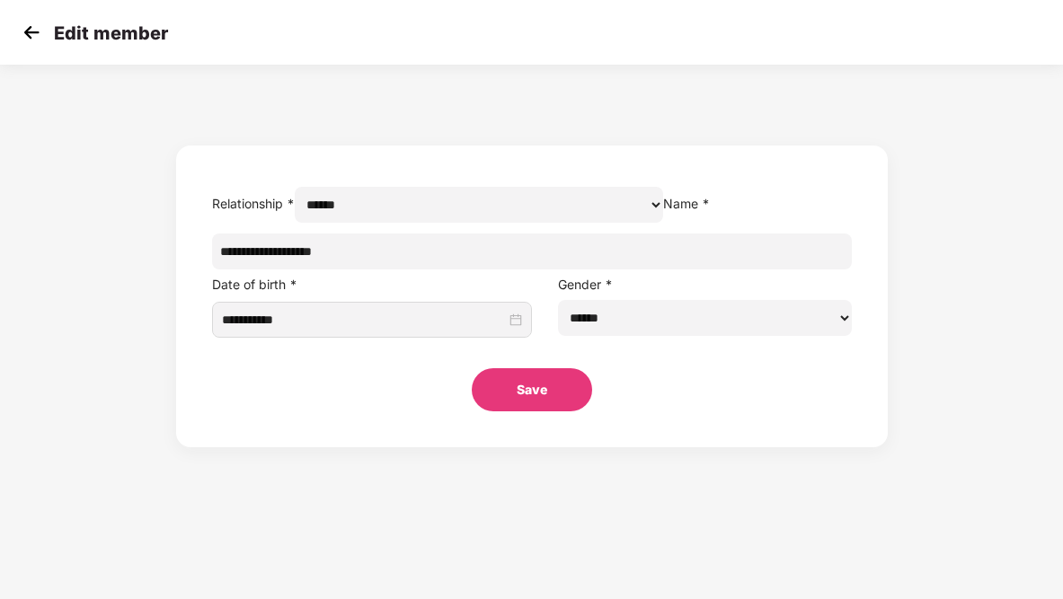
click at [487, 269] on input "**********" at bounding box center [532, 252] width 640 height 36
click at [455, 269] on input "**********" at bounding box center [532, 252] width 640 height 36
type input "**********"
click at [527, 411] on button "Save" at bounding box center [532, 389] width 120 height 43
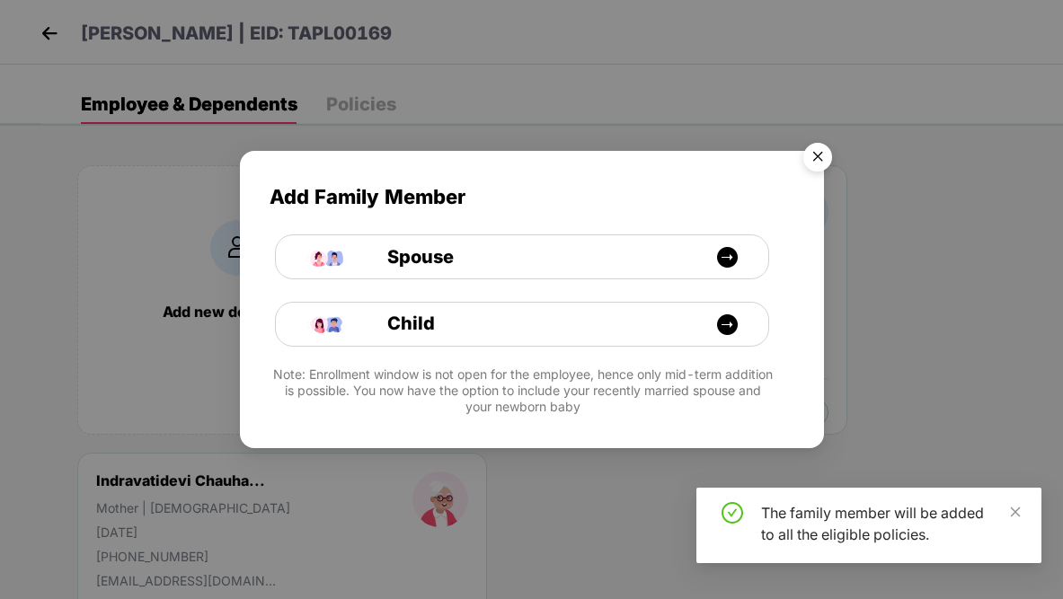
click at [827, 144] on img "Close" at bounding box center [817, 160] width 50 height 50
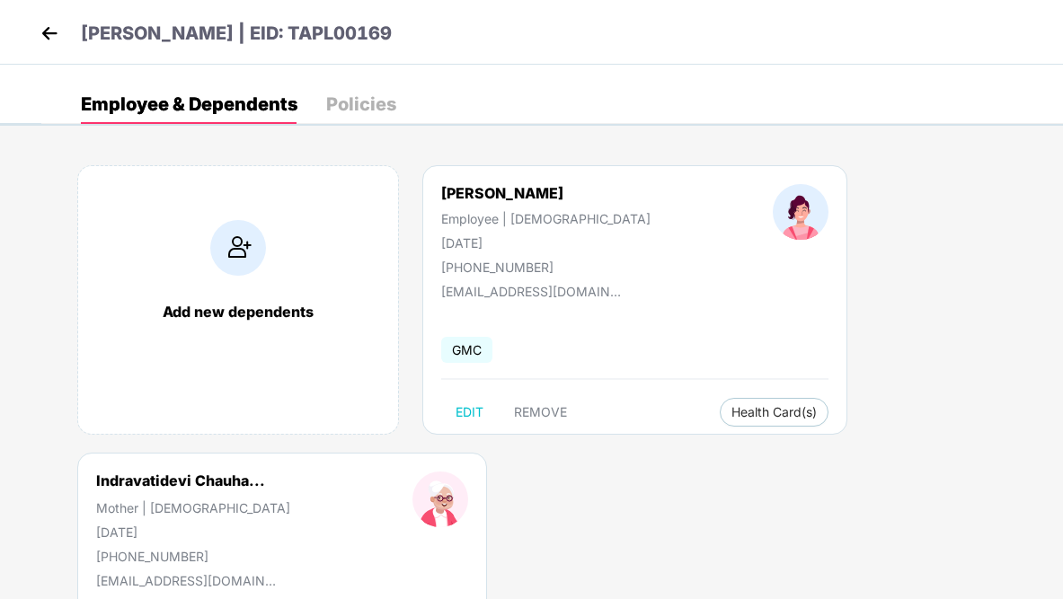
click at [50, 33] on img at bounding box center [49, 33] width 27 height 27
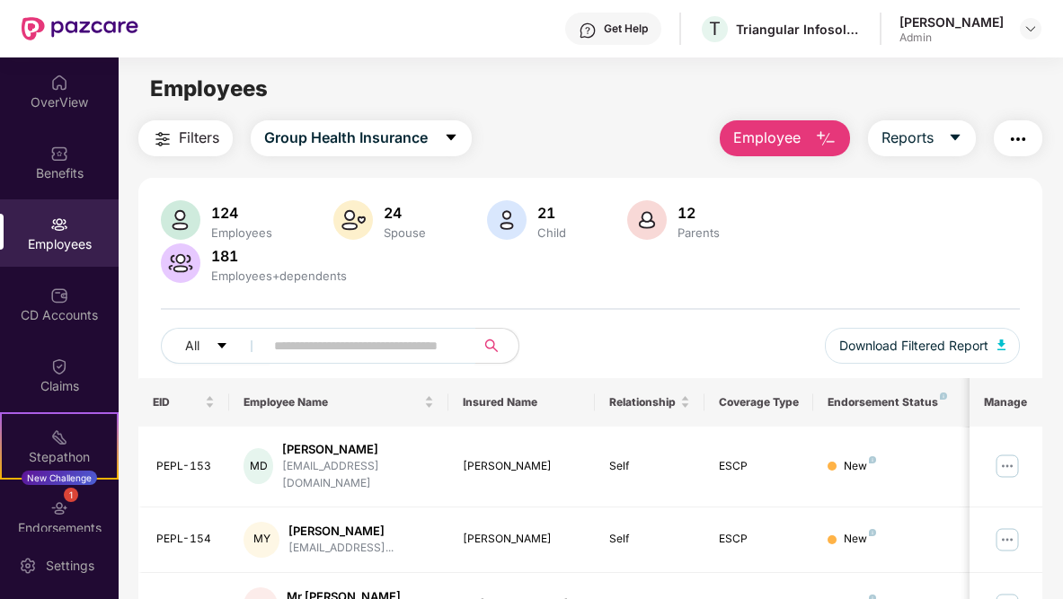
click at [305, 339] on input "text" at bounding box center [362, 345] width 177 height 27
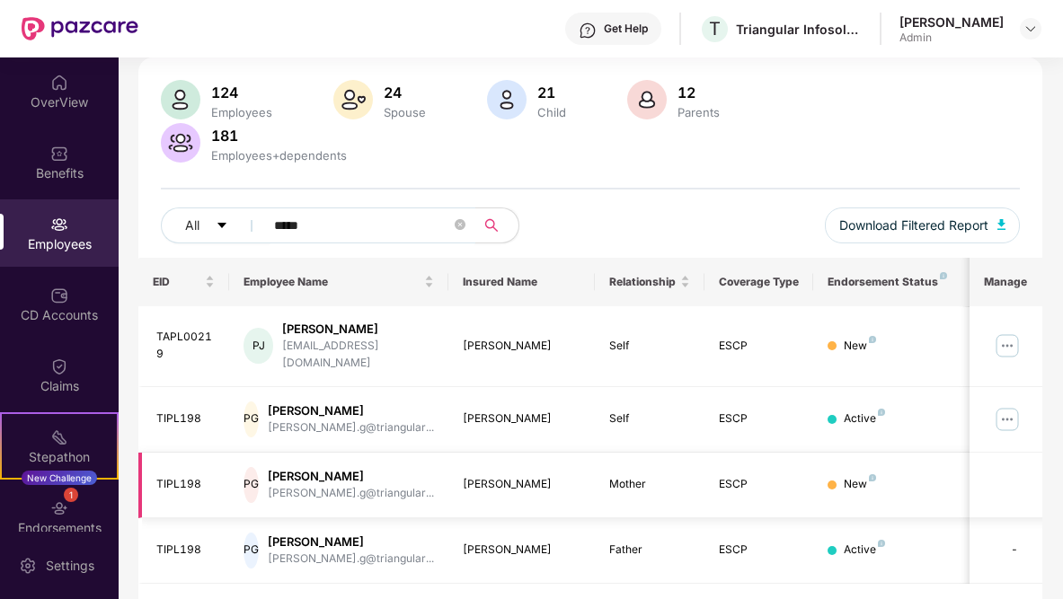
scroll to position [155, 0]
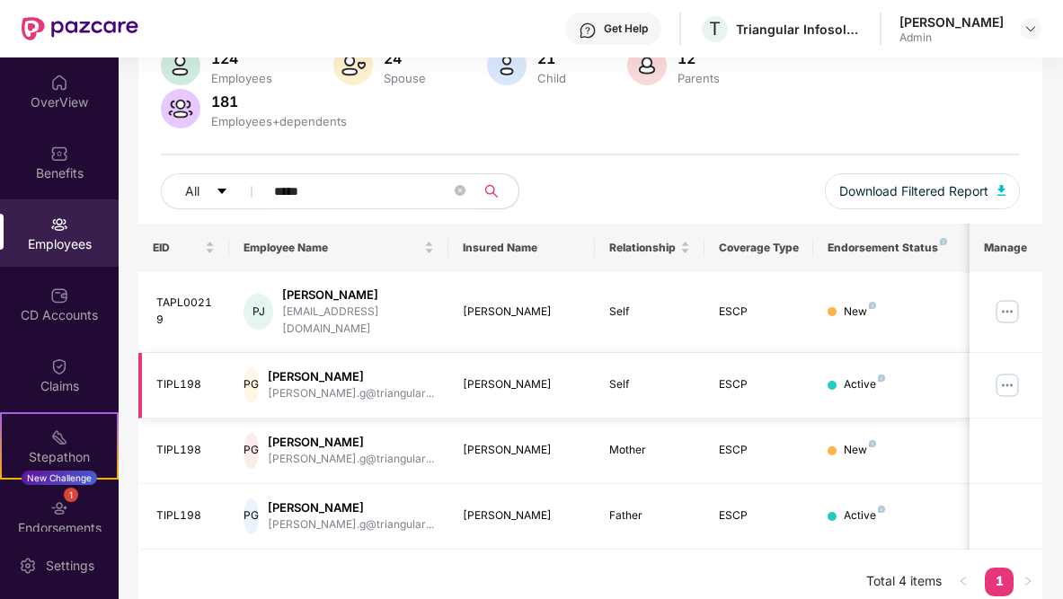
type input "*****"
click at [1011, 371] on img at bounding box center [1007, 385] width 29 height 29
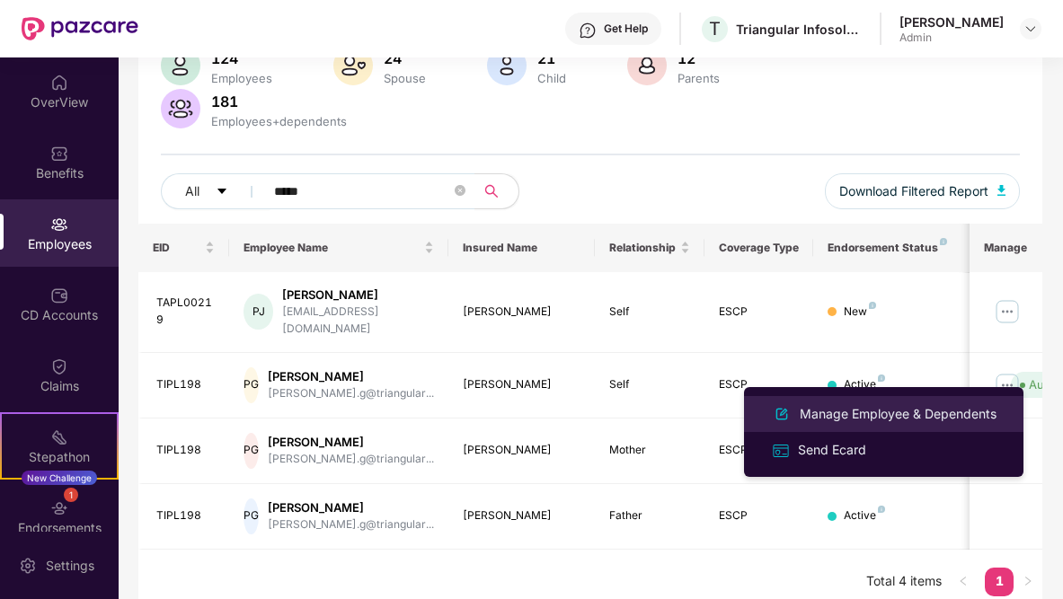
click at [874, 415] on div "Manage Employee & Dependents" at bounding box center [898, 414] width 204 height 20
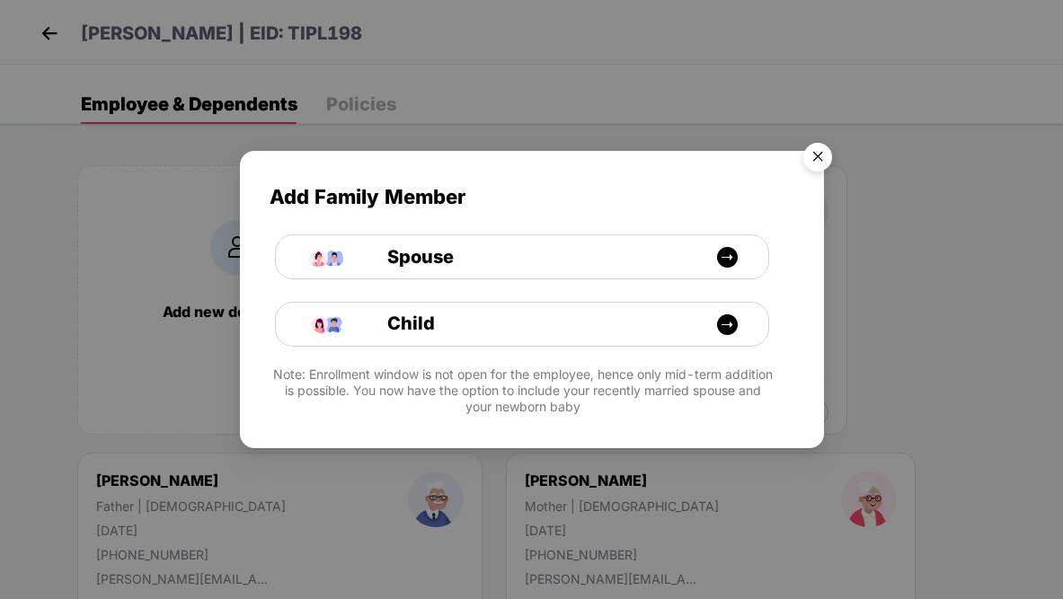
click at [822, 156] on img "Close" at bounding box center [817, 160] width 50 height 50
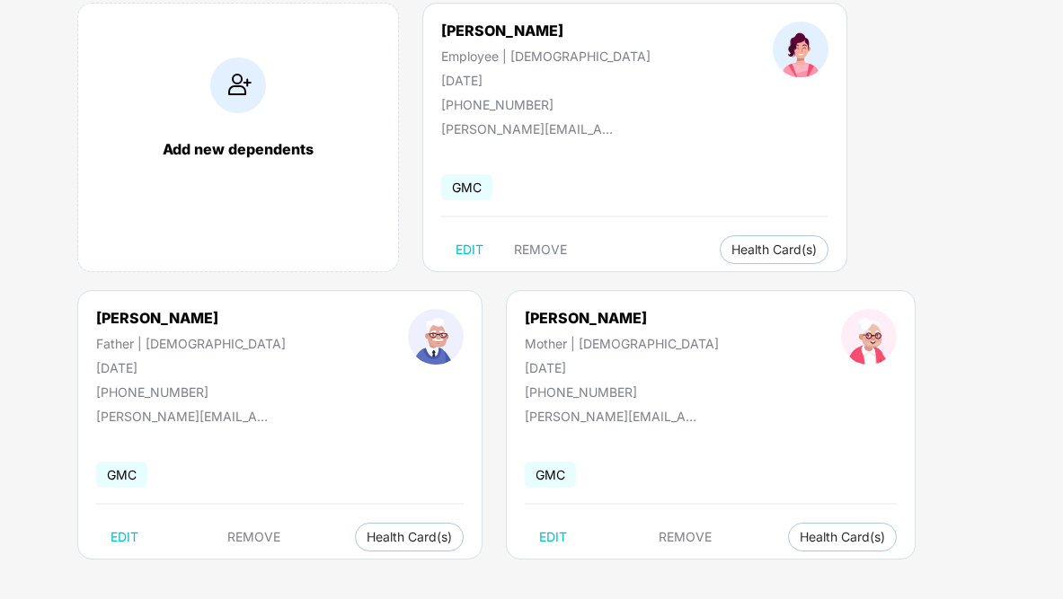
scroll to position [168, 0]
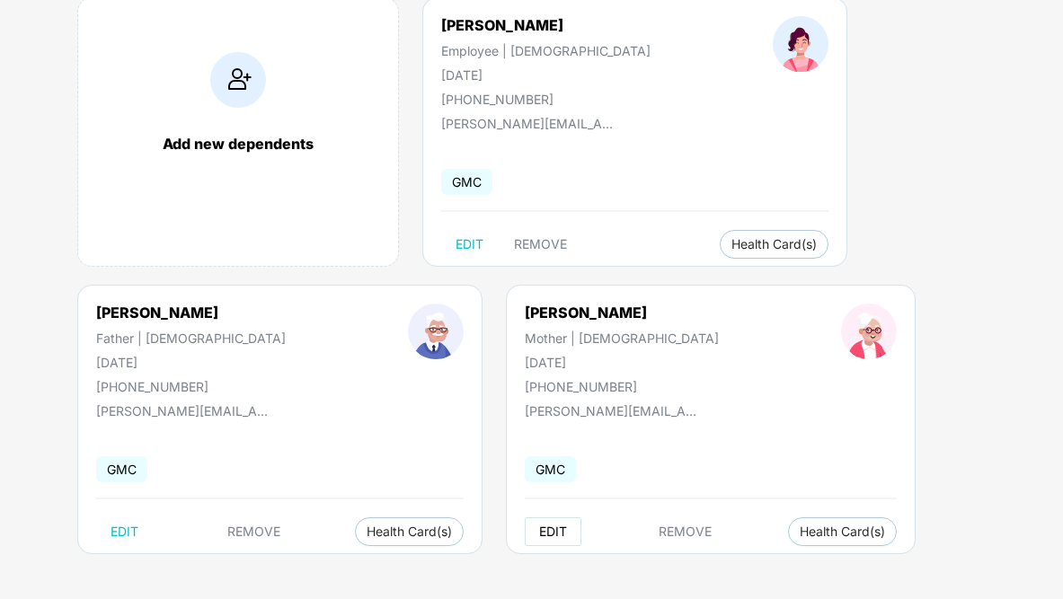
click at [539, 534] on span "EDIT" at bounding box center [553, 532] width 28 height 14
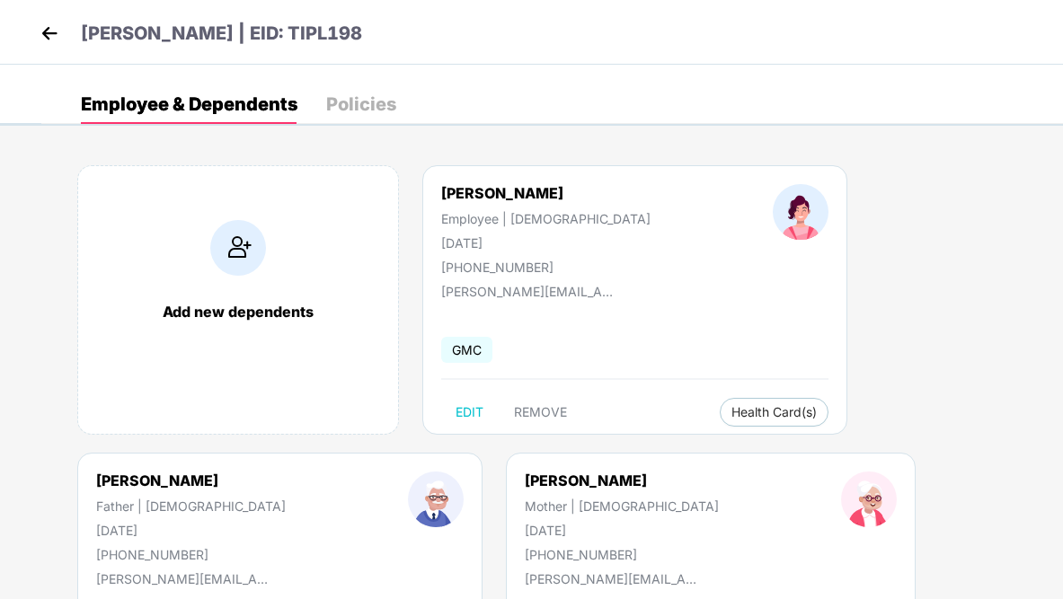
select select "******"
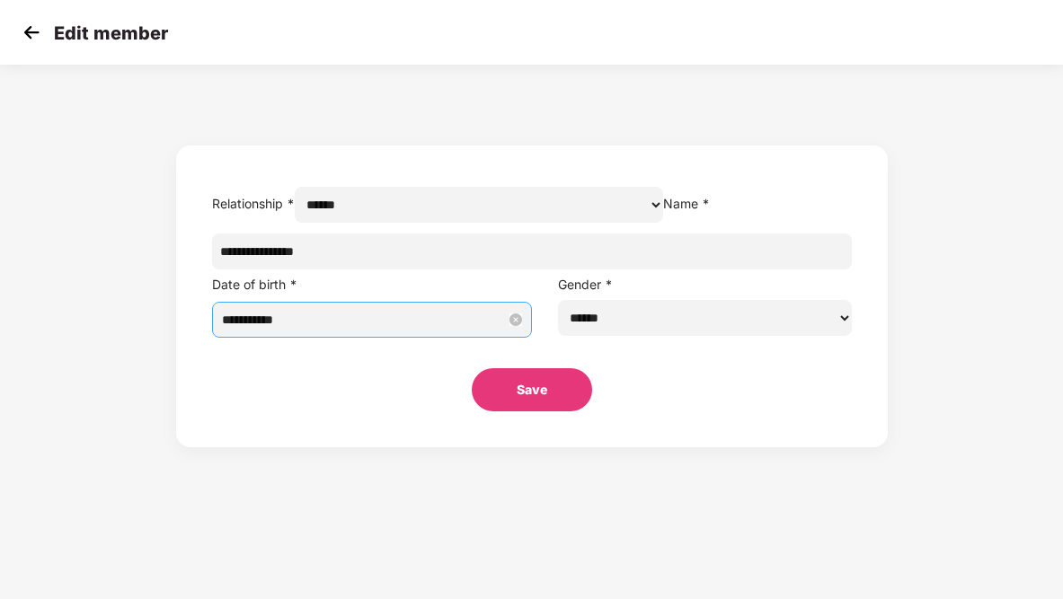
click at [430, 330] on input "**********" at bounding box center [364, 320] width 284 height 20
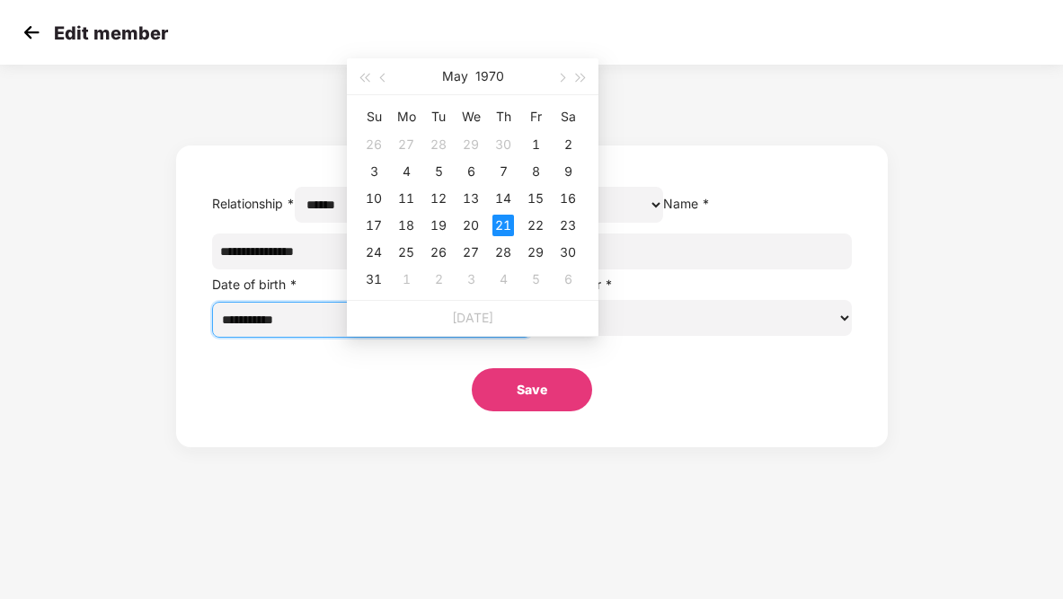
click at [448, 330] on input "**********" at bounding box center [364, 320] width 284 height 20
click at [446, 330] on input "**********" at bounding box center [364, 320] width 284 height 20
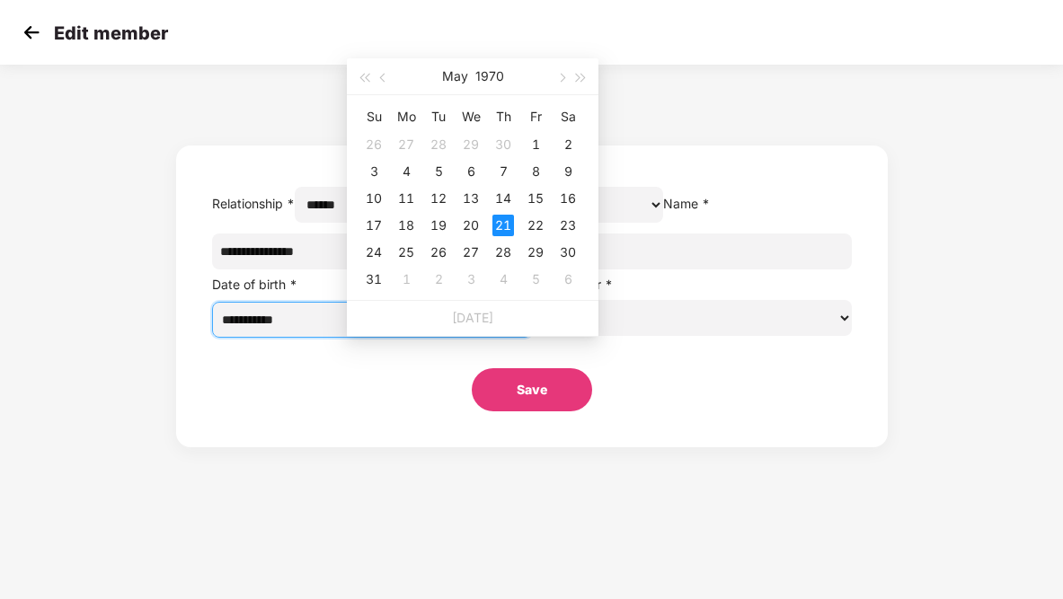
click at [468, 77] on div "[DATE]" at bounding box center [472, 76] width 156 height 36
click at [380, 78] on span "button" at bounding box center [384, 78] width 9 height 9
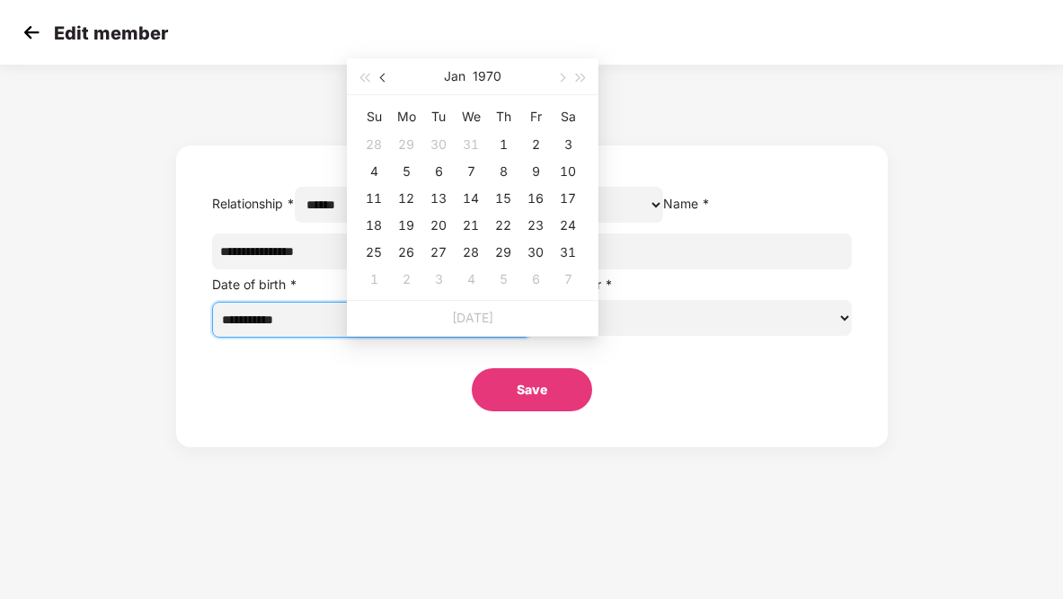
click at [380, 78] on span "button" at bounding box center [384, 78] width 9 height 9
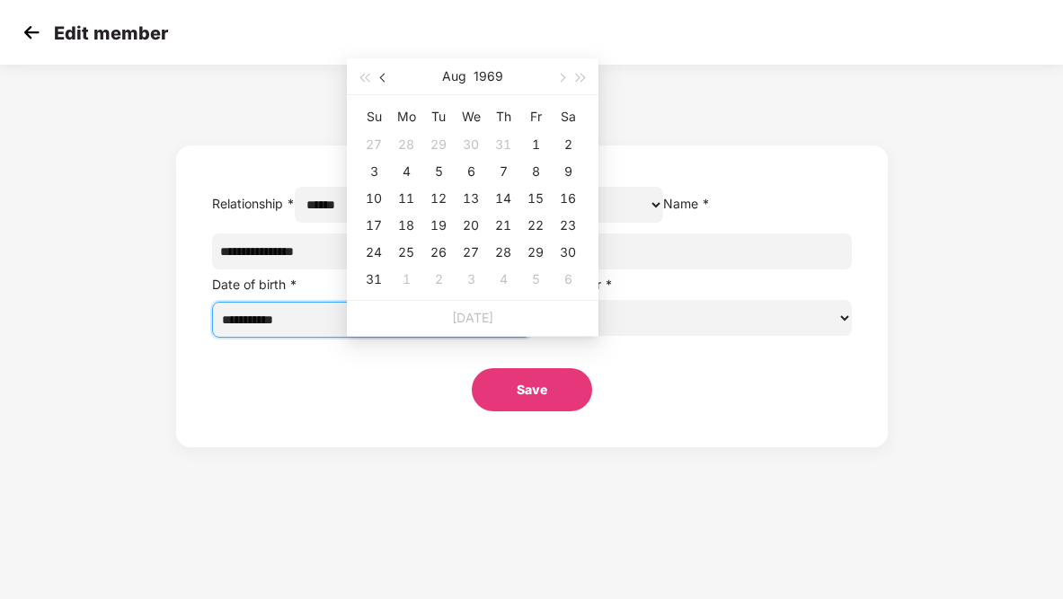
click at [380, 78] on span "button" at bounding box center [384, 78] width 9 height 9
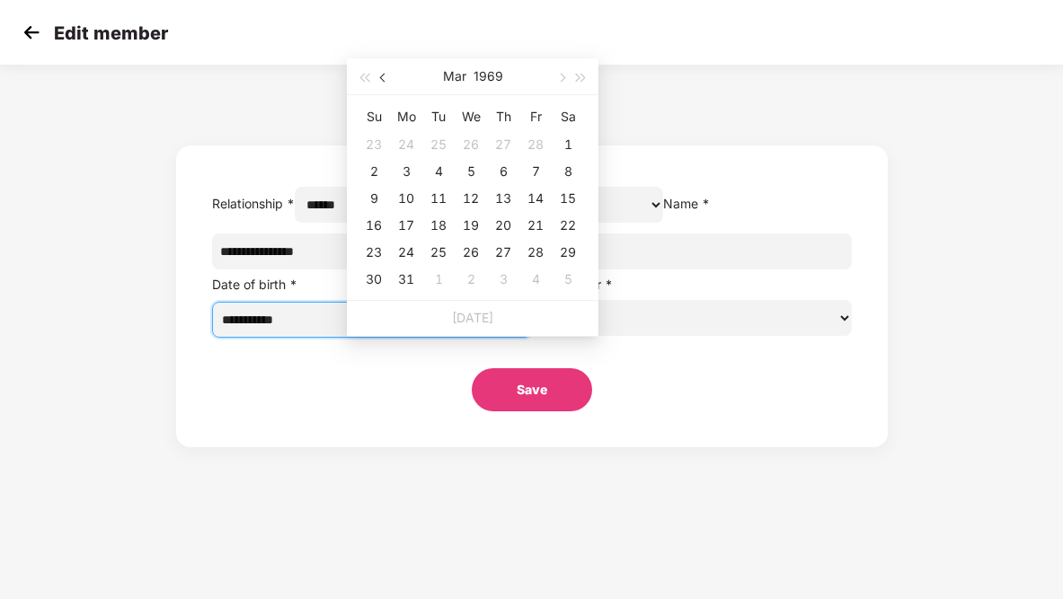
click at [380, 78] on span "button" at bounding box center [384, 78] width 9 height 9
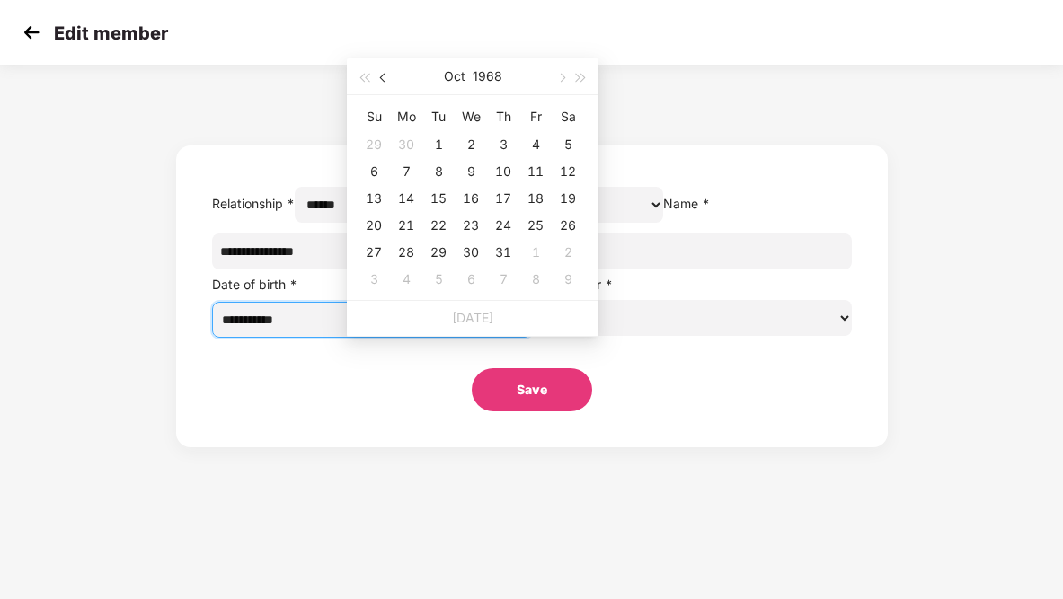
click at [380, 78] on span "button" at bounding box center [384, 78] width 9 height 9
click at [484, 74] on button "1968" at bounding box center [488, 76] width 30 height 36
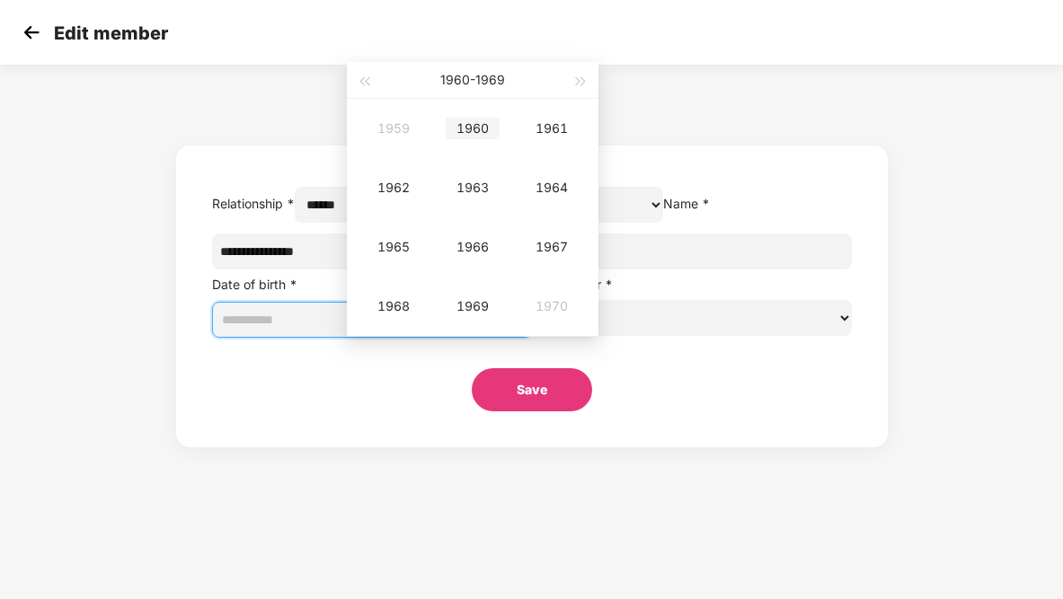
click at [464, 128] on div "1960" at bounding box center [473, 129] width 54 height 22
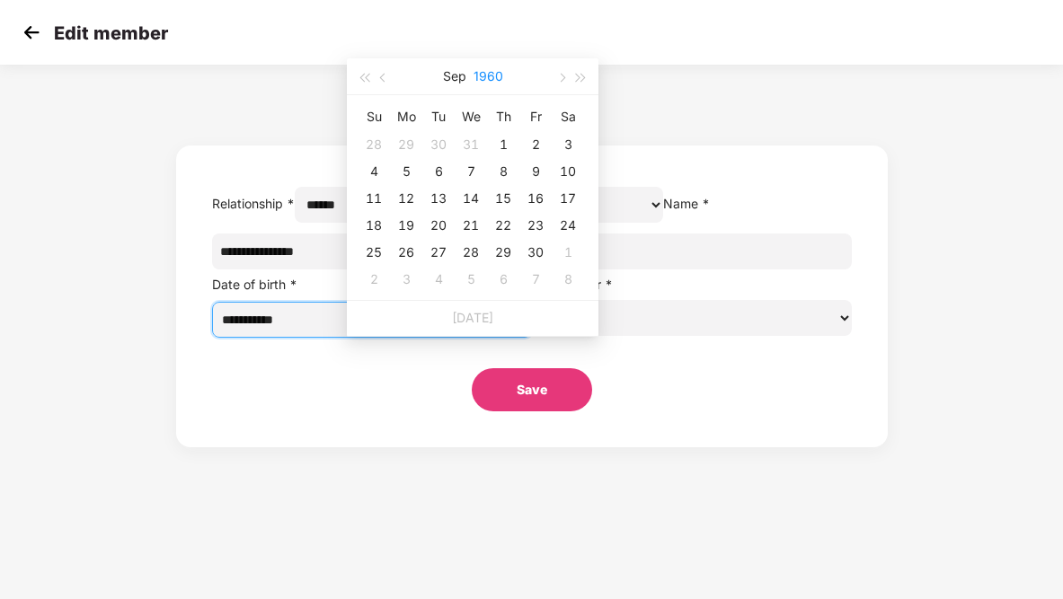
click at [485, 79] on button "1960" at bounding box center [488, 76] width 30 height 36
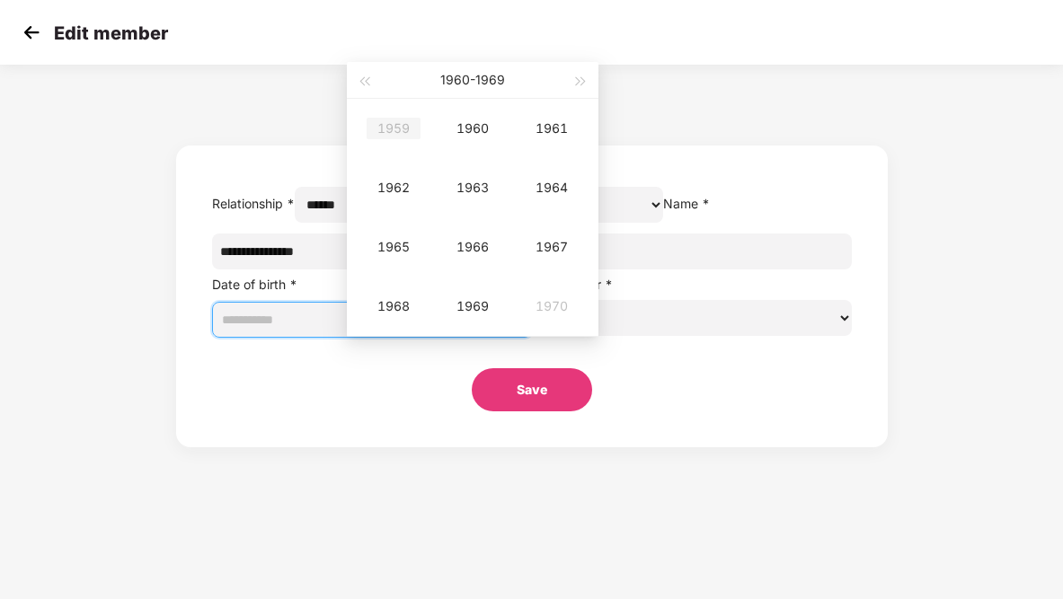
click at [391, 130] on div "1959" at bounding box center [393, 129] width 54 height 22
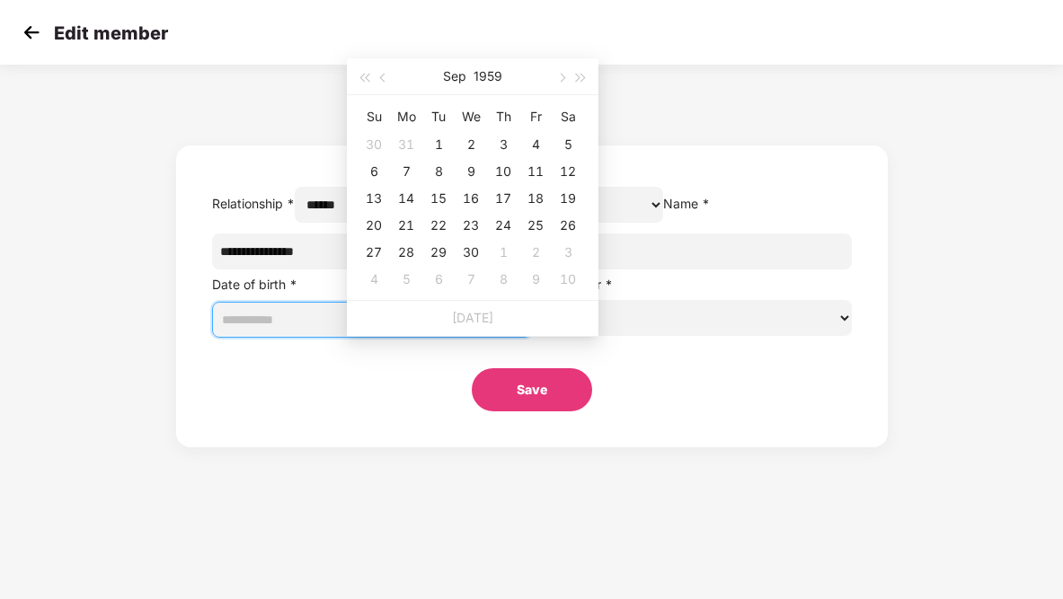
type input "**********"
click at [580, 74] on span "button" at bounding box center [581, 78] width 9 height 9
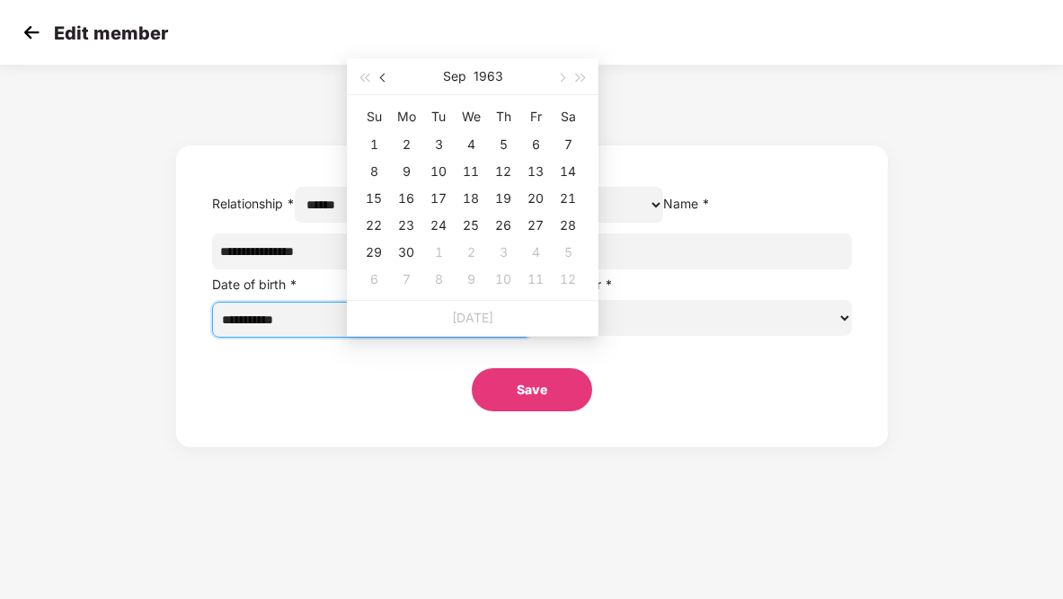
click at [377, 75] on button "button" at bounding box center [384, 76] width 20 height 36
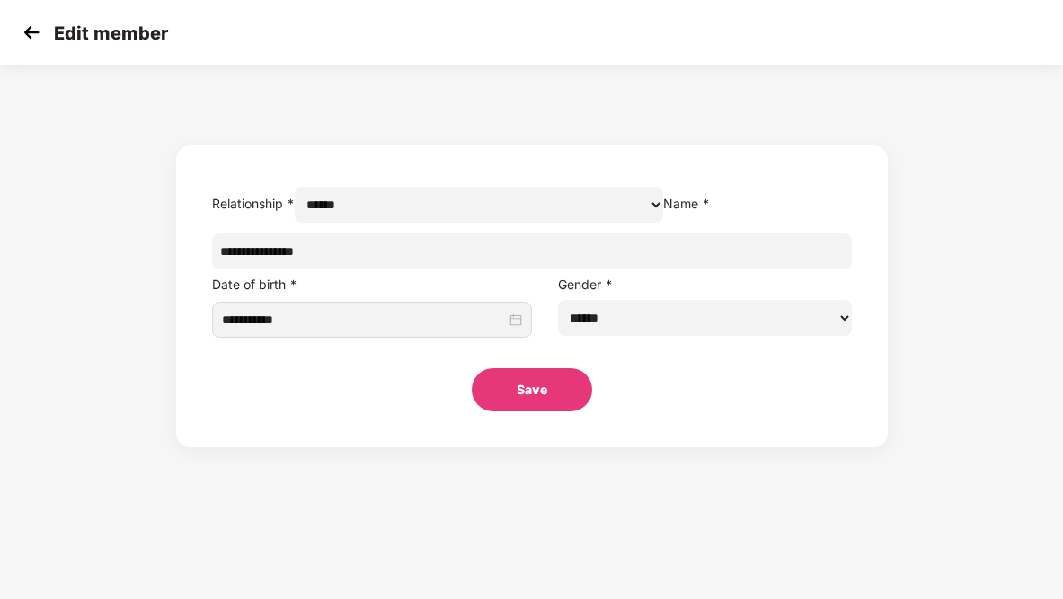
click at [678, 121] on div "**********" at bounding box center [531, 261] width 1063 height 374
click at [524, 411] on button "Save" at bounding box center [532, 389] width 120 height 43
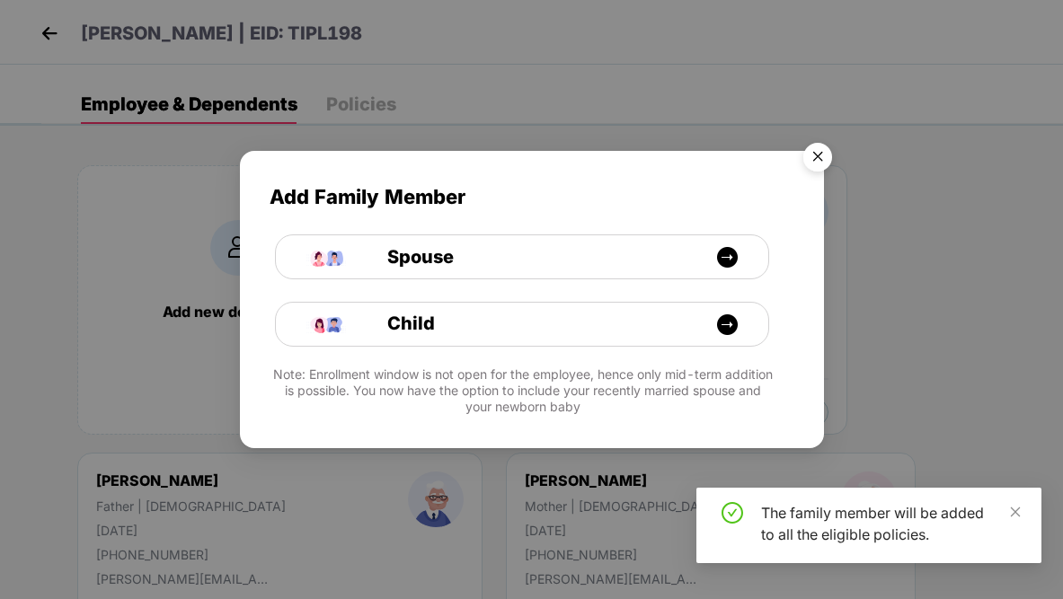
scroll to position [4, 0]
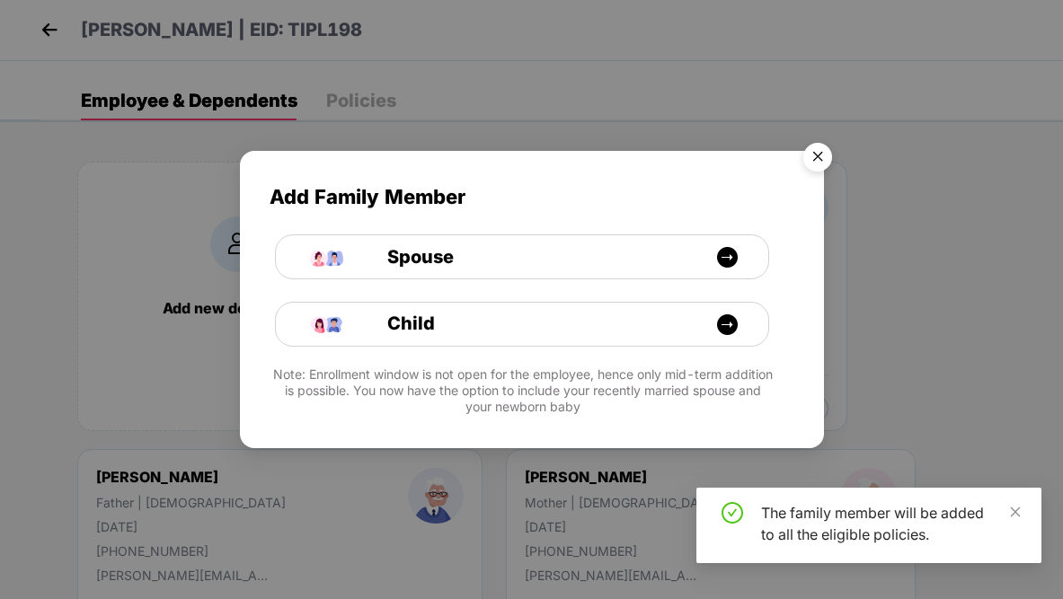
click at [824, 146] on img "Close" at bounding box center [817, 160] width 50 height 50
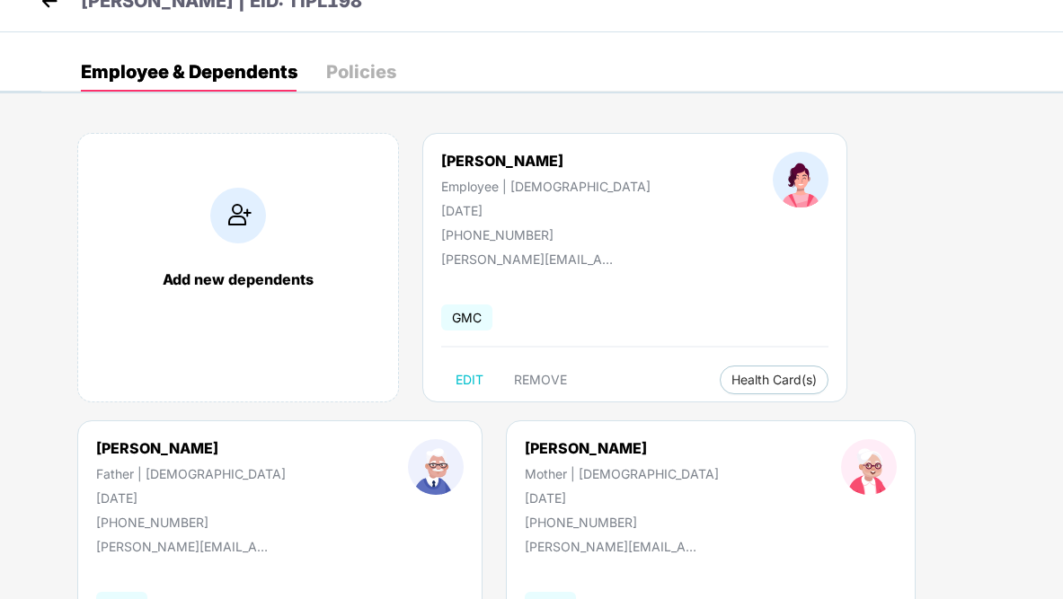
scroll to position [0, 0]
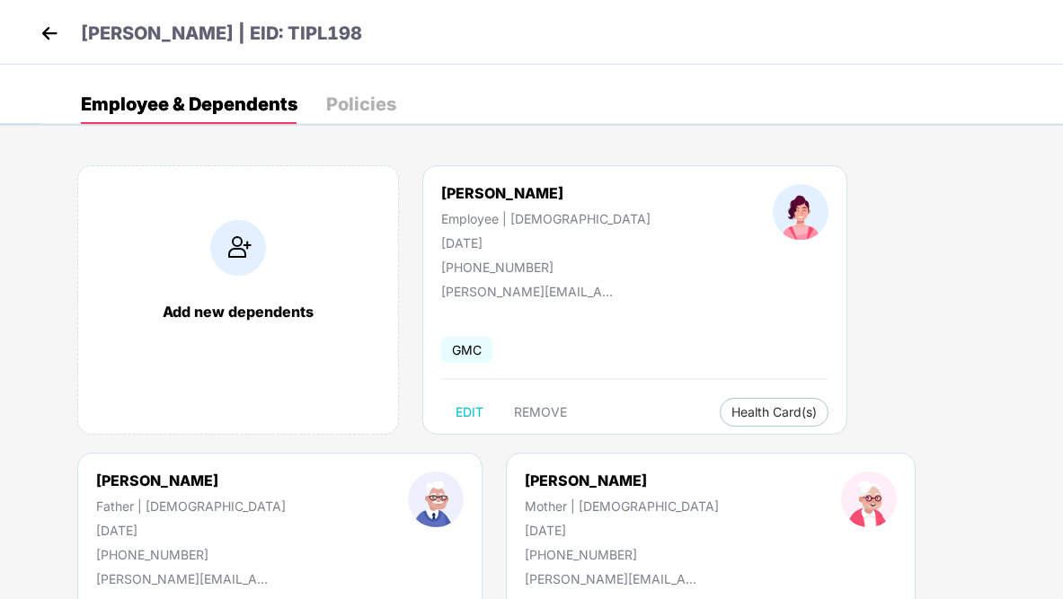
click at [57, 38] on img at bounding box center [49, 33] width 27 height 27
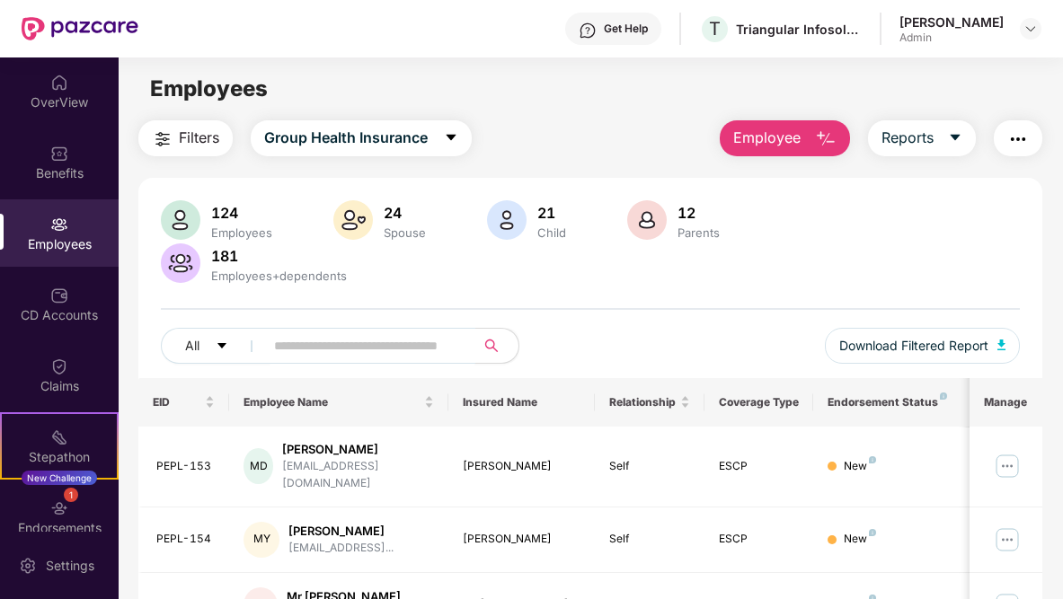
click at [368, 343] on input "text" at bounding box center [362, 345] width 177 height 27
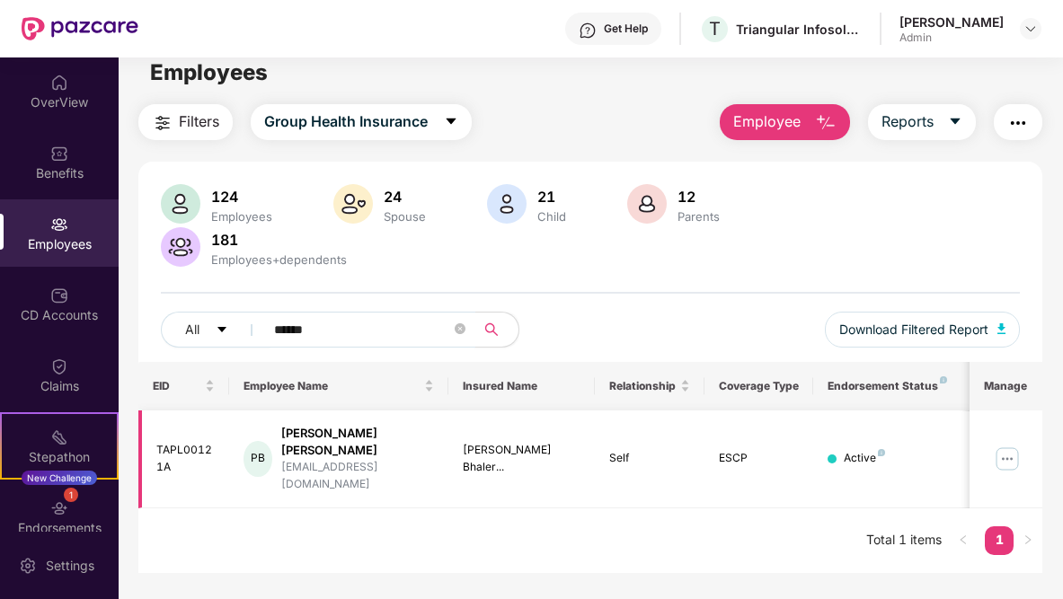
scroll to position [18, 0]
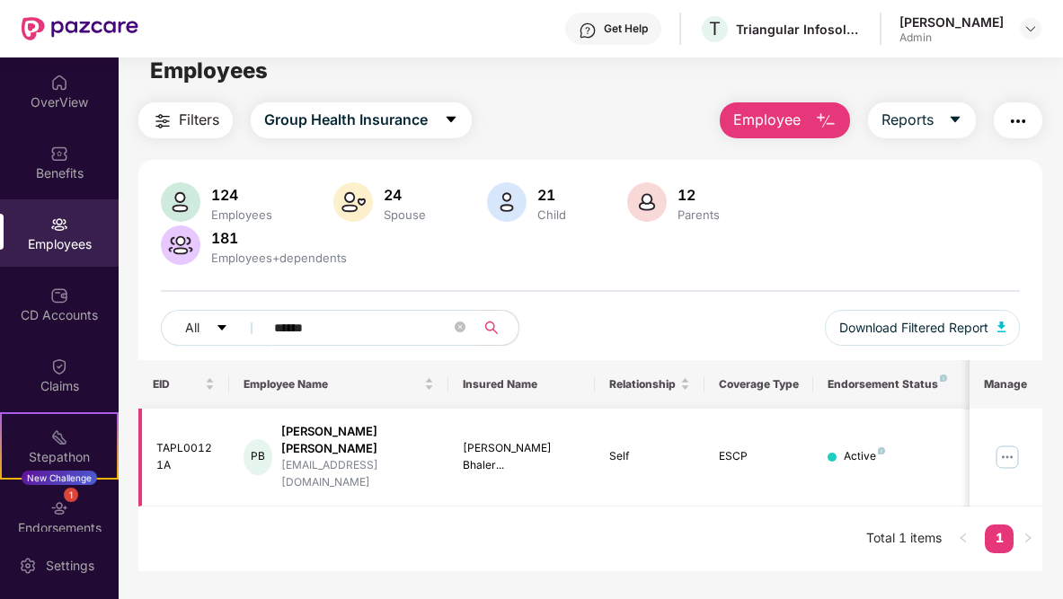
type input "******"
click at [1008, 443] on img at bounding box center [1007, 457] width 29 height 29
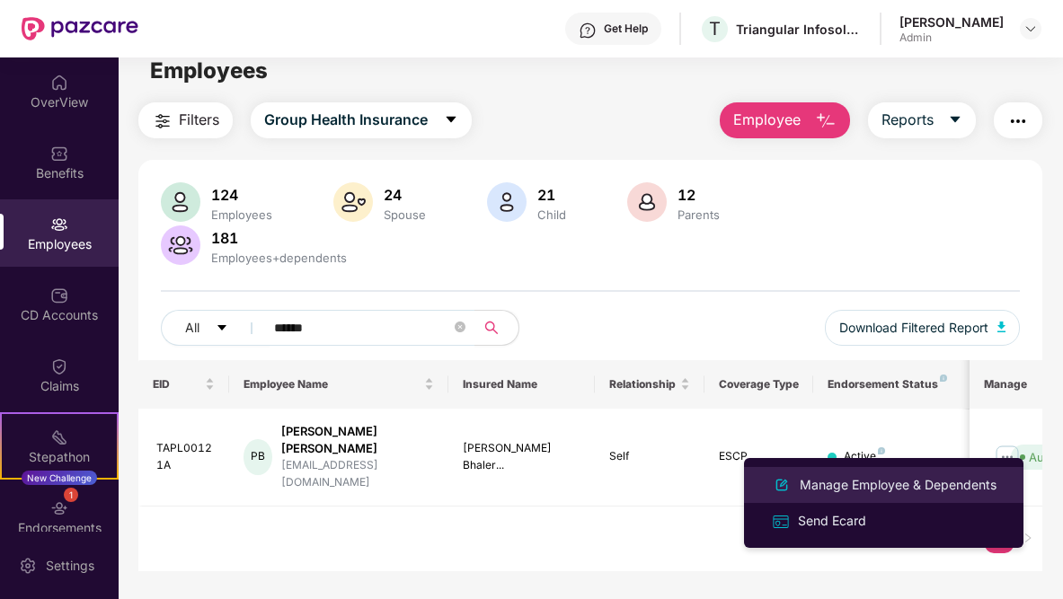
click at [907, 476] on div "Manage Employee & Dependents" at bounding box center [898, 485] width 204 height 20
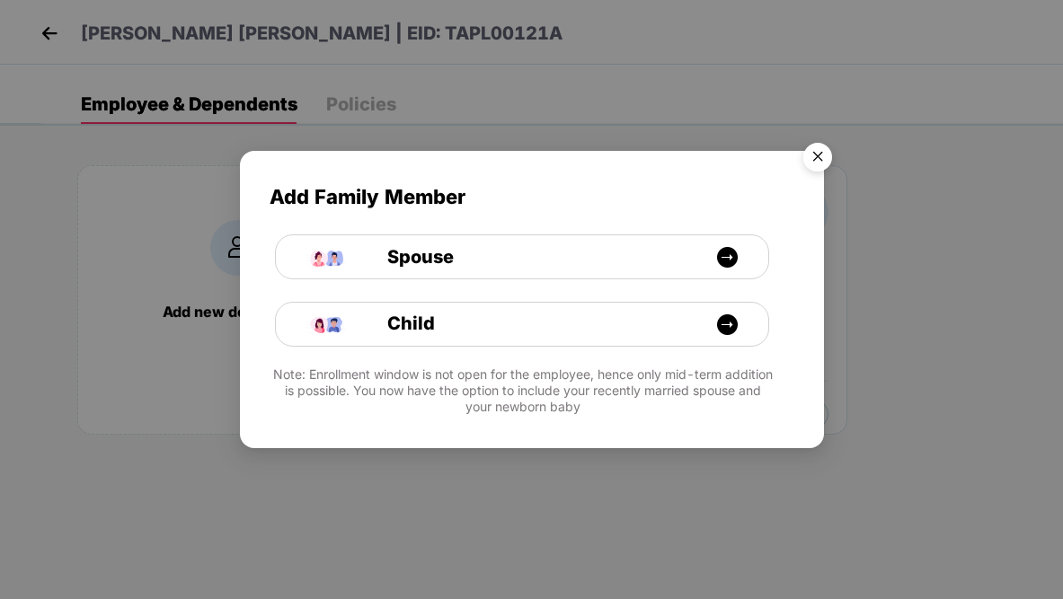
click at [813, 154] on img "Close" at bounding box center [817, 160] width 50 height 50
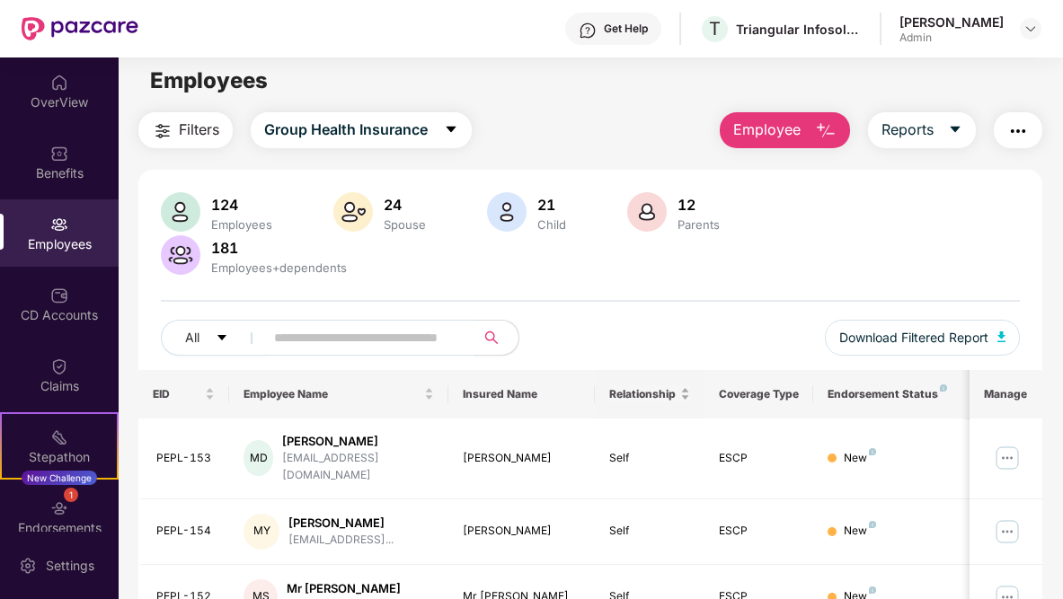
scroll to position [26, 0]
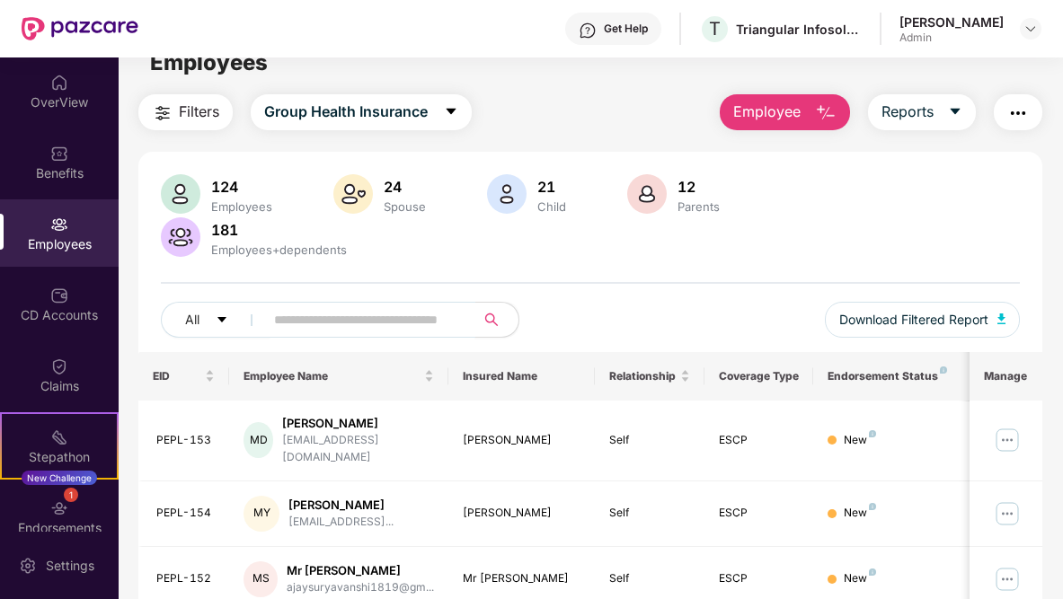
click at [274, 318] on input "text" at bounding box center [362, 319] width 177 height 27
paste input "**********"
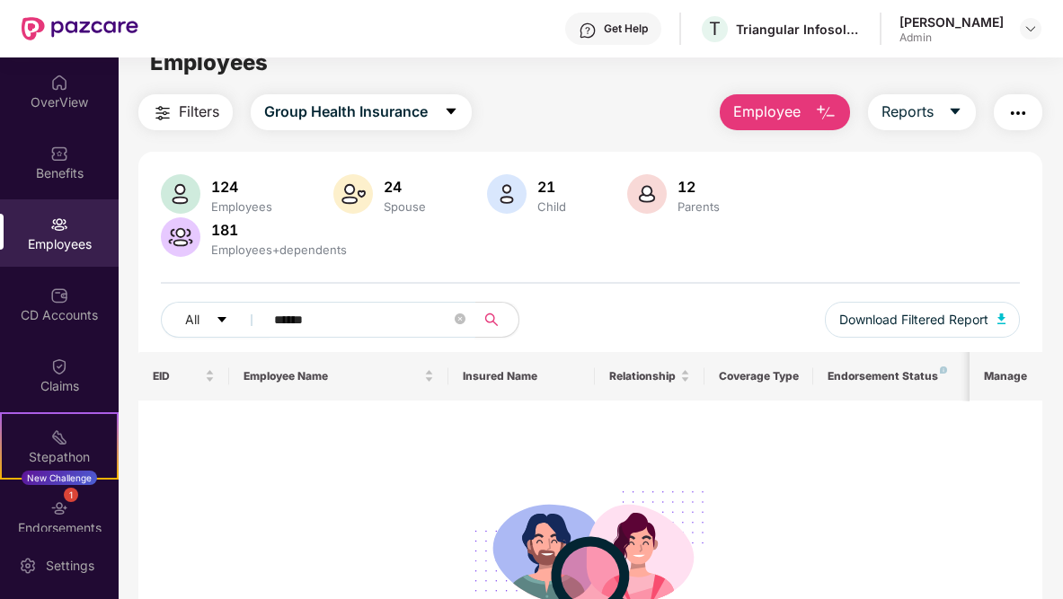
type input "******"
drag, startPoint x: 349, startPoint y: 313, endPoint x: 199, endPoint y: 322, distance: 151.2
click at [199, 322] on div "All ******" at bounding box center [340, 320] width 359 height 36
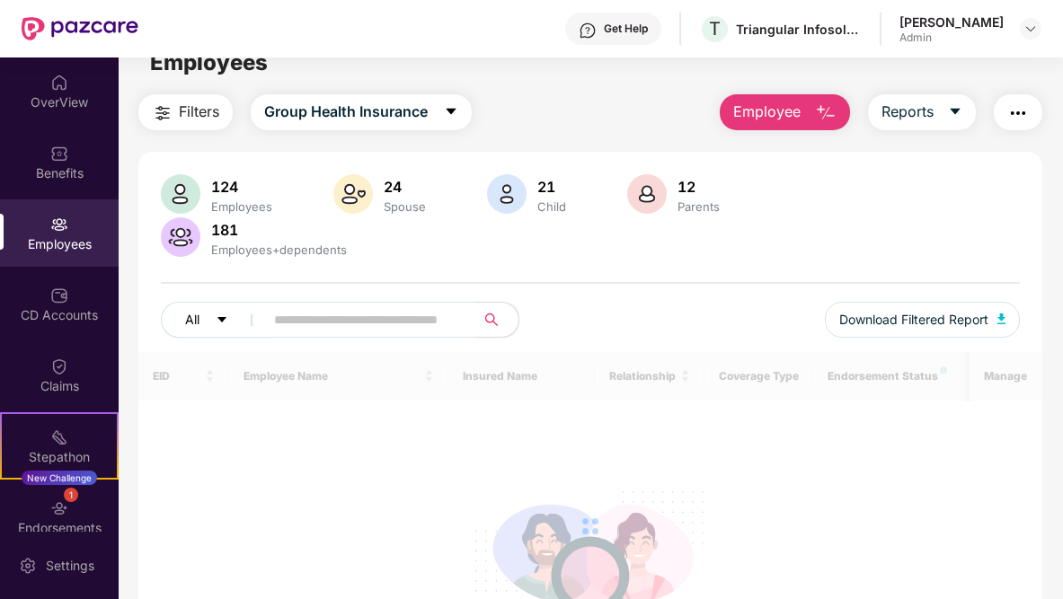
paste input "**********"
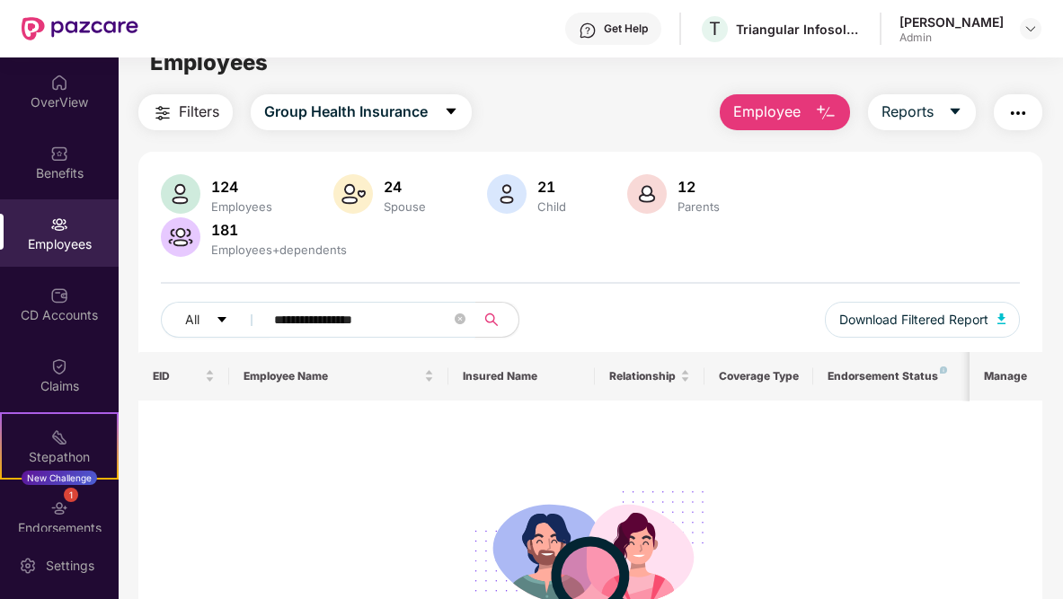
type input "**********"
drag, startPoint x: 396, startPoint y: 328, endPoint x: 248, endPoint y: 289, distance: 153.2
click at [248, 289] on div "**********" at bounding box center [590, 263] width 904 height 178
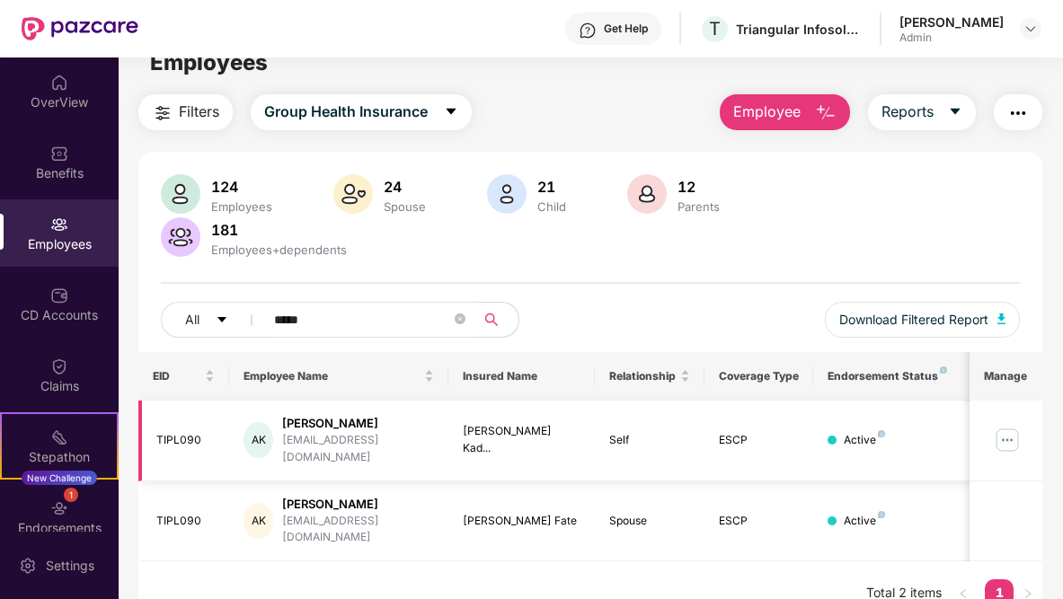
type input "*****"
click at [1014, 434] on img at bounding box center [1007, 440] width 29 height 29
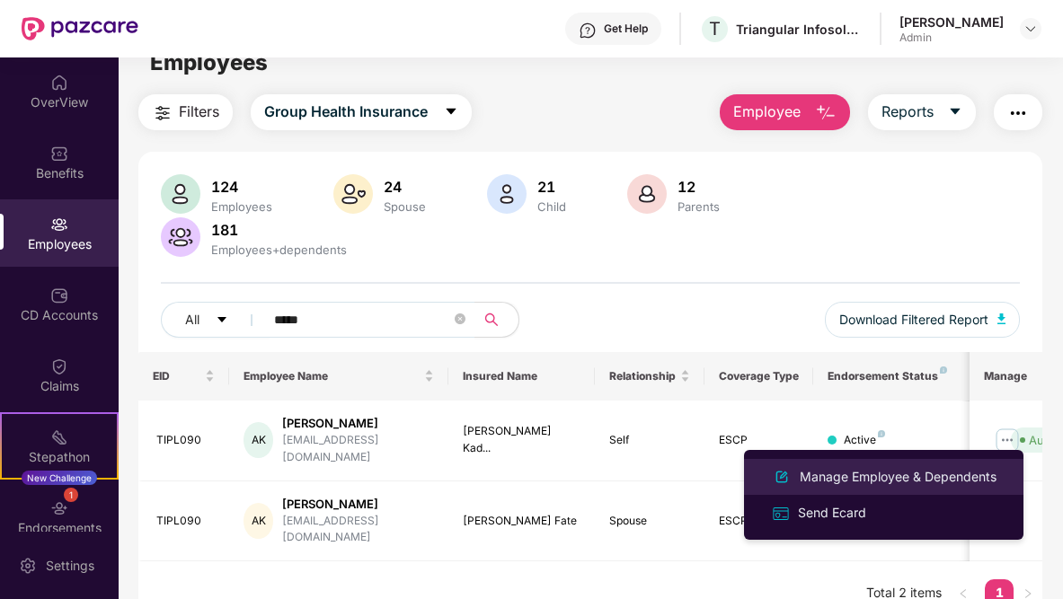
click at [868, 466] on div "Manage Employee & Dependents" at bounding box center [883, 477] width 233 height 22
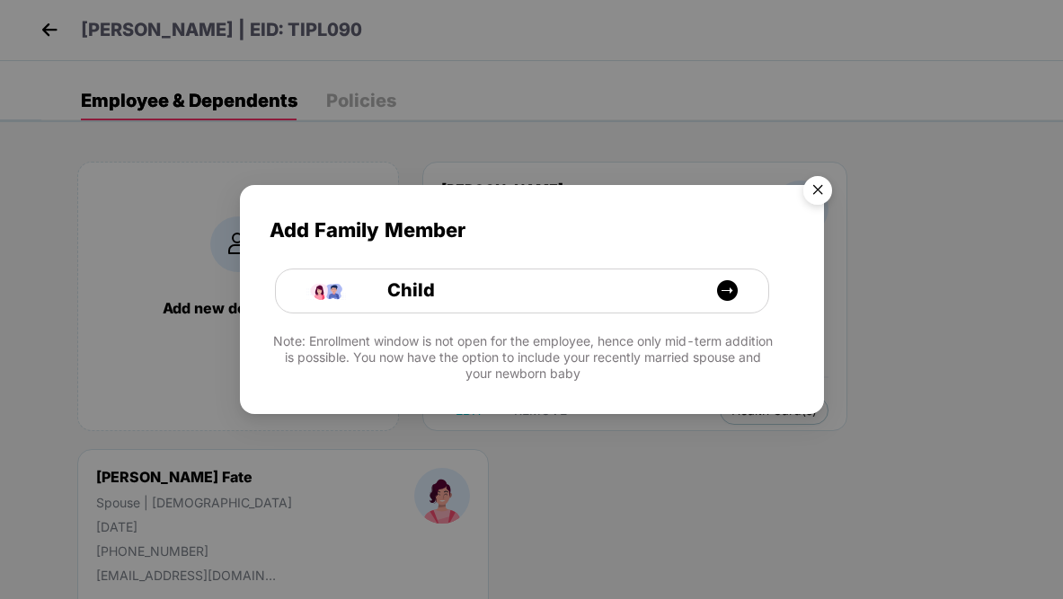
scroll to position [7, 0]
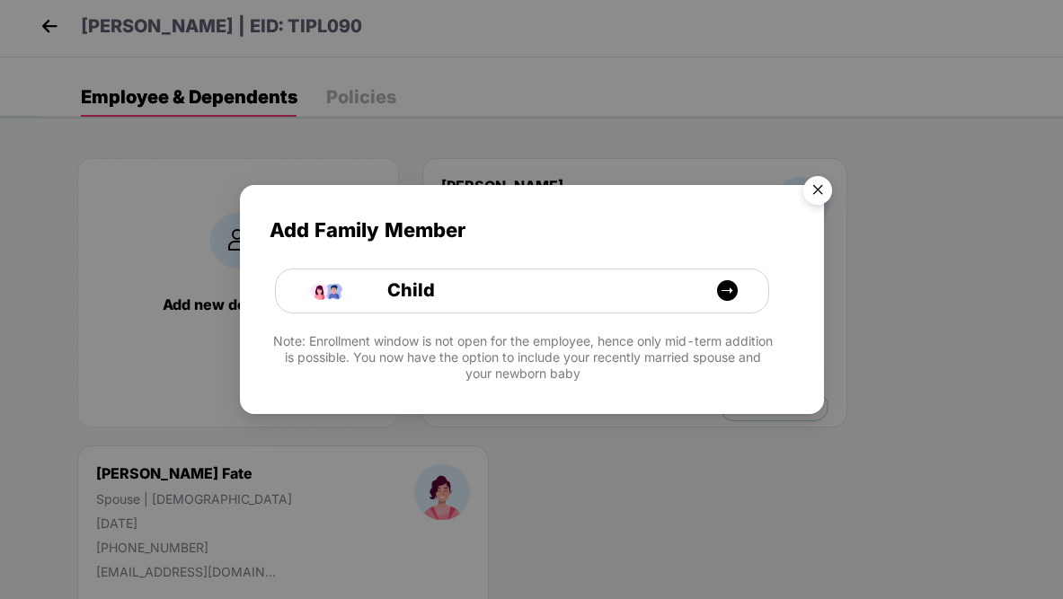
click at [817, 192] on img "Close" at bounding box center [817, 193] width 50 height 50
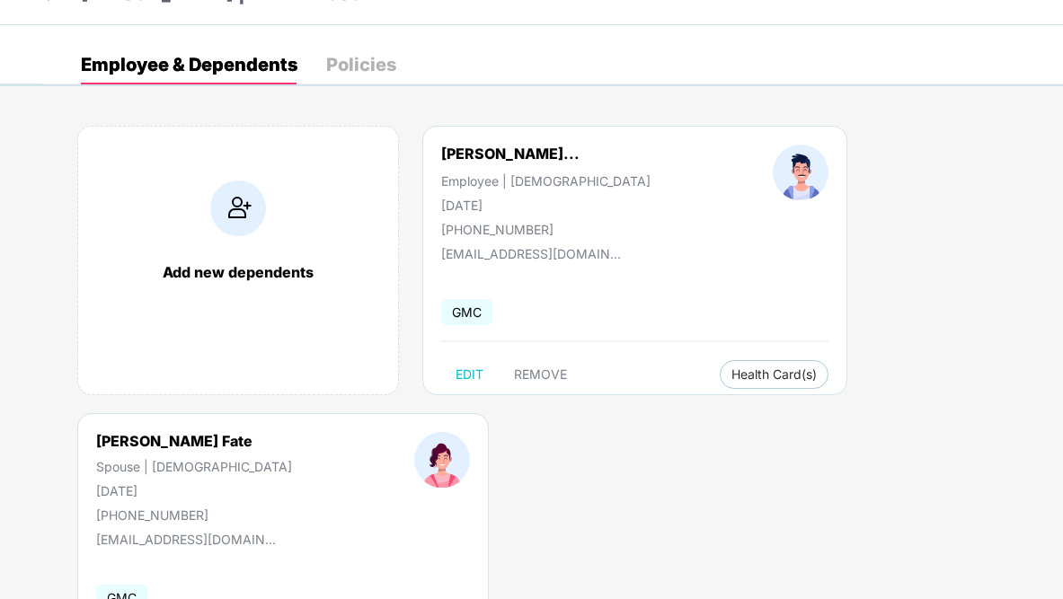
scroll to position [0, 0]
